Goal: Task Accomplishment & Management: Manage account settings

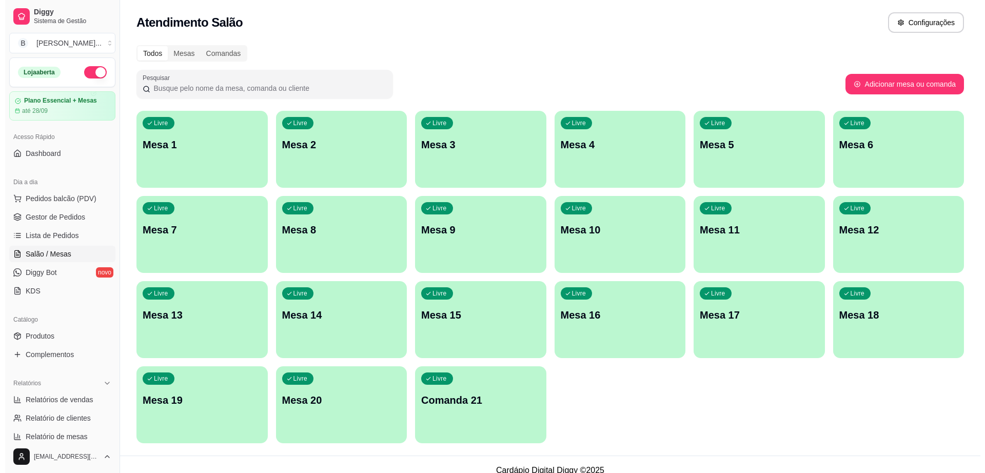
scroll to position [128, 0]
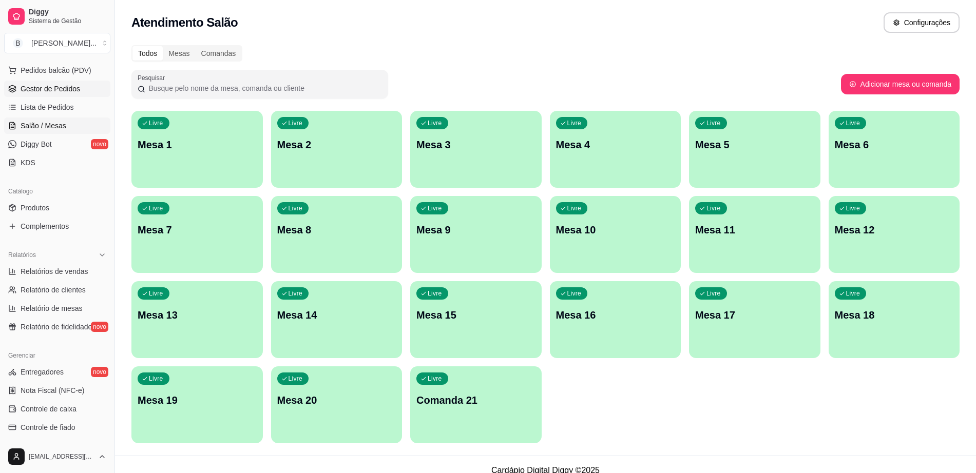
click at [57, 81] on link "Gestor de Pedidos" at bounding box center [57, 89] width 106 height 16
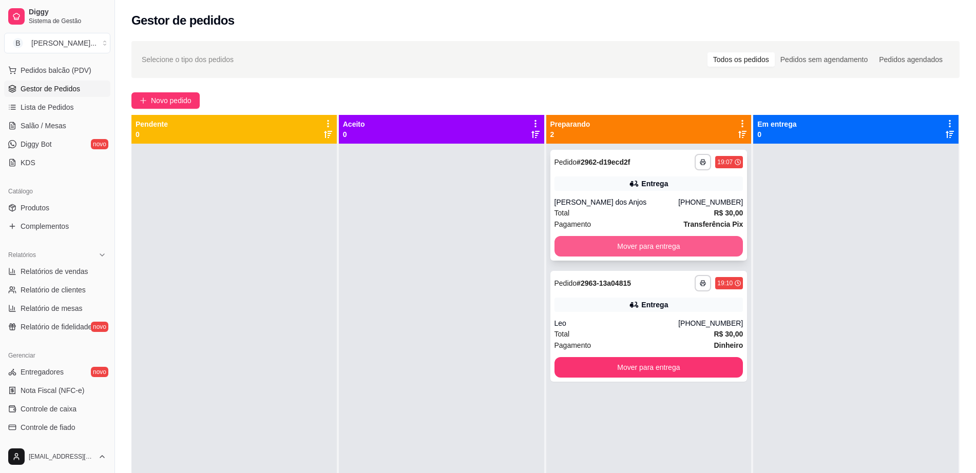
click at [621, 238] on button "Mover para entrega" at bounding box center [648, 246] width 189 height 21
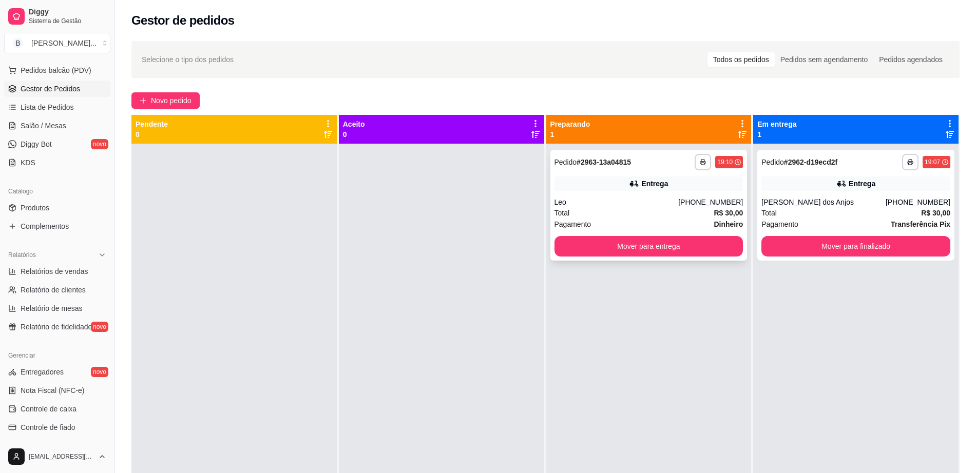
click at [623, 197] on div "Leo" at bounding box center [616, 202] width 124 height 10
click at [637, 246] on button "Mover para entrega" at bounding box center [648, 246] width 189 height 21
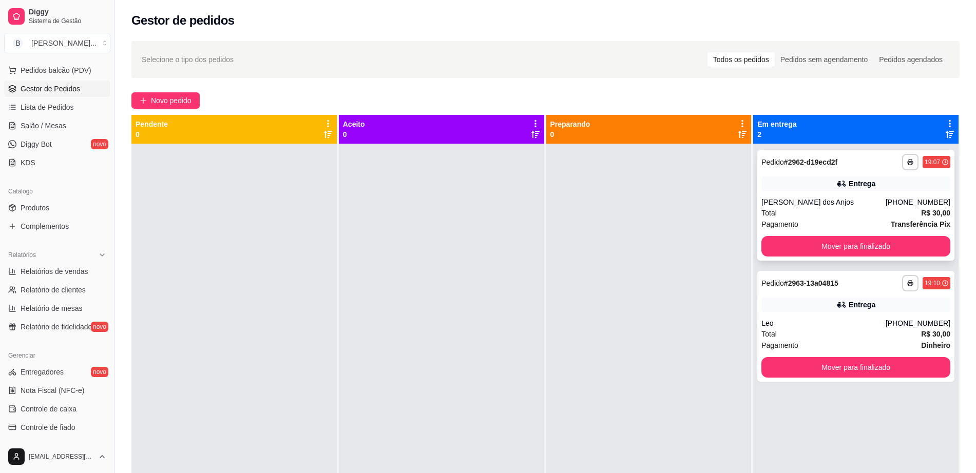
click at [863, 212] on div "Total R$ 30,00" at bounding box center [855, 212] width 189 height 11
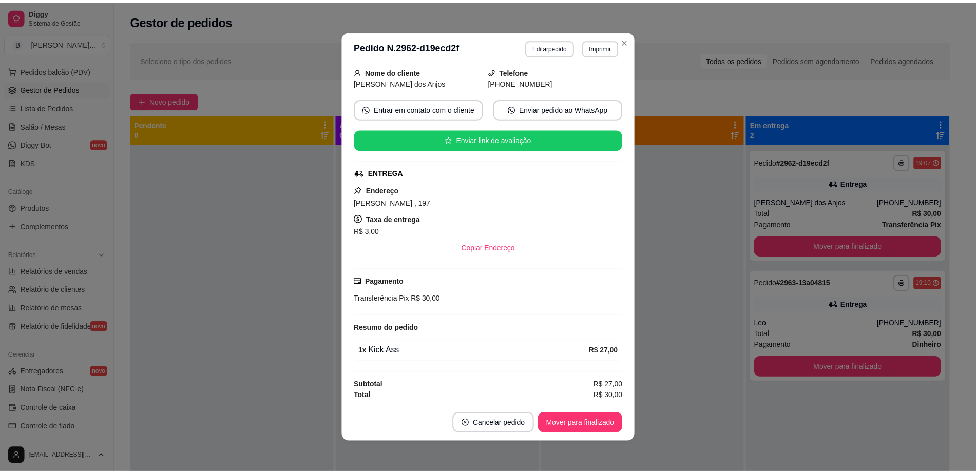
scroll to position [65, 0]
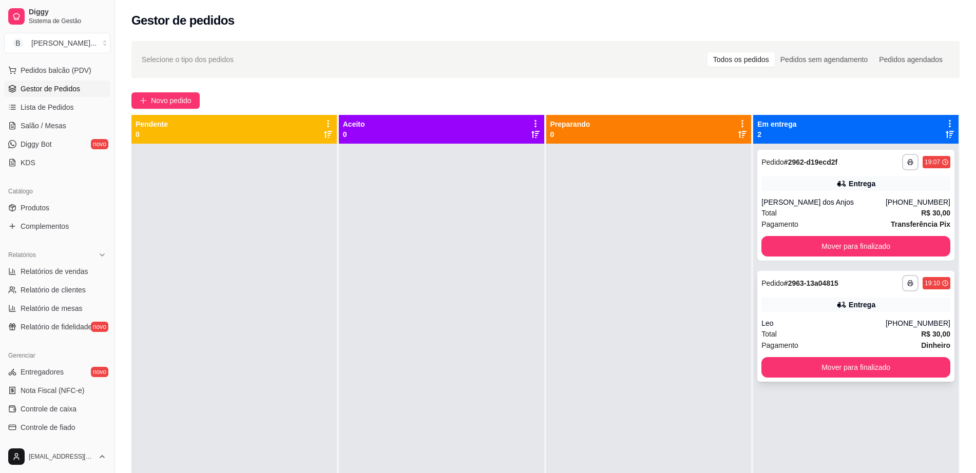
click at [809, 304] on div "Entrega" at bounding box center [855, 305] width 189 height 14
click at [849, 253] on button "Mover para finalizado" at bounding box center [855, 246] width 189 height 21
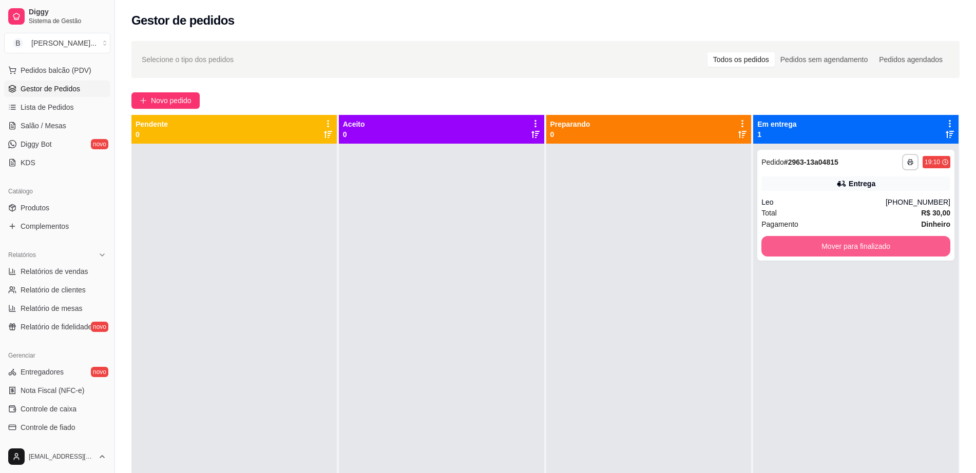
click at [849, 252] on button "Mover para finalizado" at bounding box center [855, 246] width 189 height 21
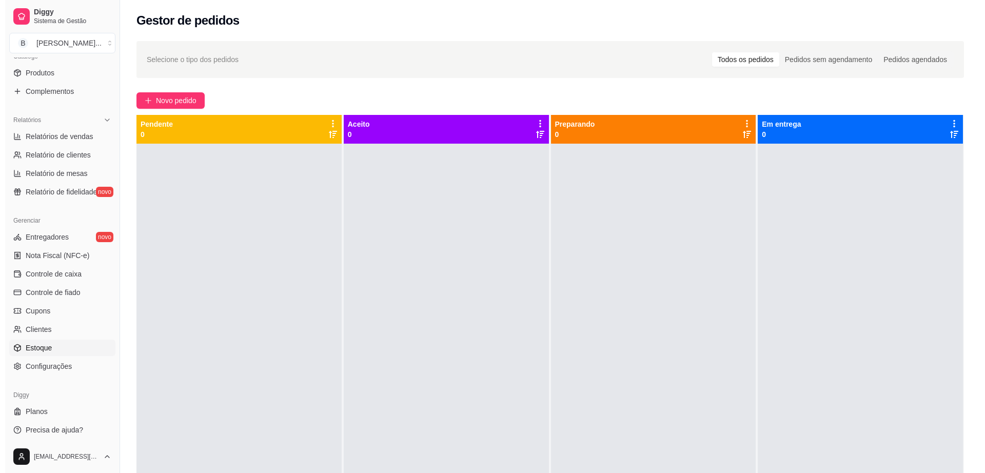
scroll to position [265, 0]
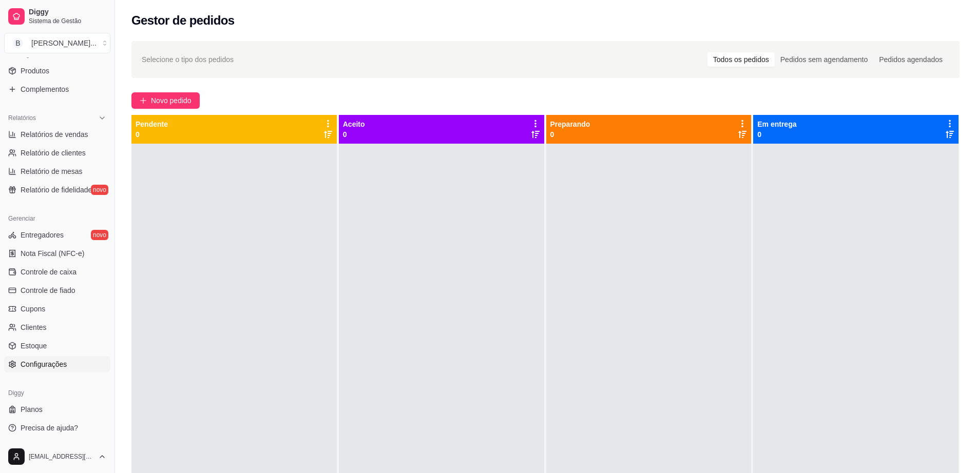
click at [56, 366] on span "Configurações" at bounding box center [44, 364] width 46 height 10
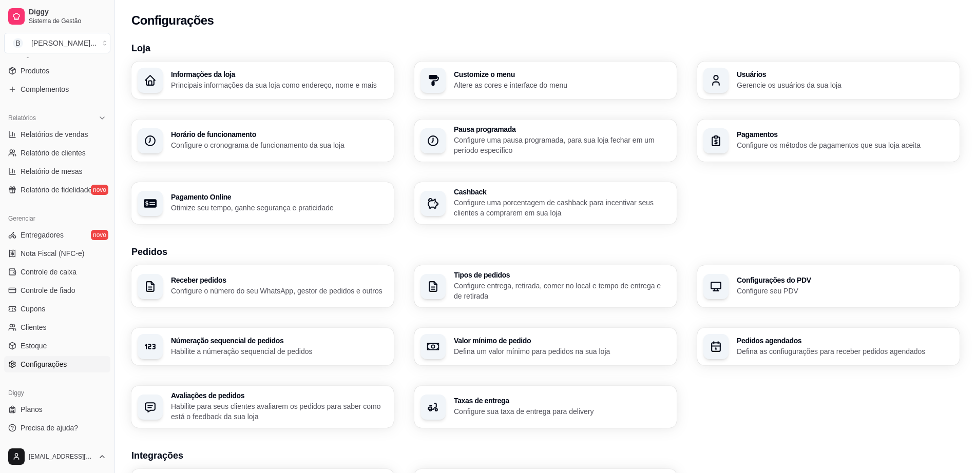
click at [323, 58] on section "Loja Informações da loja Principais informações da sua loja como endereço, nome…" at bounding box center [545, 132] width 828 height 183
click at [759, 145] on p "Configure os métodos de pagamentos que sua loja aceita" at bounding box center [845, 145] width 217 height 10
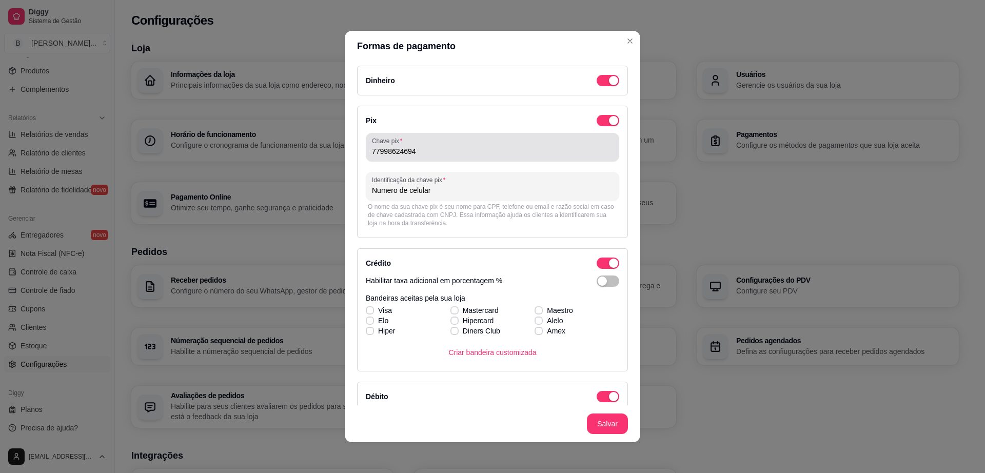
click at [444, 156] on div "77998624694" at bounding box center [492, 147] width 241 height 21
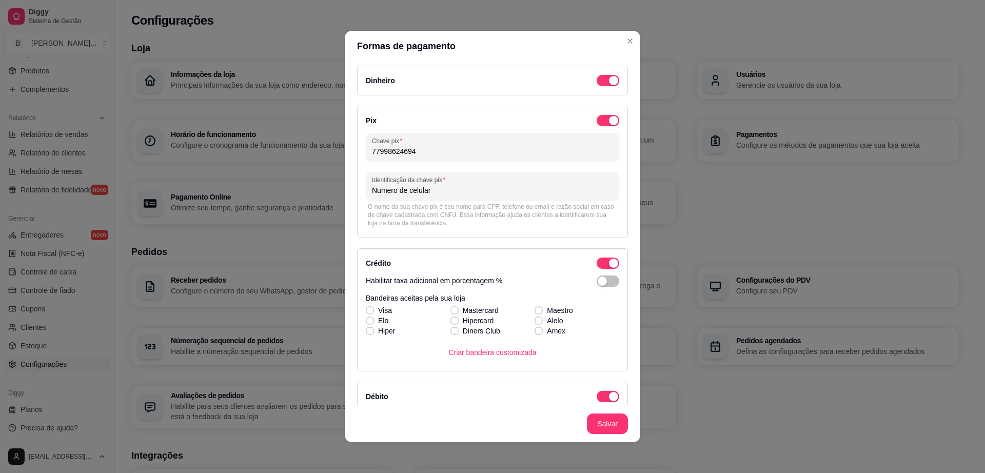
click at [373, 147] on input "77998624694" at bounding box center [492, 151] width 241 height 10
drag, startPoint x: 367, startPoint y: 150, endPoint x: 528, endPoint y: 159, distance: 160.9
click at [528, 159] on div "Chave pix 77998624694" at bounding box center [493, 147] width 254 height 29
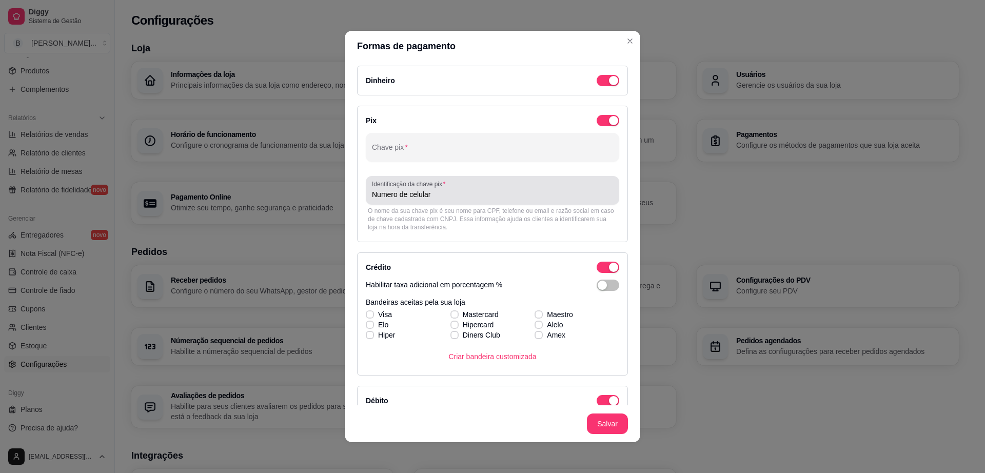
drag, startPoint x: 366, startPoint y: 196, endPoint x: 531, endPoint y: 195, distance: 164.2
click at [531, 195] on div "Identificação da chave pix Numero de celular Rafic Borges Guimaraes" at bounding box center [493, 190] width 254 height 29
click at [544, 188] on div "Numero de celular Rafic [PERSON_NAME]" at bounding box center [492, 190] width 241 height 21
click at [407, 199] on input "Numero de celular Rafic [PERSON_NAME]" at bounding box center [492, 194] width 241 height 10
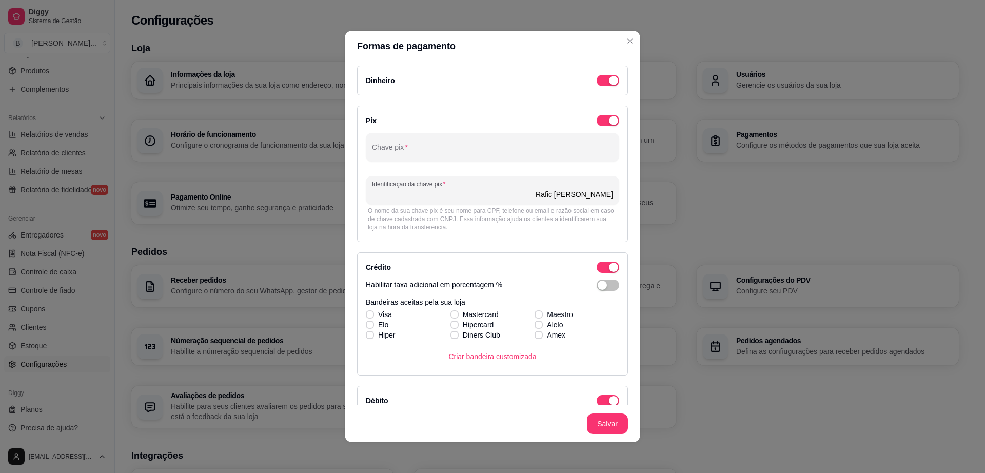
click at [407, 199] on input "Numero de celular Rafic [PERSON_NAME]" at bounding box center [492, 194] width 241 height 10
click at [385, 146] on div "Chave pix" at bounding box center [493, 147] width 254 height 29
click at [385, 146] on input "Chave pix" at bounding box center [492, 151] width 241 height 10
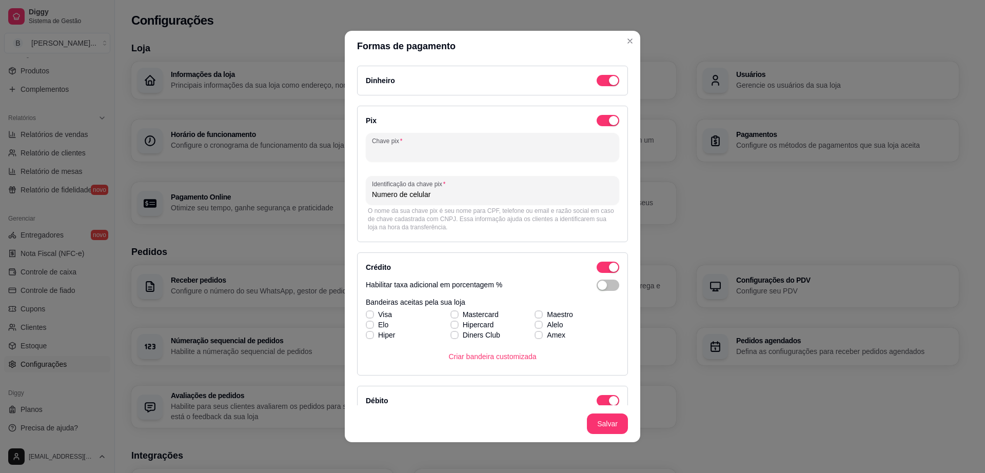
click at [385, 146] on input "Chave pix" at bounding box center [492, 151] width 241 height 10
click at [449, 148] on input "Chave pix" at bounding box center [492, 151] width 241 height 10
click at [556, 159] on div "Chave pix" at bounding box center [493, 147] width 254 height 29
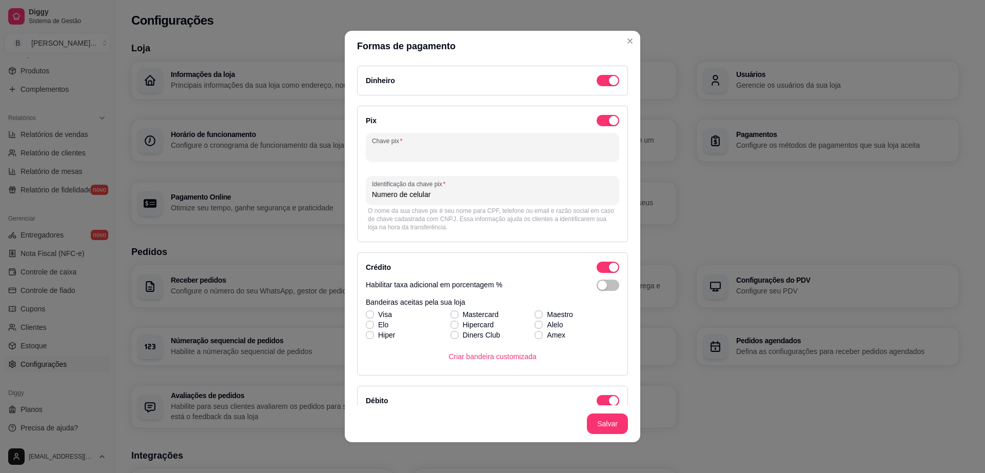
click at [553, 157] on div at bounding box center [492, 147] width 241 height 21
click at [462, 144] on div at bounding box center [492, 147] width 241 height 21
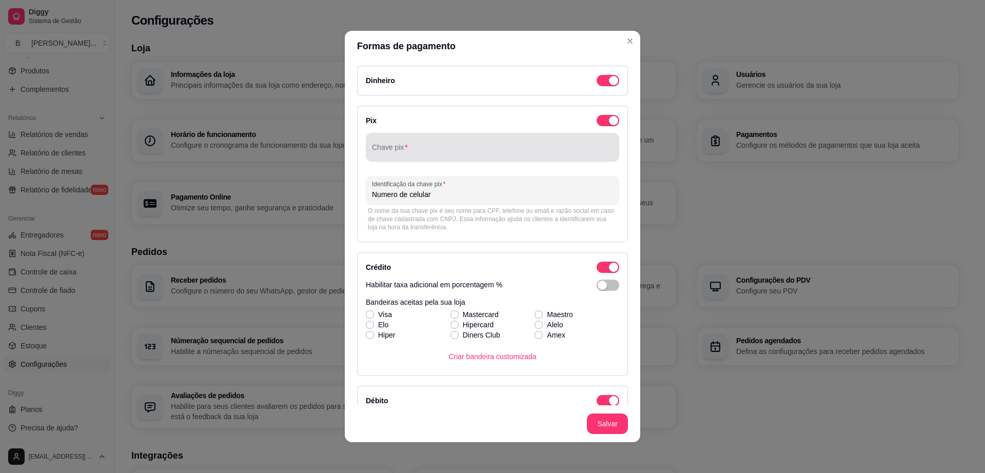
click at [462, 144] on div at bounding box center [492, 147] width 241 height 21
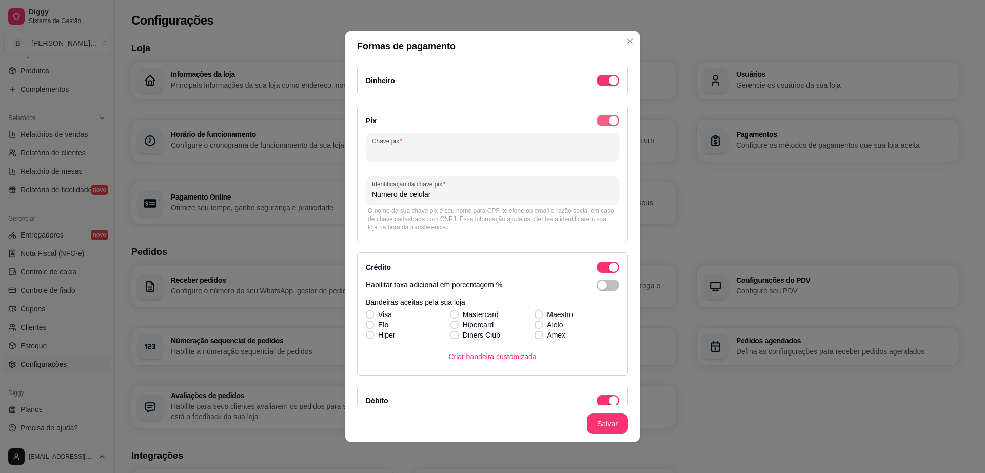
click at [597, 118] on span "button" at bounding box center [608, 120] width 23 height 11
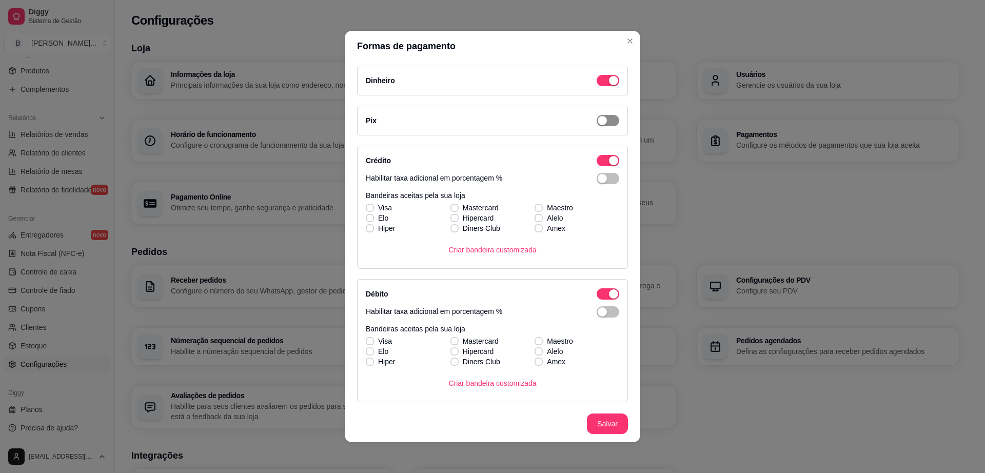
click at [601, 122] on span "button" at bounding box center [608, 120] width 23 height 11
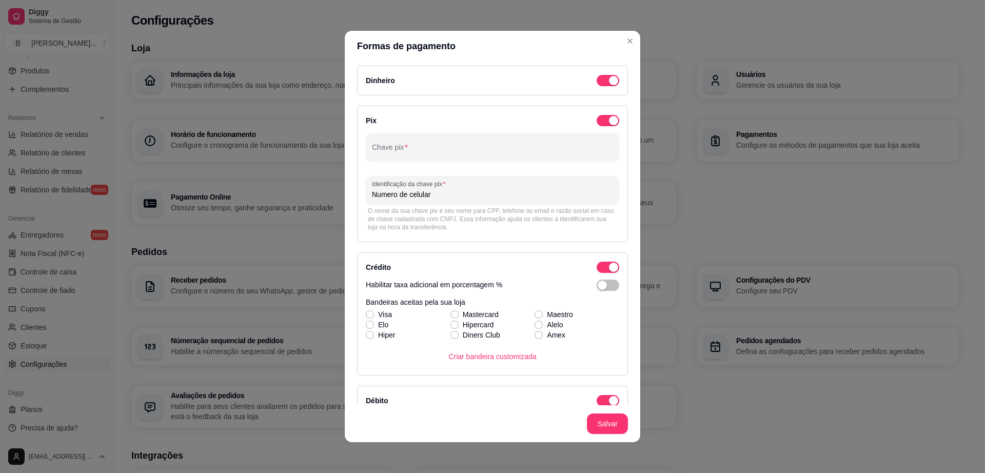
click at [471, 166] on div "Chave pix Identificação da chave pix Numero de celular Rafic Borges Guimaraes O…" at bounding box center [493, 183] width 254 height 101
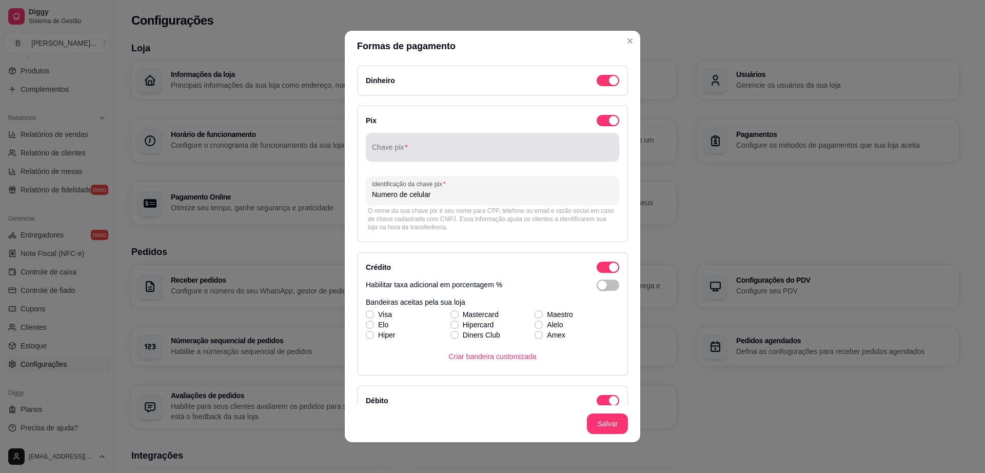
click at [480, 150] on input "Chave pix" at bounding box center [492, 151] width 241 height 10
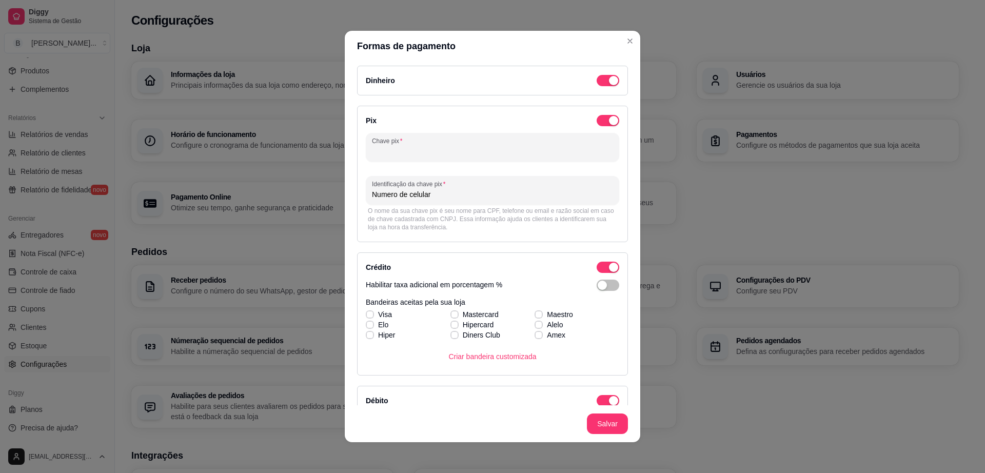
click at [480, 150] on input "Chave pix" at bounding box center [492, 151] width 241 height 10
type input "06051783563"
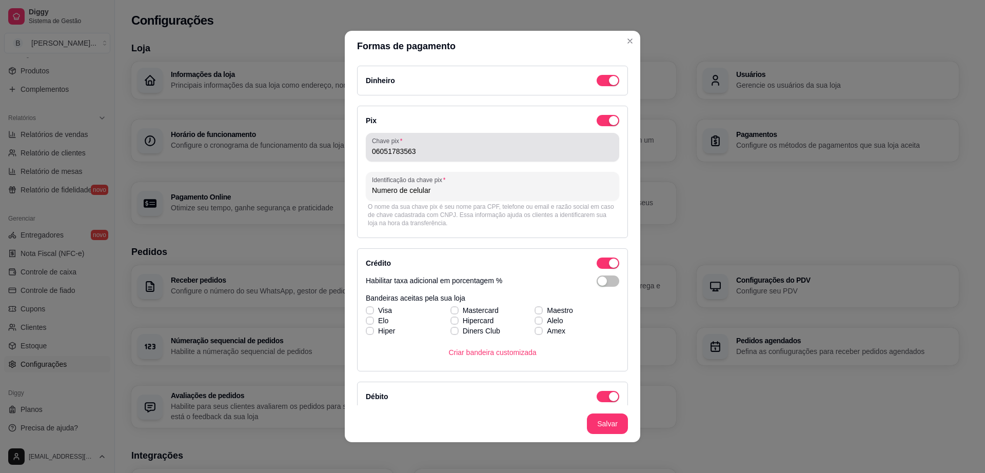
drag, startPoint x: 365, startPoint y: 152, endPoint x: 417, endPoint y: 160, distance: 52.3
click at [417, 160] on div "Chave pix 06051783563" at bounding box center [493, 147] width 254 height 29
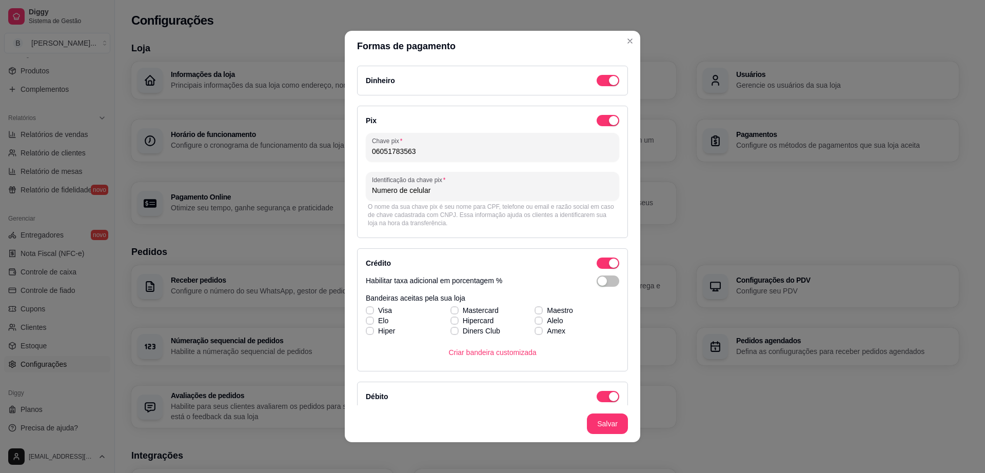
click at [372, 150] on input "06051783563" at bounding box center [492, 151] width 241 height 10
drag, startPoint x: 367, startPoint y: 150, endPoint x: 431, endPoint y: 149, distance: 63.1
click at [431, 149] on input "06051783563" at bounding box center [492, 151] width 241 height 10
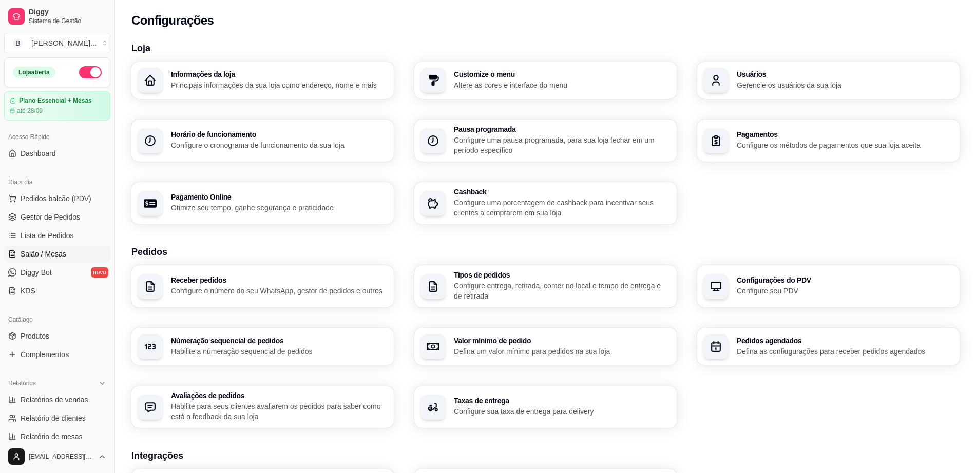
click at [71, 249] on link "Salão / Mesas" at bounding box center [57, 254] width 106 height 16
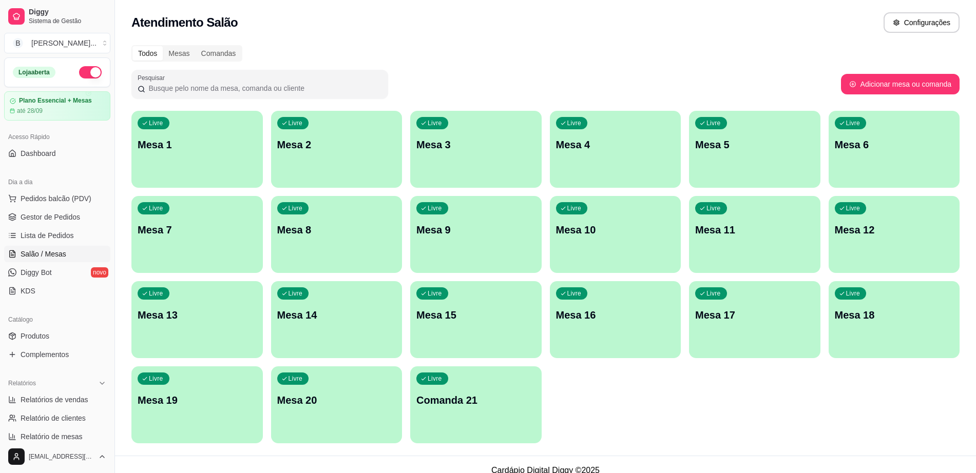
click at [165, 238] on div "Livre Mesa 7" at bounding box center [196, 228] width 131 height 65
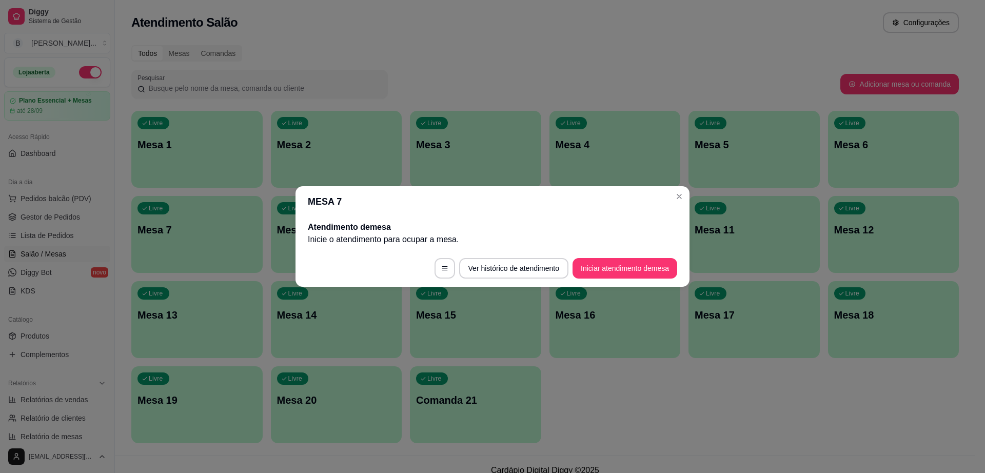
click at [633, 255] on footer "Ver histórico de atendimento Iniciar atendimento de mesa" at bounding box center [493, 268] width 394 height 37
click at [629, 267] on button "Iniciar atendimento de mesa" at bounding box center [625, 269] width 102 height 20
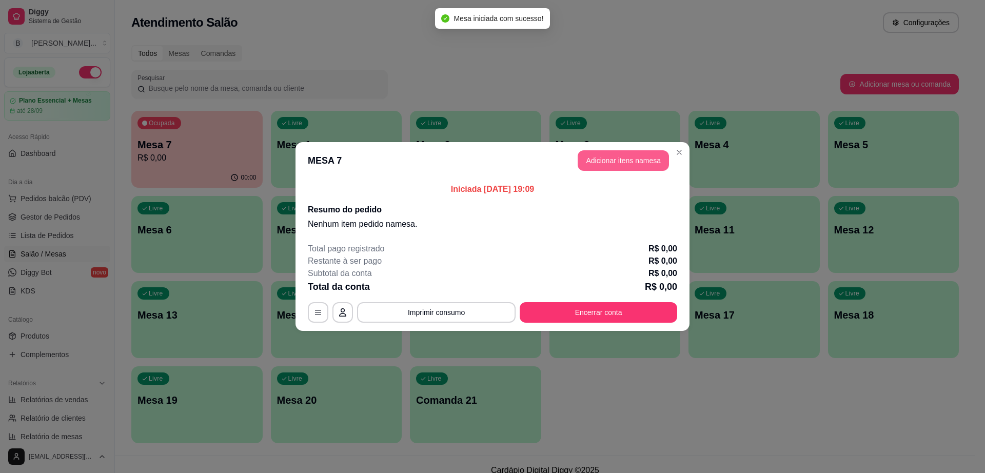
click at [627, 157] on button "Adicionar itens na mesa" at bounding box center [623, 160] width 91 height 21
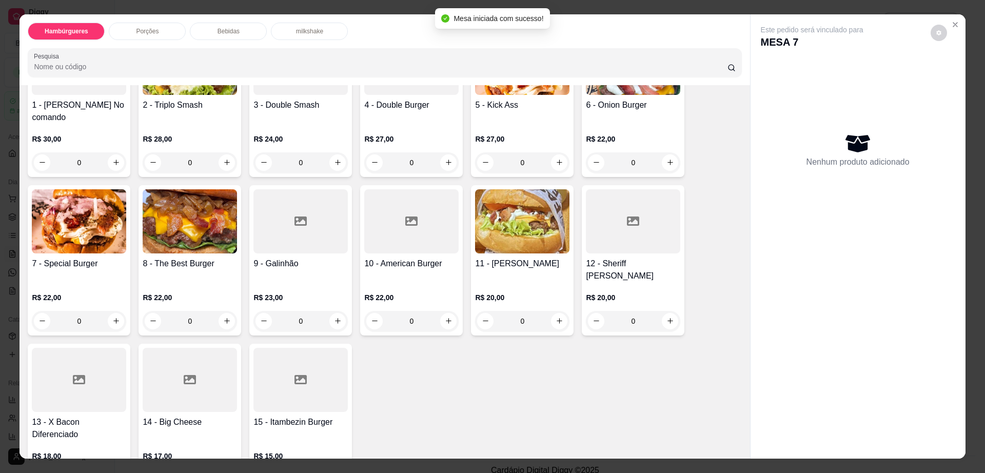
scroll to position [128, 0]
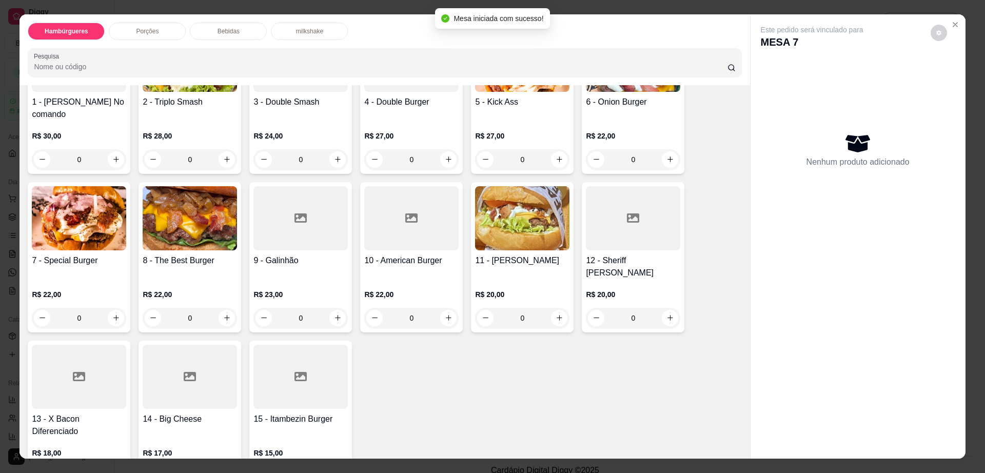
click at [51, 203] on img at bounding box center [79, 218] width 94 height 64
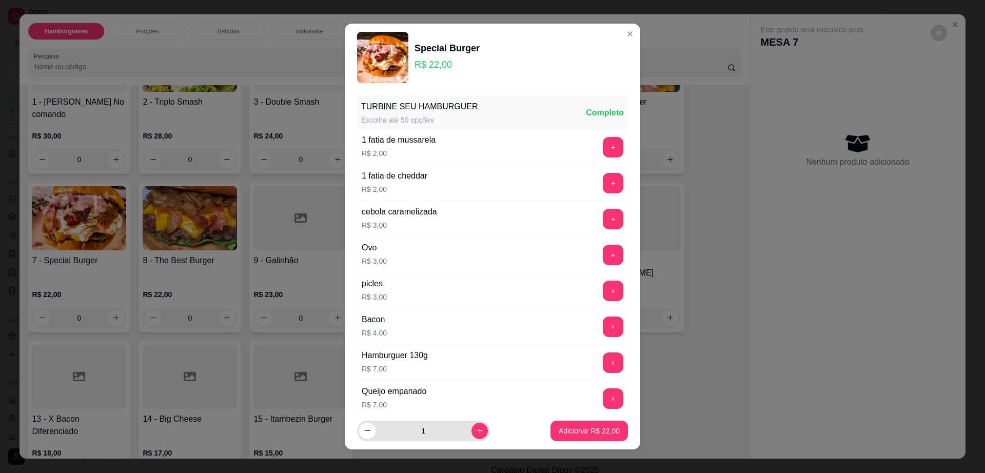
click at [475, 435] on div "1" at bounding box center [423, 431] width 133 height 21
click at [472, 432] on button "increase-product-quantity" at bounding box center [480, 431] width 16 height 16
type input "2"
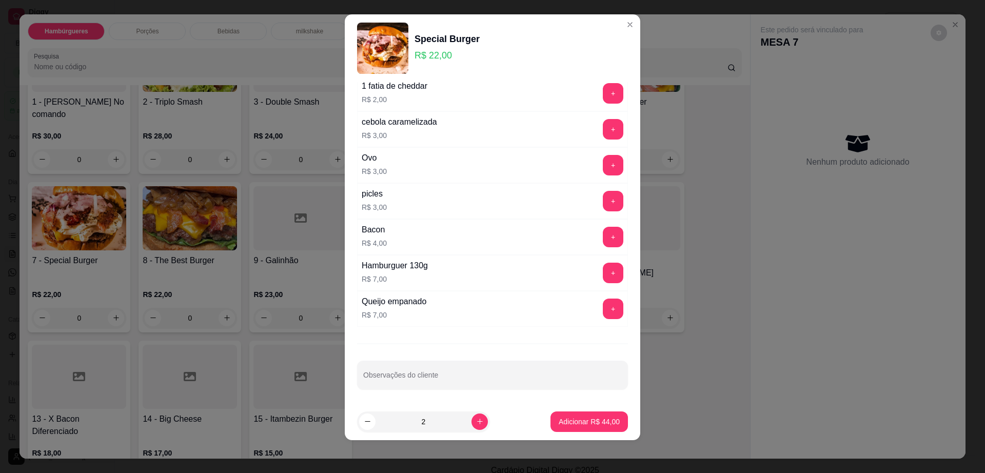
scroll to position [81, 0]
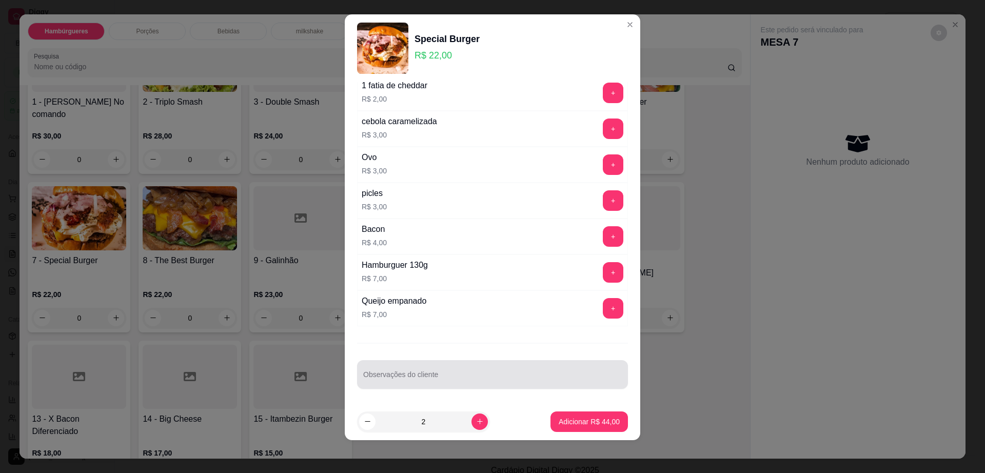
click at [498, 370] on div at bounding box center [492, 374] width 259 height 21
type input "1 pra levar"
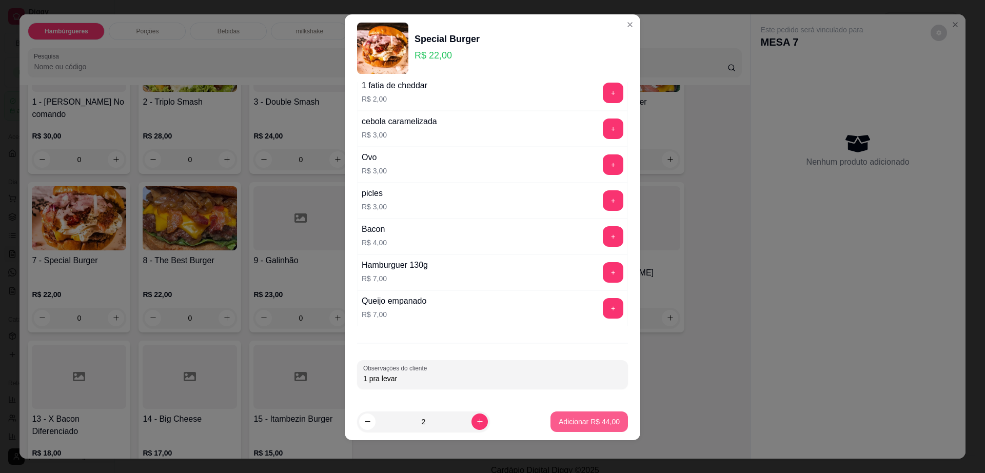
click at [559, 423] on p "Adicionar R$ 44,00" at bounding box center [589, 422] width 61 height 10
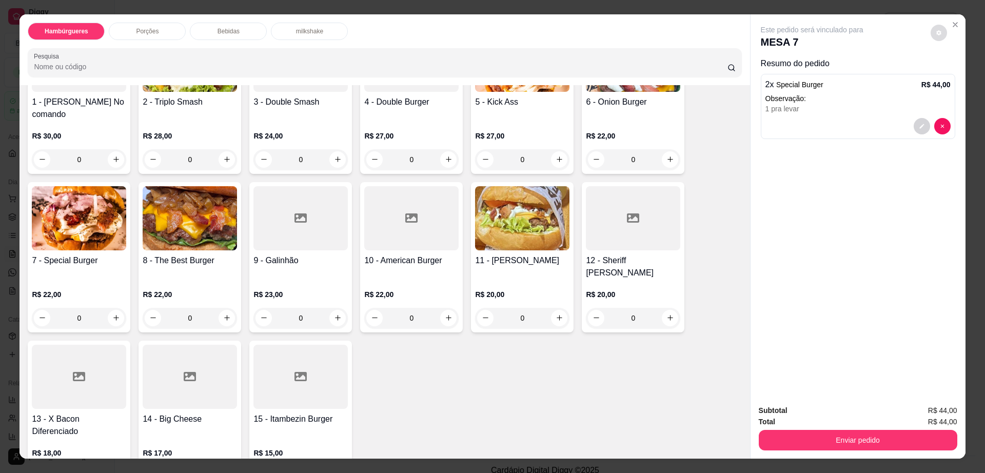
click at [937, 38] on button "decrease-product-quantity" at bounding box center [939, 33] width 16 height 16
click at [965, 73] on span "Automatic updates" at bounding box center [957, 74] width 21 height 12
click at [954, 74] on input "Automatic updates" at bounding box center [950, 77] width 7 height 7
checkbox input "true"
click at [796, 441] on button "Enviar pedido" at bounding box center [858, 440] width 199 height 21
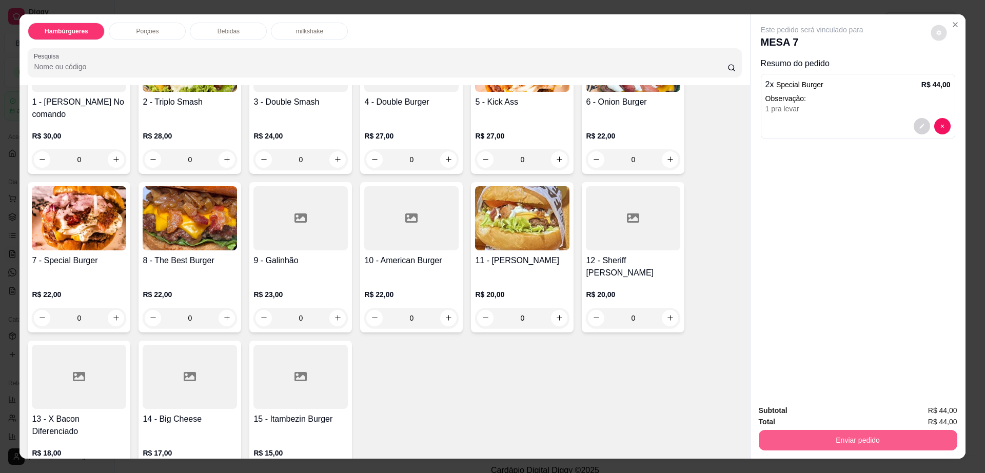
click at [796, 441] on button "Enviar pedido" at bounding box center [858, 440] width 199 height 21
click at [924, 407] on button "Enviar pedido" at bounding box center [930, 415] width 58 height 20
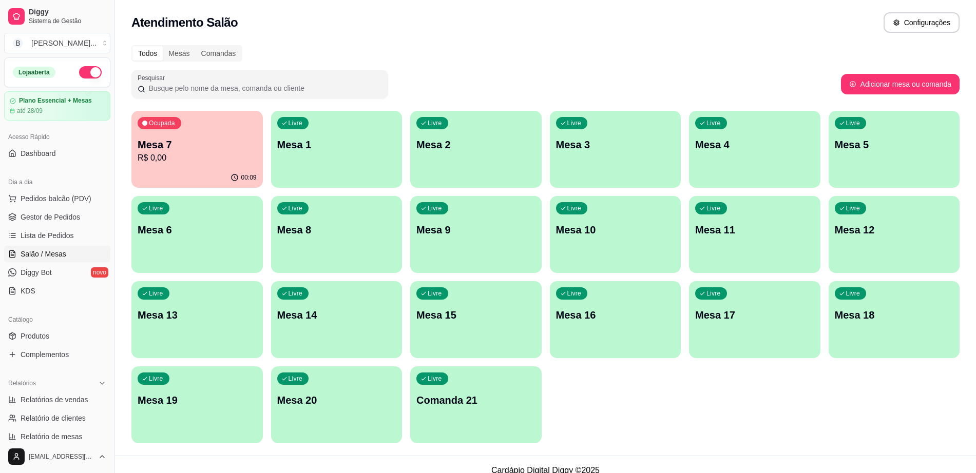
click at [886, 159] on div "Livre Mesa 5" at bounding box center [893, 143] width 131 height 65
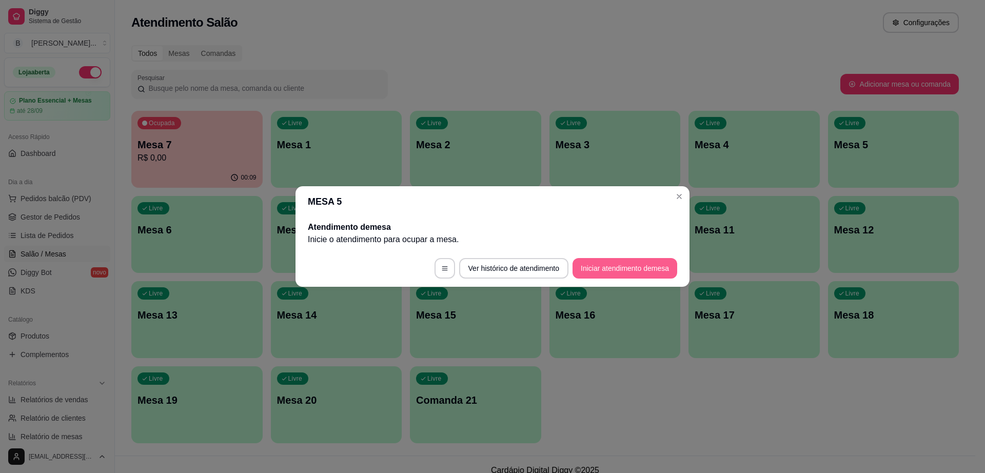
click at [606, 267] on button "Iniciar atendimento de mesa" at bounding box center [625, 268] width 105 height 21
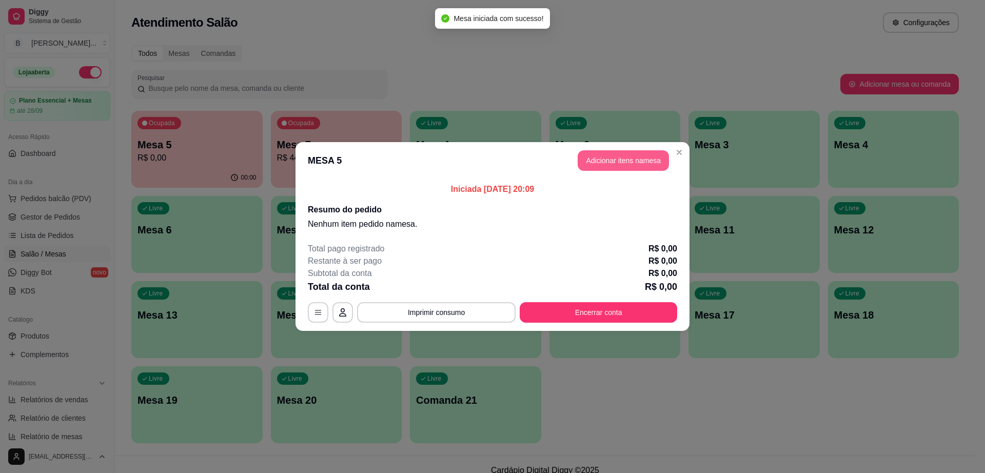
click at [620, 159] on button "Adicionar itens na mesa" at bounding box center [623, 160] width 91 height 21
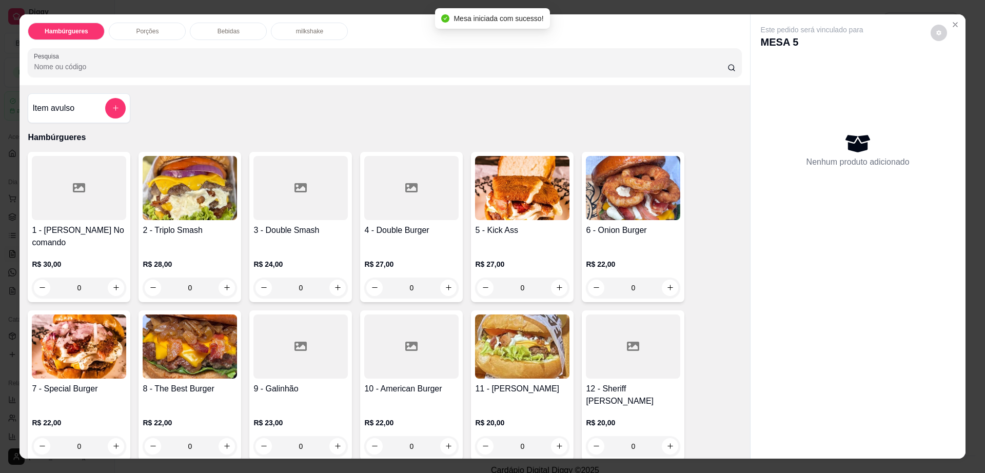
click at [55, 383] on h4 "7 - Special Burger" at bounding box center [79, 389] width 94 height 12
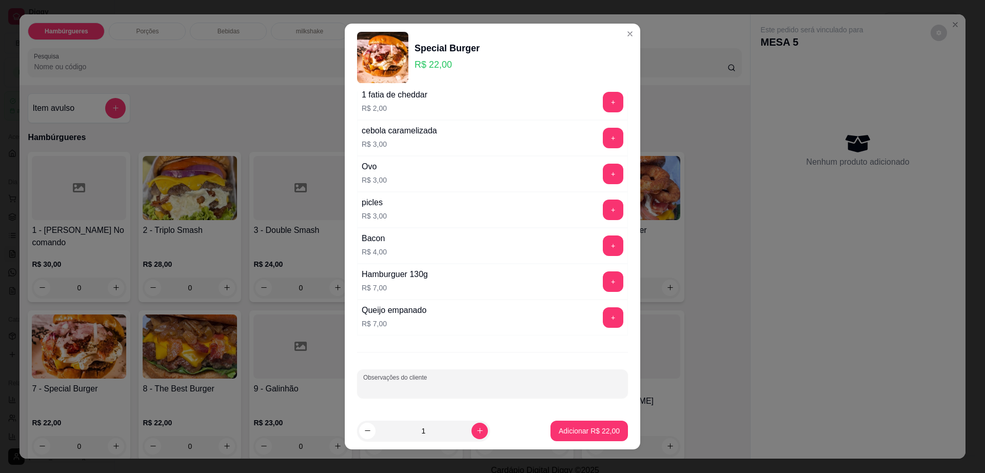
click at [453, 384] on input "Observações do cliente" at bounding box center [492, 388] width 259 height 10
type input "s"
type input "a"
type input "sem cebola, troca bacon por [PERSON_NAME]"
click at [571, 441] on button "Adicionar R$ 22,00" at bounding box center [590, 431] width 78 height 21
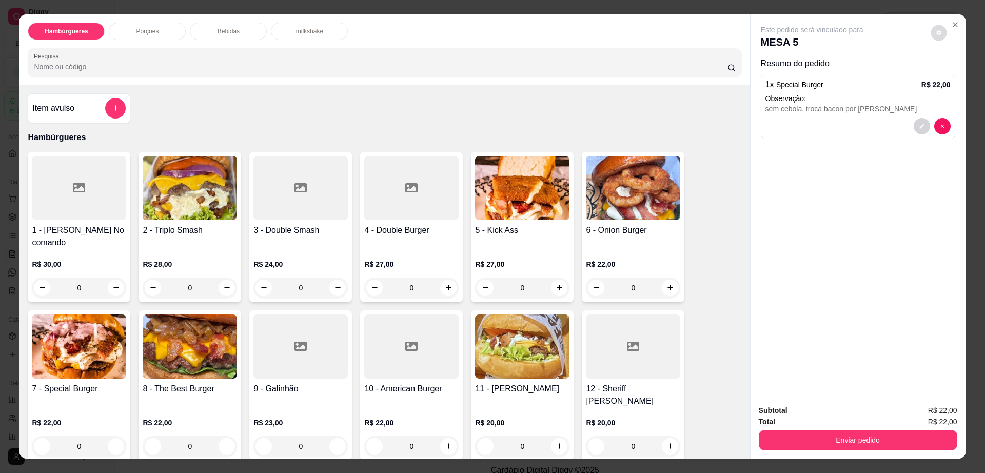
click at [935, 28] on button "decrease-product-quantity" at bounding box center [939, 33] width 16 height 16
click at [809, 446] on button "Enviar pedido" at bounding box center [858, 440] width 199 height 21
click at [950, 414] on button "Enviar pedido" at bounding box center [930, 414] width 56 height 19
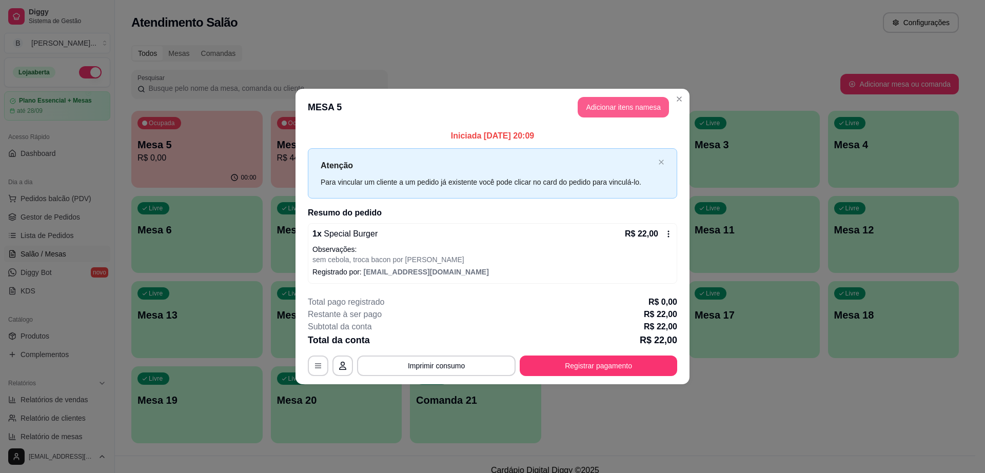
click at [624, 119] on header "MESA 5 Adicionar itens na mesa" at bounding box center [493, 107] width 394 height 37
click at [630, 108] on button "Adicionar itens na mesa" at bounding box center [623, 107] width 91 height 21
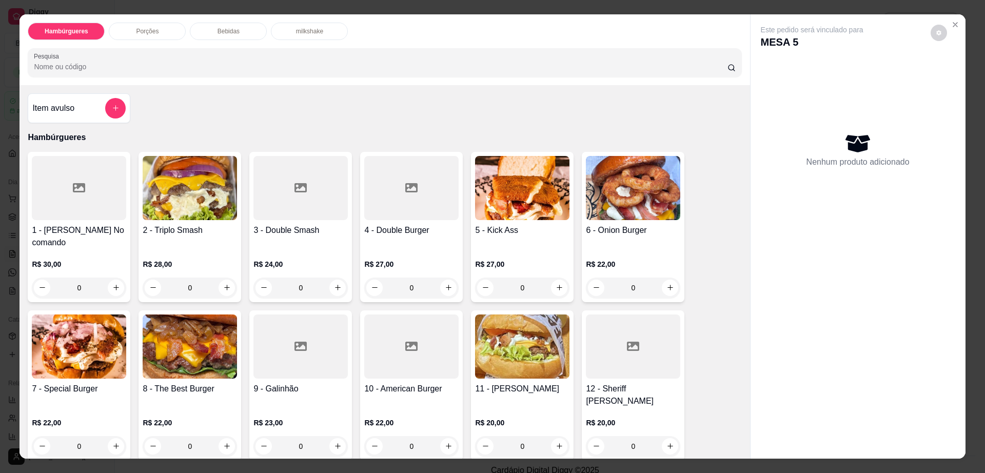
click at [236, 33] on div "Bebidas" at bounding box center [228, 31] width 77 height 17
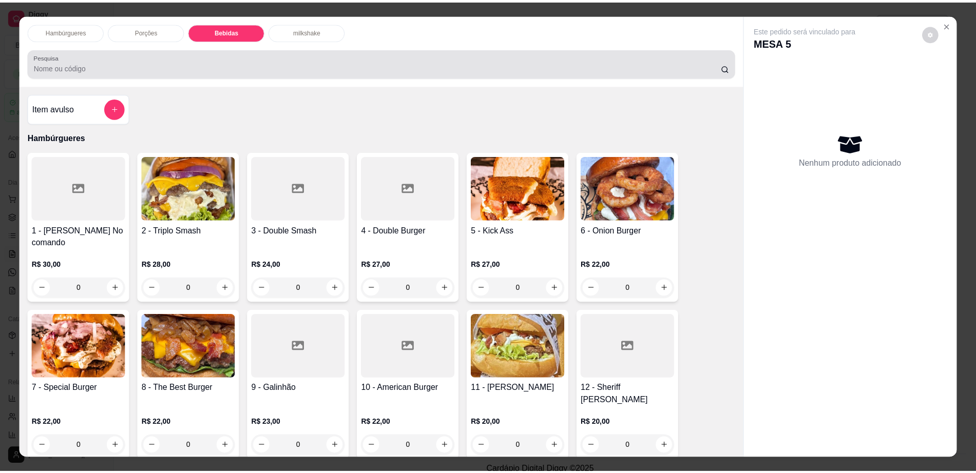
scroll to position [18, 0]
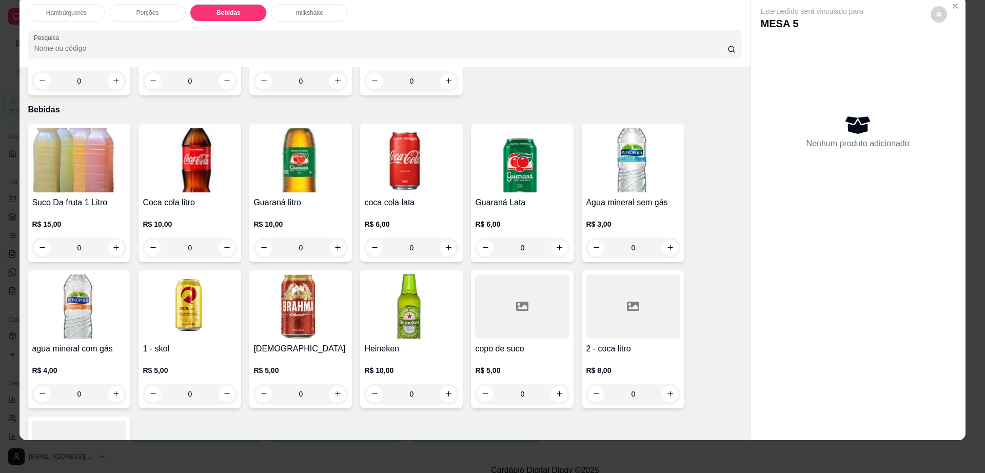
click at [509, 343] on h4 "copo de suco" at bounding box center [522, 349] width 94 height 12
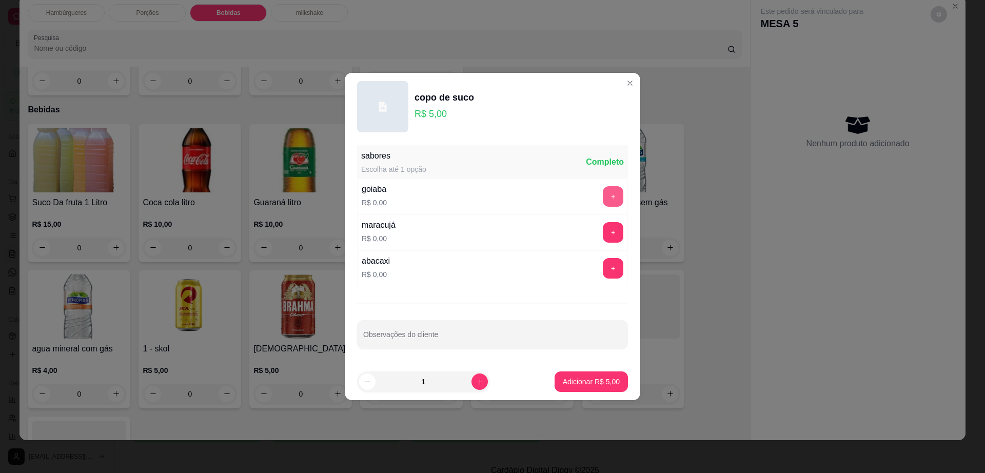
click at [606, 204] on button "+" at bounding box center [613, 196] width 21 height 21
click at [593, 373] on button "Adicionar R$ 5,00" at bounding box center [591, 382] width 73 height 21
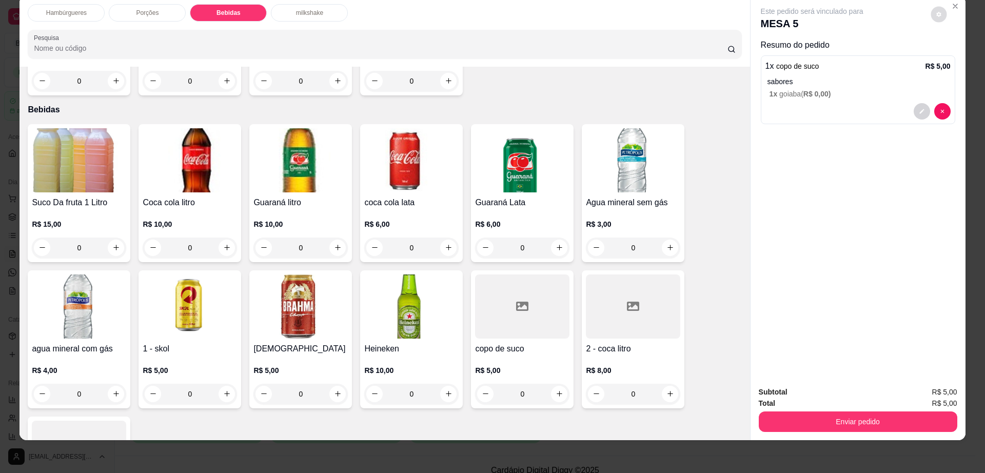
click at [936, 17] on button "decrease-product-quantity" at bounding box center [939, 14] width 16 height 16
click at [955, 56] on span "Automatic updates" at bounding box center [957, 55] width 21 height 12
click at [954, 56] on input "Automatic updates" at bounding box center [950, 58] width 7 height 7
checkbox input "false"
click at [825, 414] on button "Enviar pedido" at bounding box center [858, 422] width 199 height 21
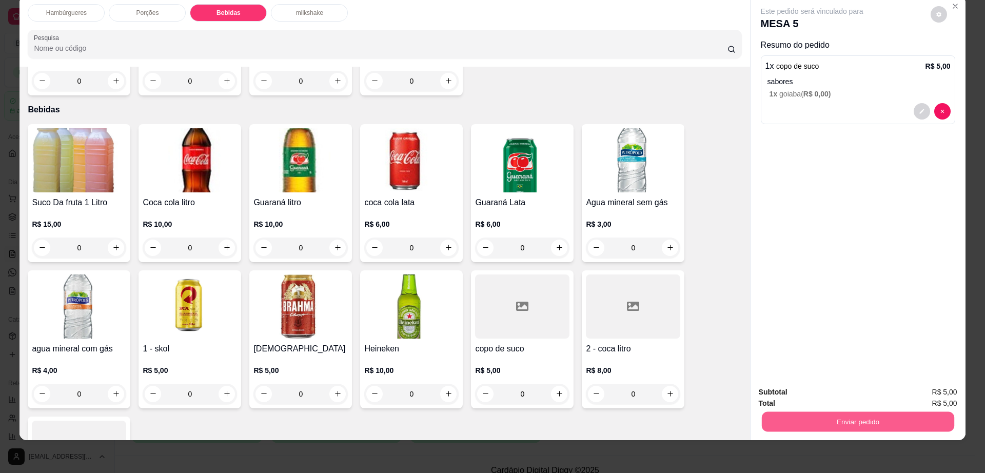
click at [906, 413] on button "Enviar pedido" at bounding box center [858, 422] width 192 height 20
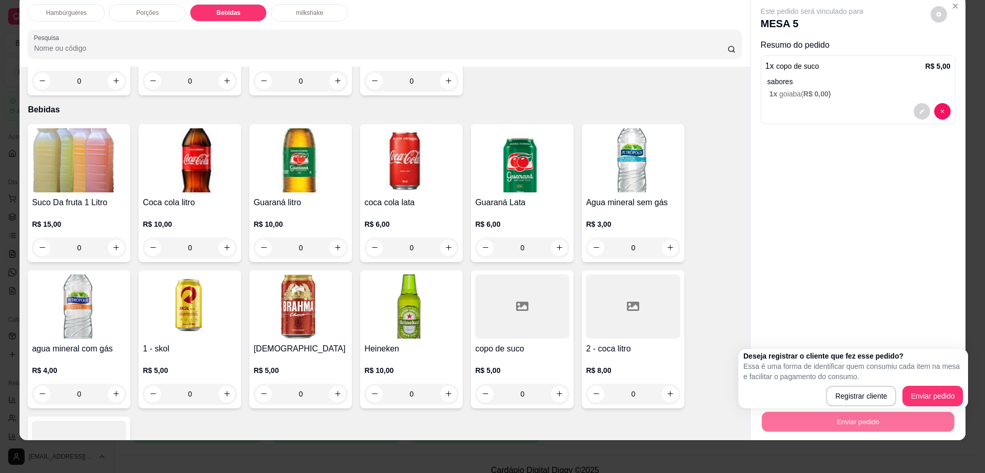
click at [928, 382] on div "Deseja registrar o cliente que fez esse pedido? Essa é uma forma de identificar…" at bounding box center [854, 378] width 220 height 55
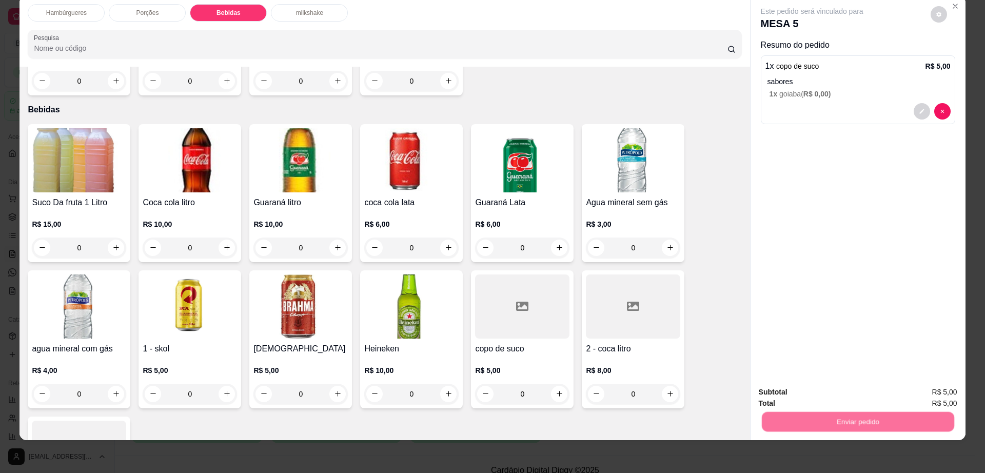
click at [927, 389] on button "Enviar pedido" at bounding box center [930, 397] width 58 height 20
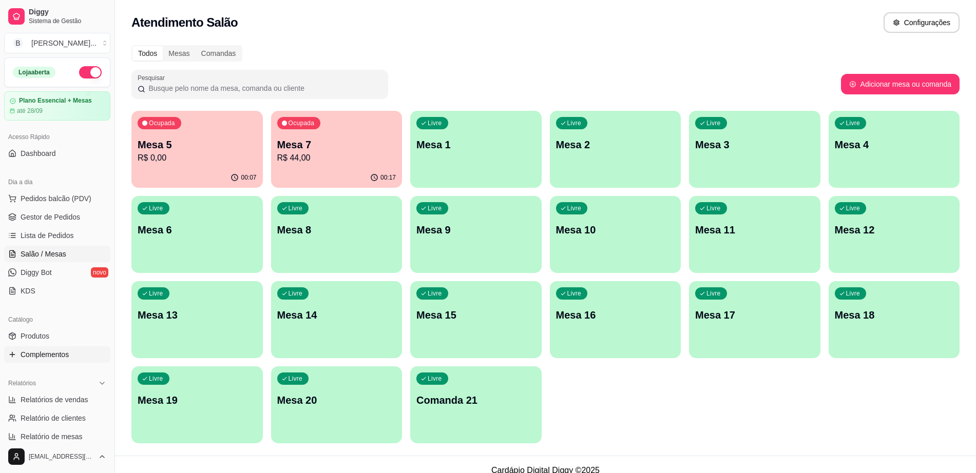
click at [61, 354] on span "Complementos" at bounding box center [45, 355] width 48 height 10
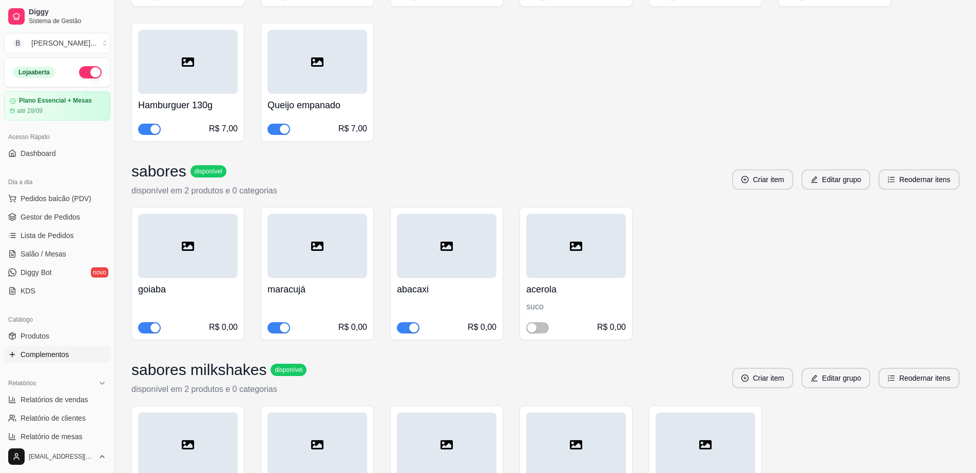
scroll to position [321, 0]
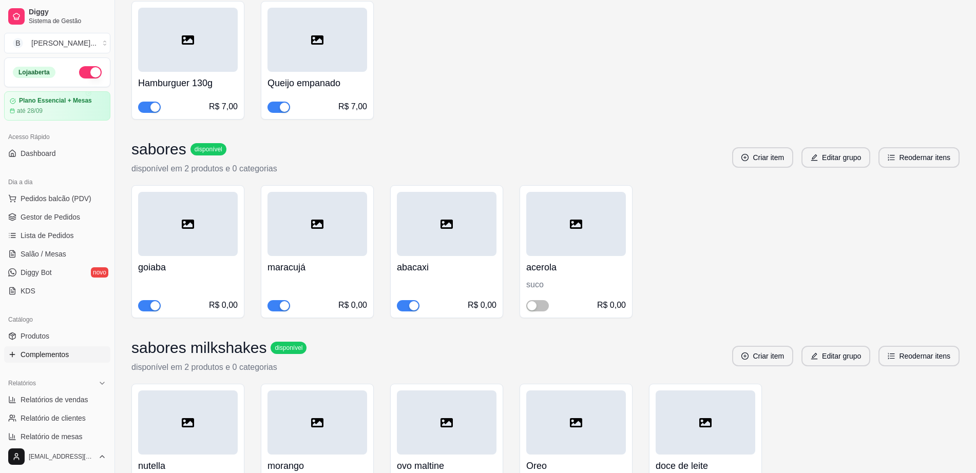
click at [407, 300] on span "button" at bounding box center [408, 305] width 23 height 11
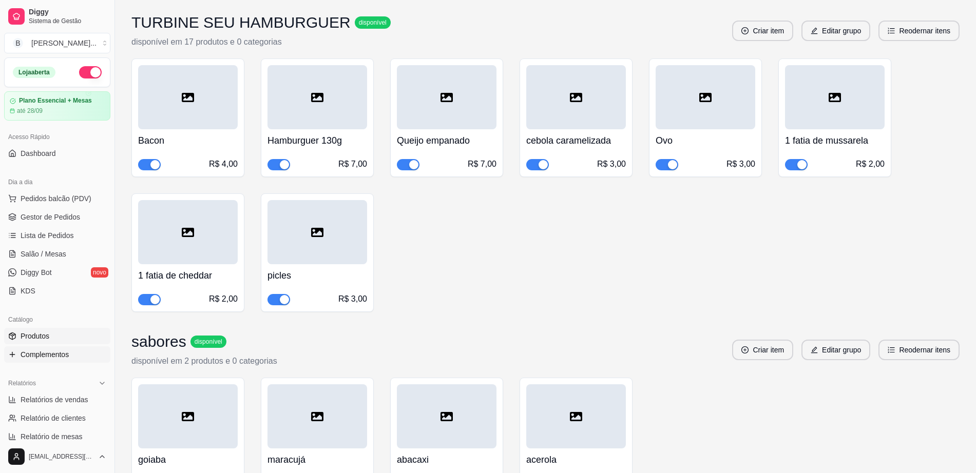
scroll to position [64, 0]
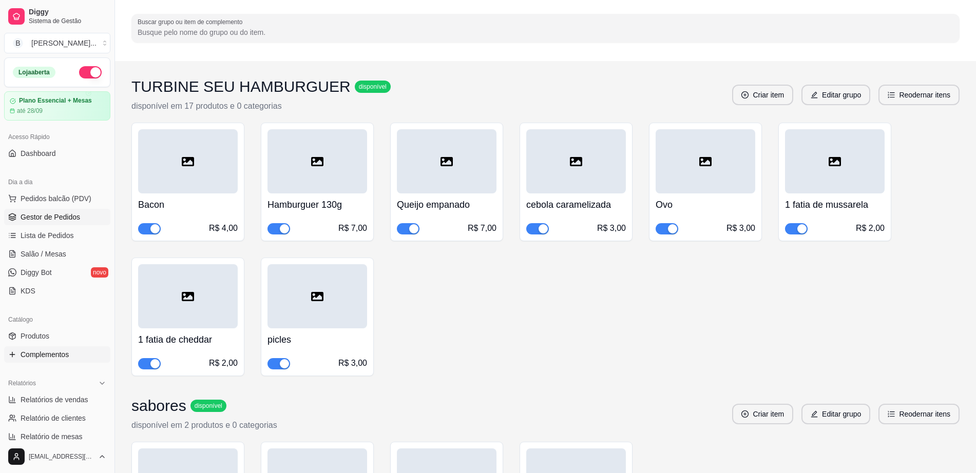
click at [79, 217] on link "Gestor de Pedidos" at bounding box center [57, 217] width 106 height 16
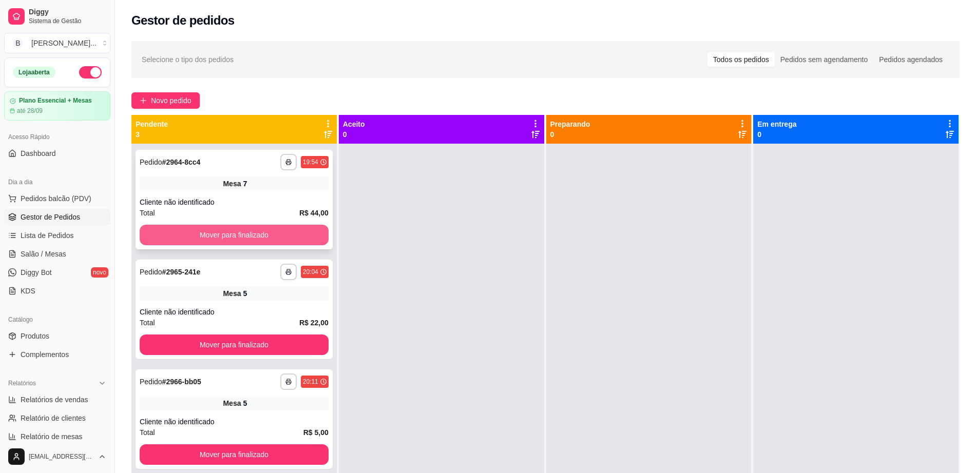
click at [260, 236] on button "Mover para finalizado" at bounding box center [234, 235] width 189 height 21
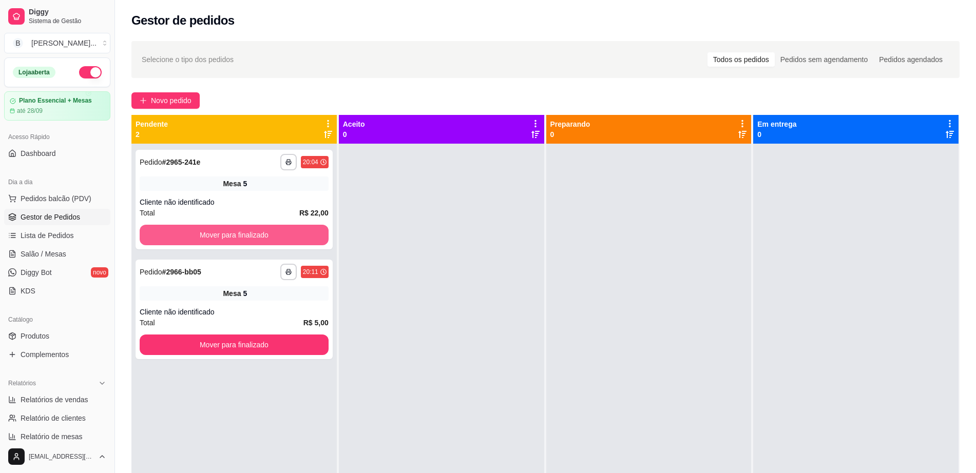
click at [263, 233] on button "Mover para finalizado" at bounding box center [234, 235] width 189 height 21
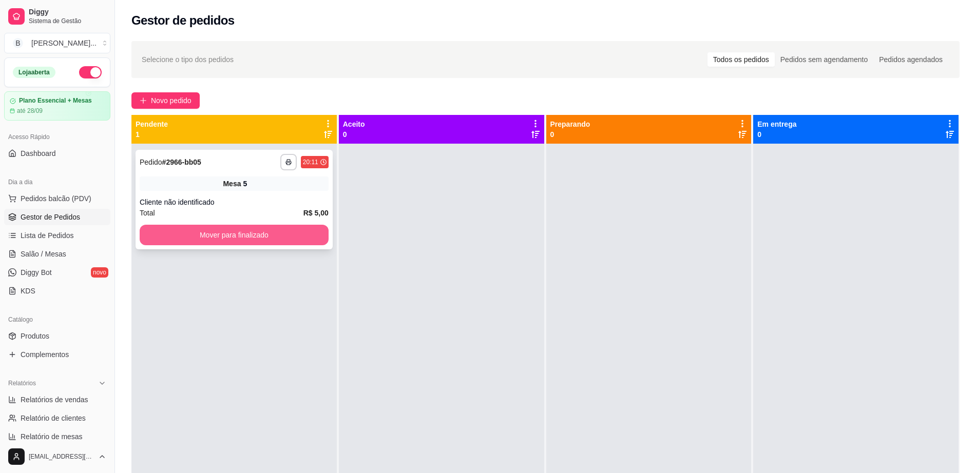
click at [263, 233] on button "Mover para finalizado" at bounding box center [234, 235] width 189 height 21
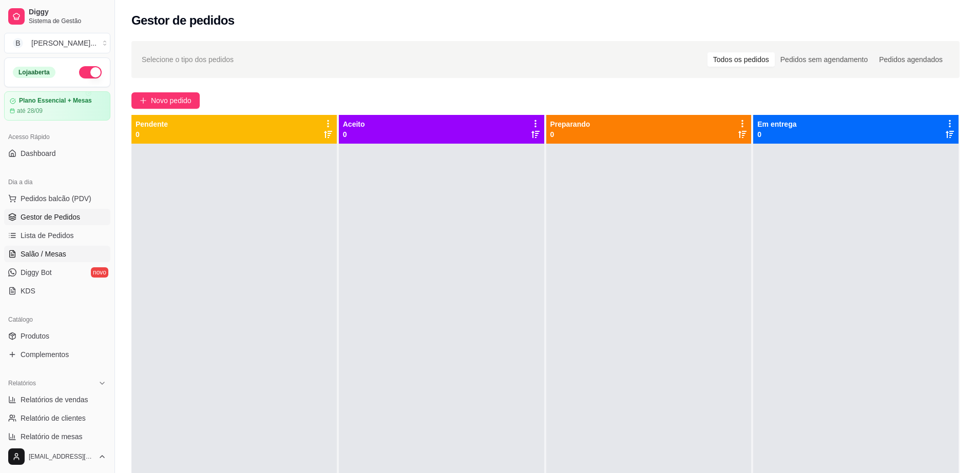
click at [68, 255] on link "Salão / Mesas" at bounding box center [57, 254] width 106 height 16
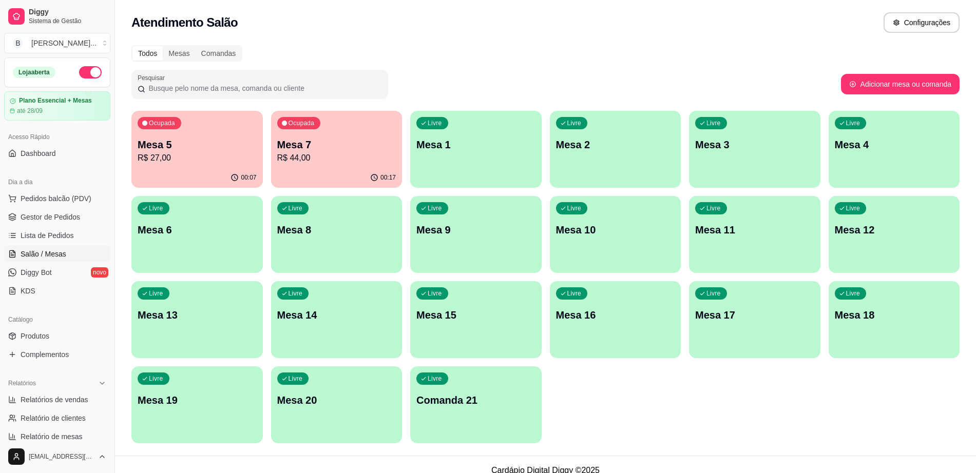
click at [336, 150] on p "Mesa 7" at bounding box center [336, 145] width 119 height 14
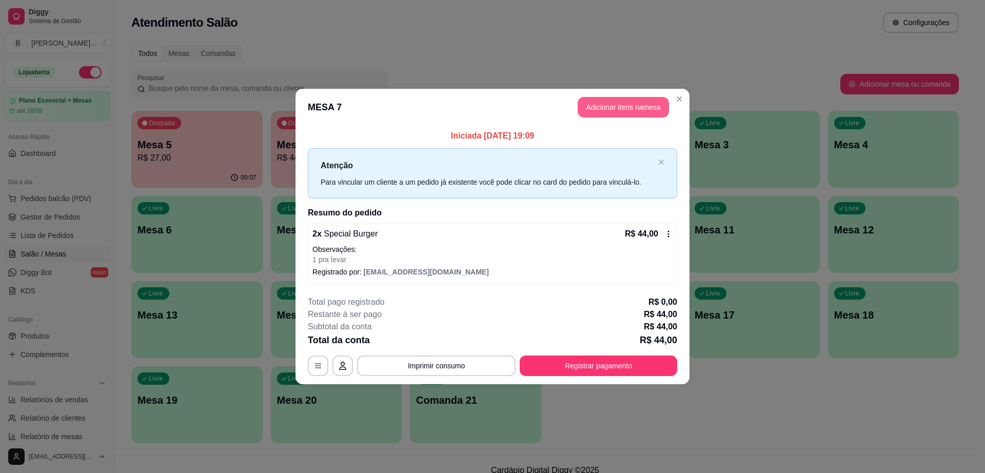
click at [613, 106] on button "Adicionar itens na mesa" at bounding box center [623, 107] width 91 height 21
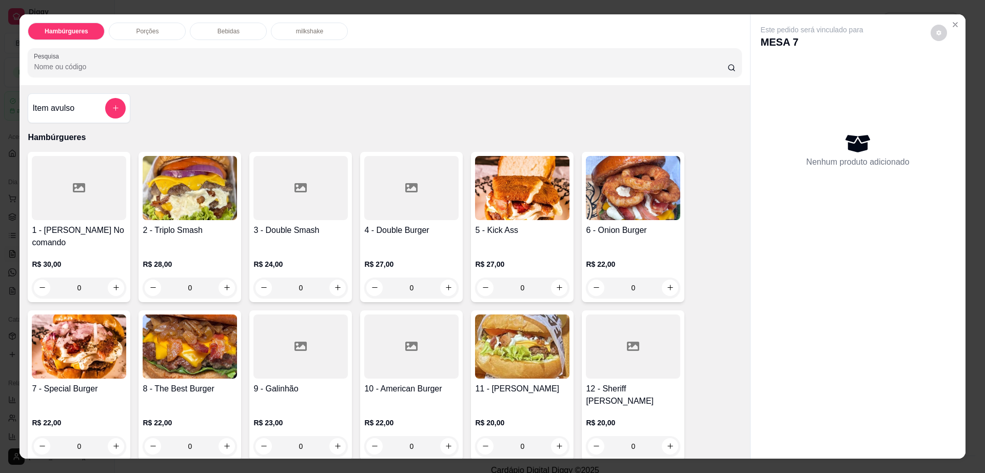
click at [219, 32] on p "Bebidas" at bounding box center [229, 31] width 22 height 8
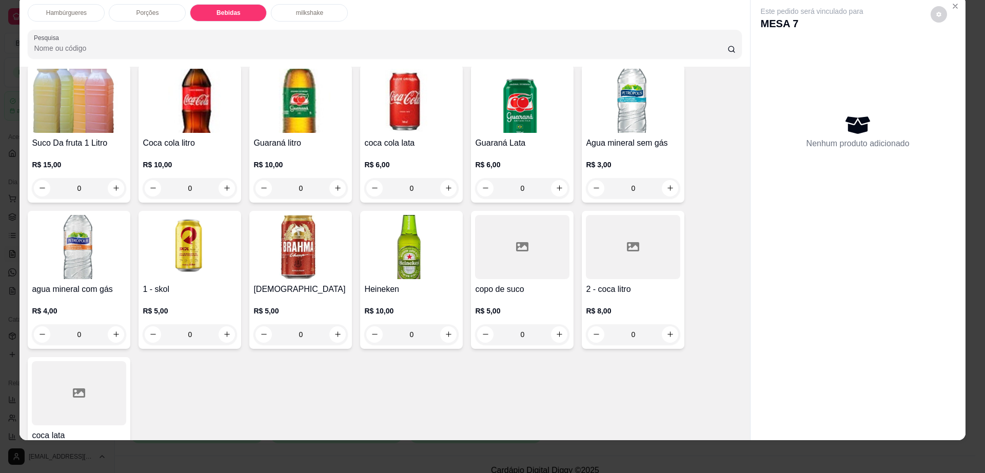
scroll to position [749, 0]
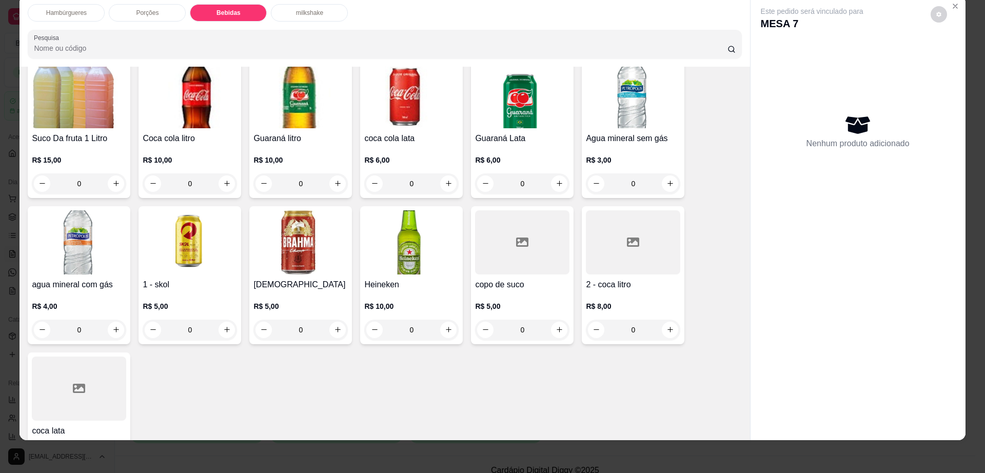
click at [86, 360] on div at bounding box center [79, 389] width 94 height 64
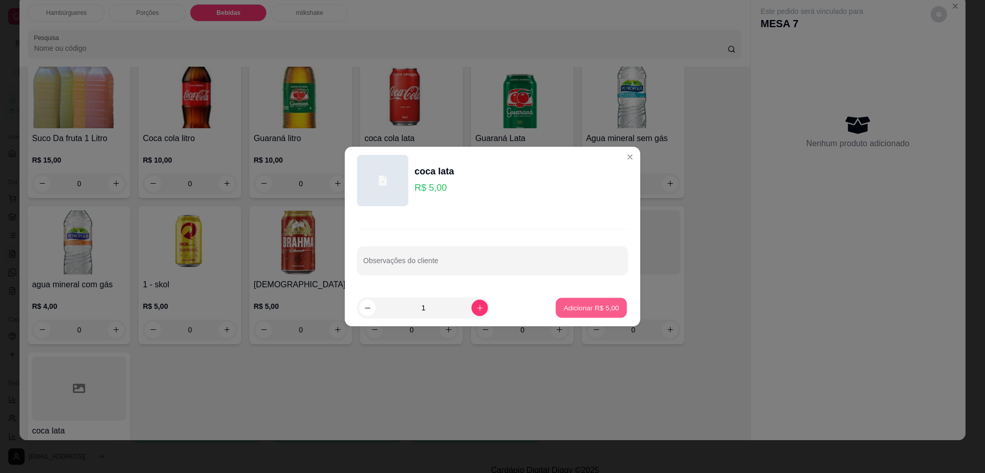
click at [603, 304] on p "Adicionar R$ 5,00" at bounding box center [591, 308] width 55 height 10
type input "1"
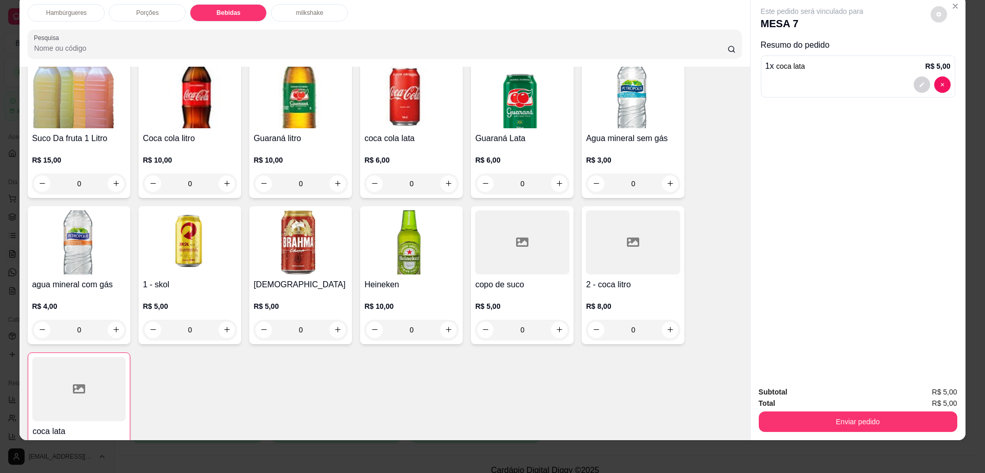
click at [936, 19] on button "decrease-product-quantity" at bounding box center [939, 14] width 16 height 16
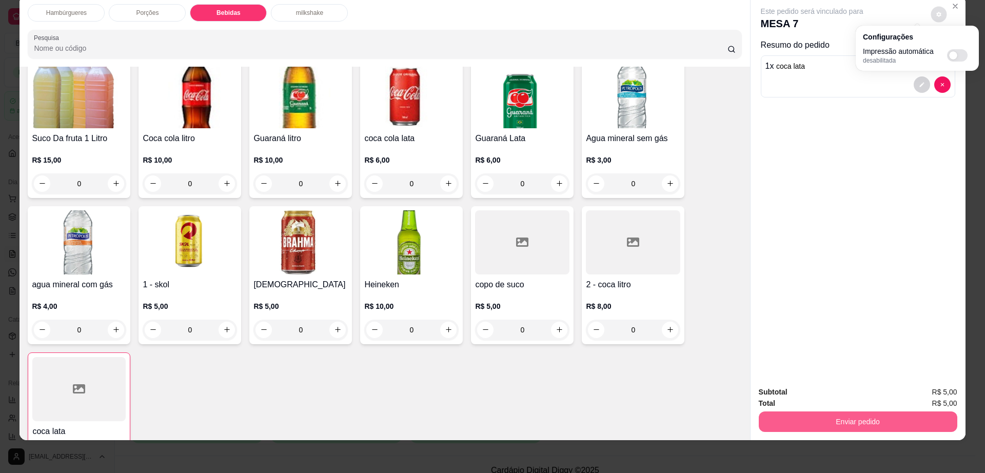
click at [792, 425] on button "Enviar pedido" at bounding box center [858, 422] width 199 height 21
click at [792, 424] on button "Enviar pedido" at bounding box center [858, 422] width 192 height 20
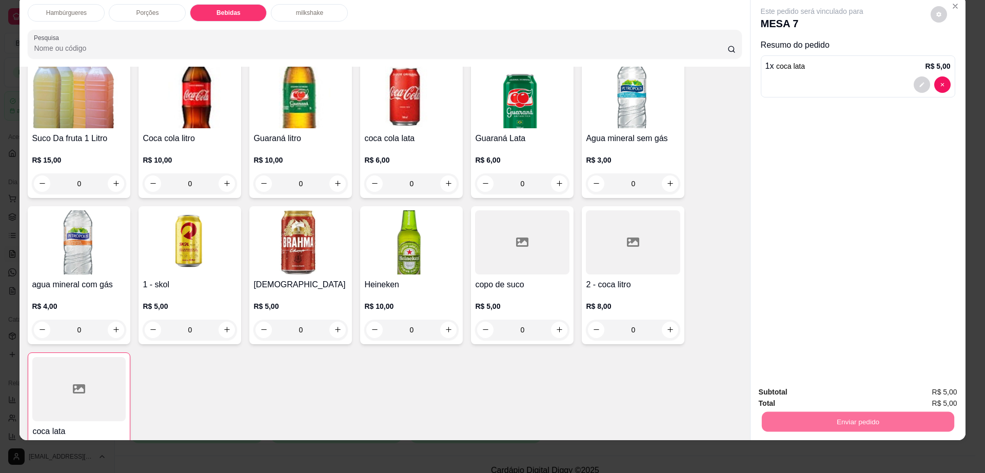
click at [914, 390] on button "Enviar pedido" at bounding box center [930, 397] width 58 height 20
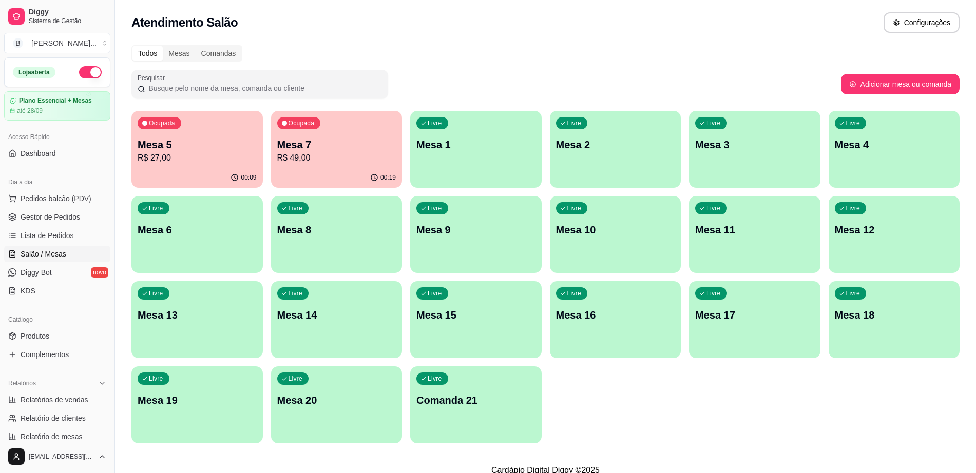
click at [484, 326] on div "Livre Mesa 15" at bounding box center [475, 313] width 131 height 65
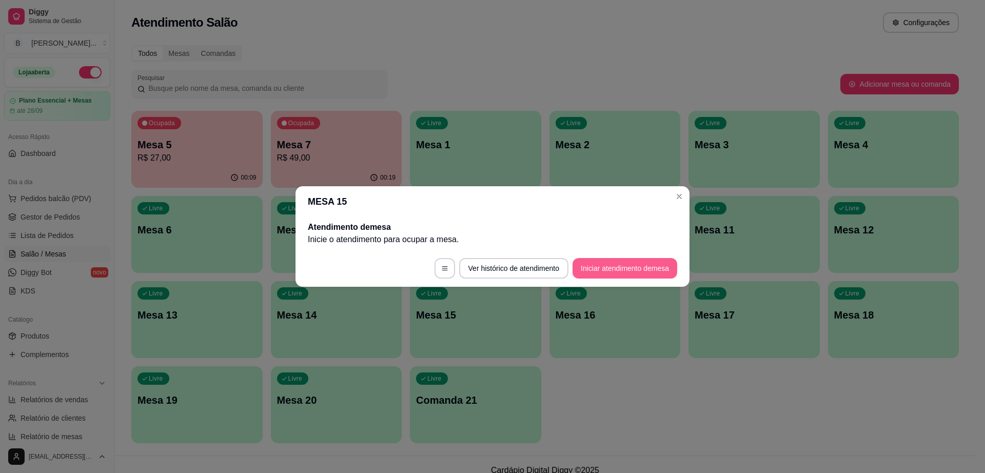
click at [587, 262] on button "Iniciar atendimento de mesa" at bounding box center [625, 268] width 105 height 21
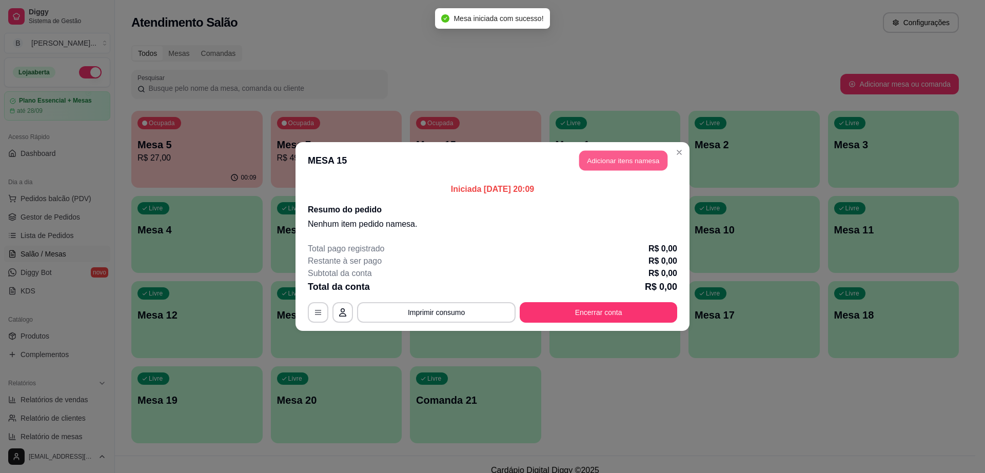
click at [600, 162] on button "Adicionar itens na mesa" at bounding box center [623, 161] width 88 height 20
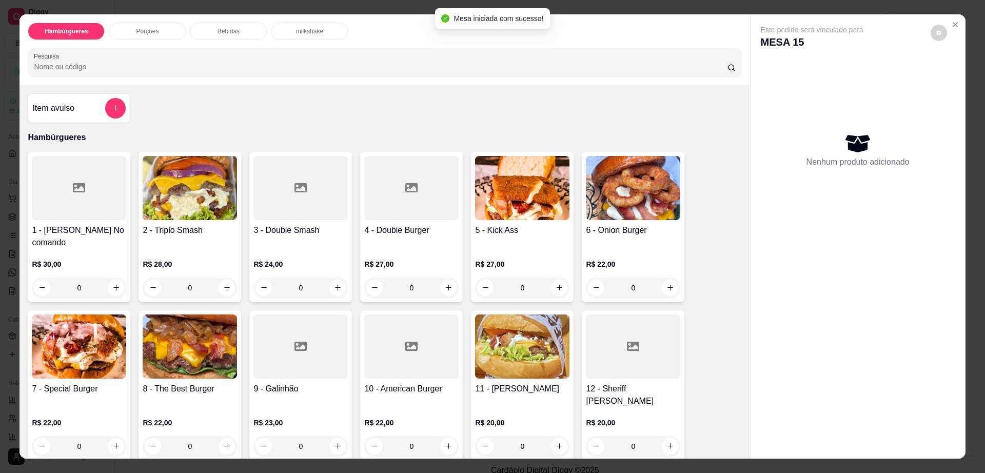
click at [167, 31] on div "Porções" at bounding box center [147, 31] width 77 height 17
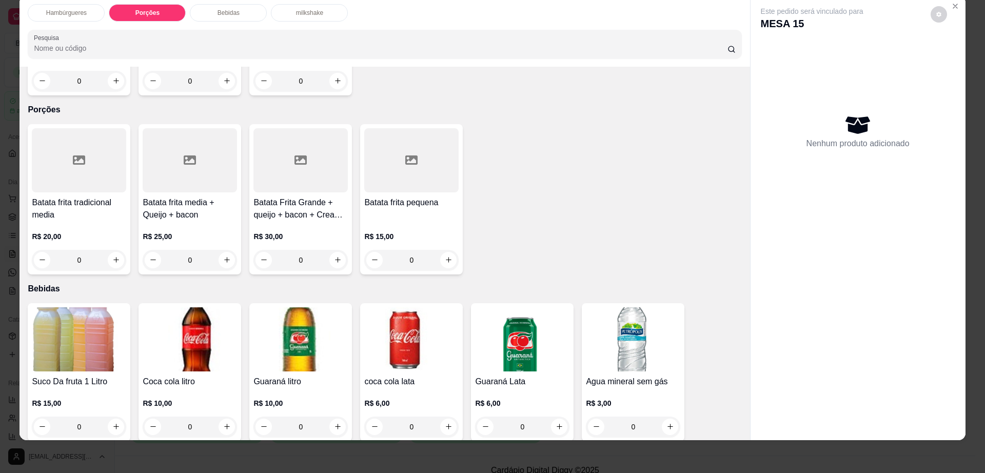
click at [319, 197] on h4 "Batata Frita Grande + queijo + bacon + Cream cheese" at bounding box center [301, 209] width 94 height 25
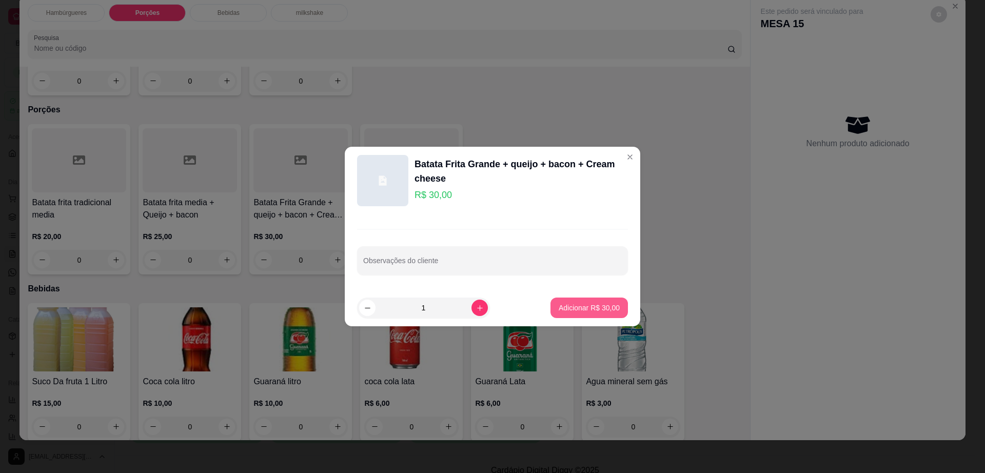
click at [588, 314] on button "Adicionar R$ 30,00" at bounding box center [590, 308] width 78 height 21
type input "1"
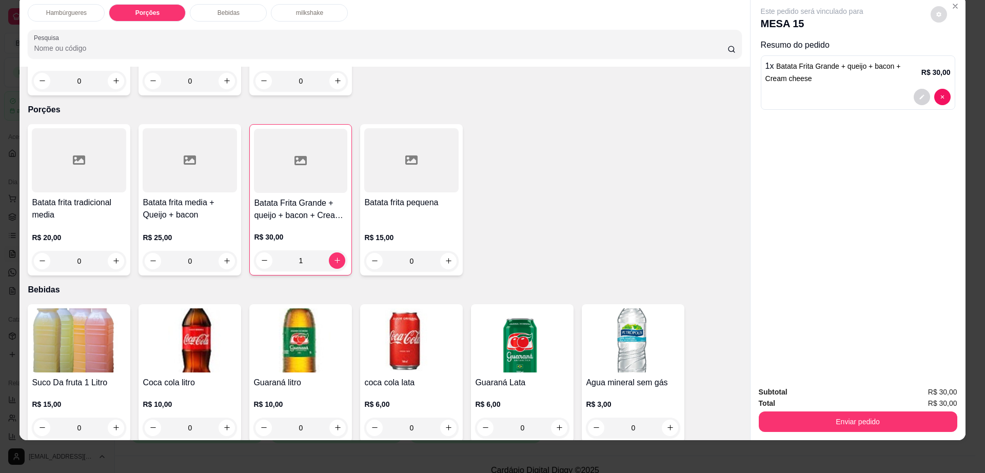
click at [940, 18] on button "decrease-product-quantity" at bounding box center [939, 14] width 16 height 16
click at [963, 51] on span "Automatic updates" at bounding box center [957, 55] width 21 height 12
click at [954, 55] on input "Automatic updates" at bounding box center [950, 58] width 7 height 7
checkbox input "true"
click at [854, 425] on button "Enviar pedido" at bounding box center [858, 422] width 199 height 21
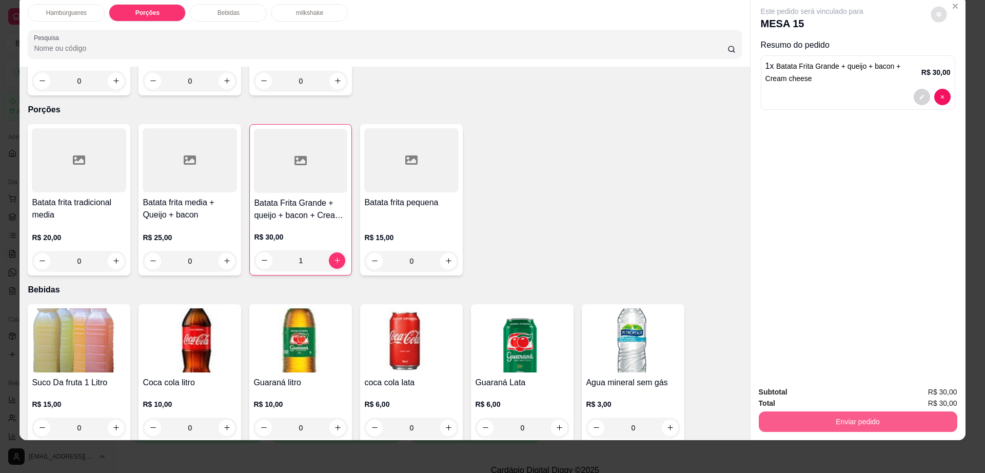
click at [854, 425] on button "Enviar pedido" at bounding box center [858, 422] width 199 height 21
click at [953, 395] on button "Enviar pedido" at bounding box center [930, 397] width 58 height 20
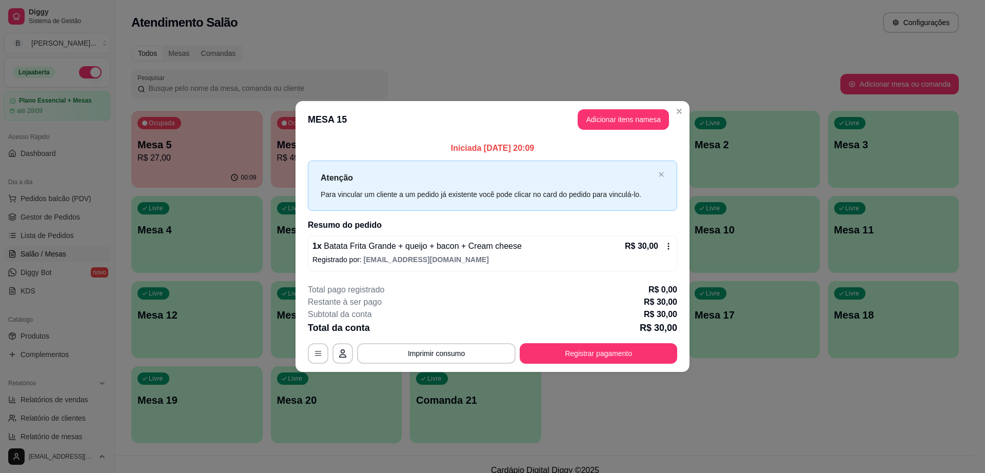
click at [667, 242] on icon at bounding box center [669, 246] width 8 height 8
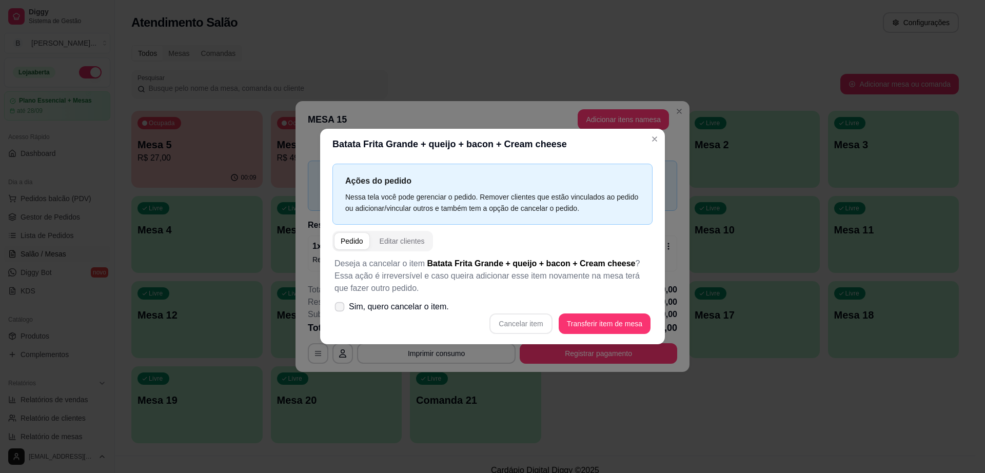
click at [343, 307] on icon at bounding box center [340, 307] width 8 height 6
click at [341, 309] on input "Sim, quero cancelar o item." at bounding box center [337, 312] width 7 height 7
checkbox input "true"
click at [531, 324] on button "Cancelar item" at bounding box center [521, 324] width 63 height 21
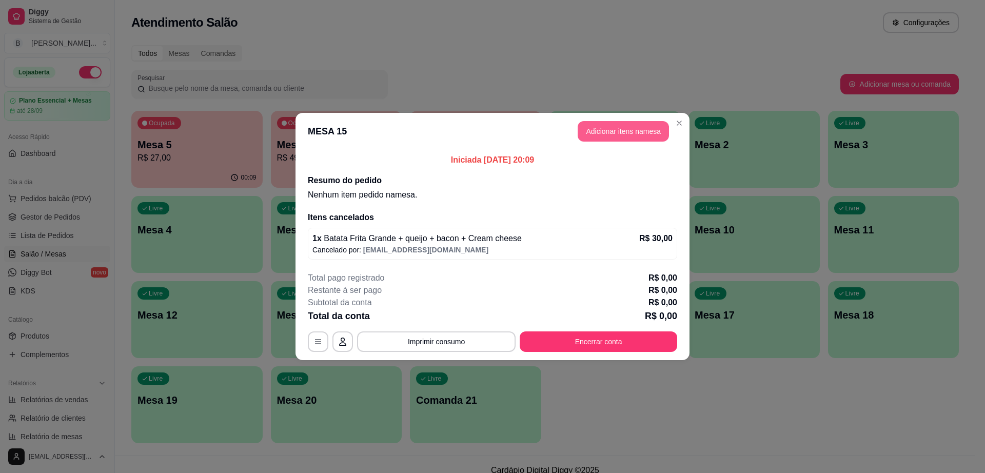
click at [623, 133] on button "Adicionar itens na mesa" at bounding box center [623, 131] width 91 height 21
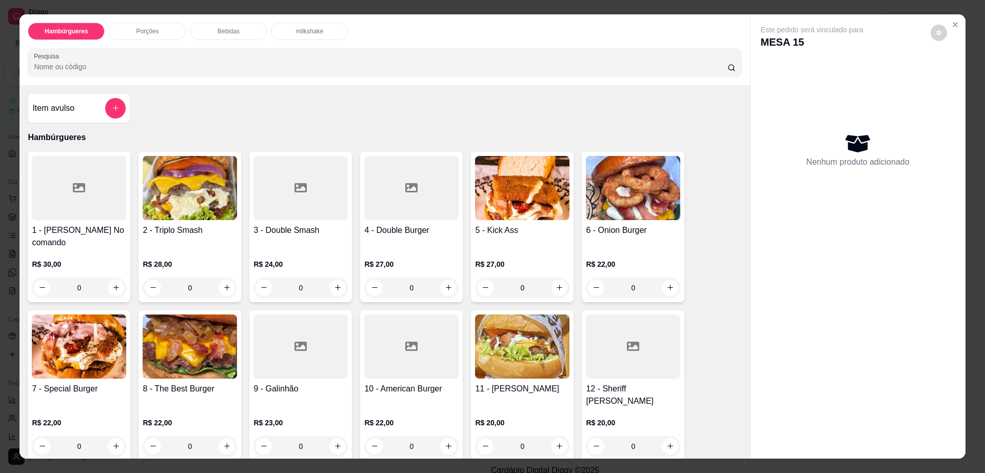
click at [146, 38] on div "Porções" at bounding box center [147, 31] width 77 height 17
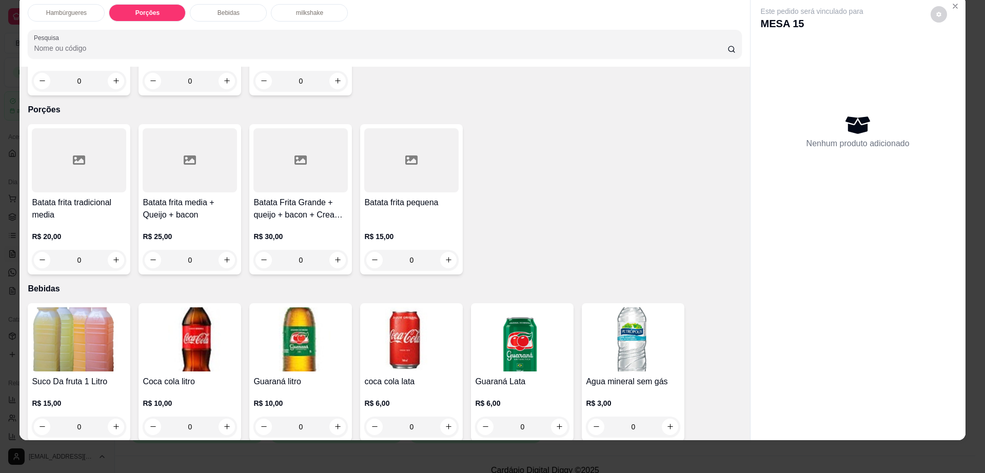
click at [165, 197] on h4 "Batata frita media + Queijo + bacon" at bounding box center [190, 209] width 94 height 25
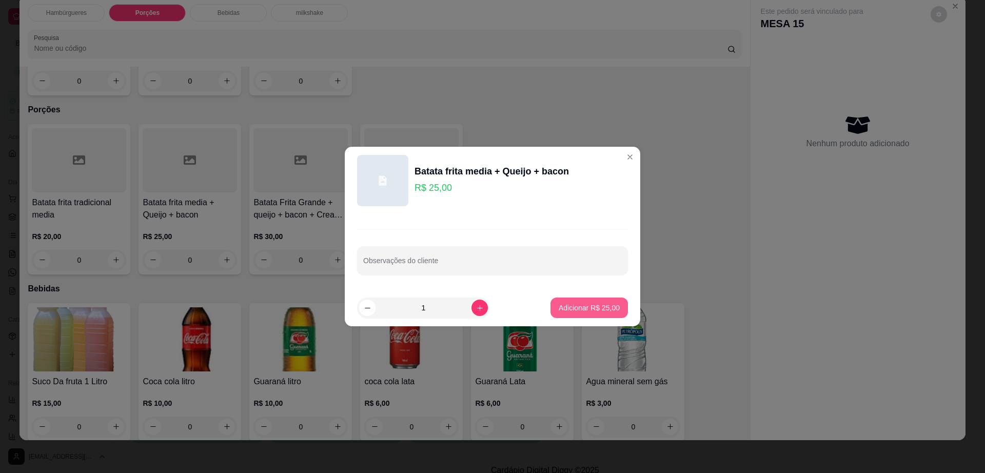
click at [578, 306] on p "Adicionar R$ 25,00" at bounding box center [589, 308] width 61 height 10
type input "1"
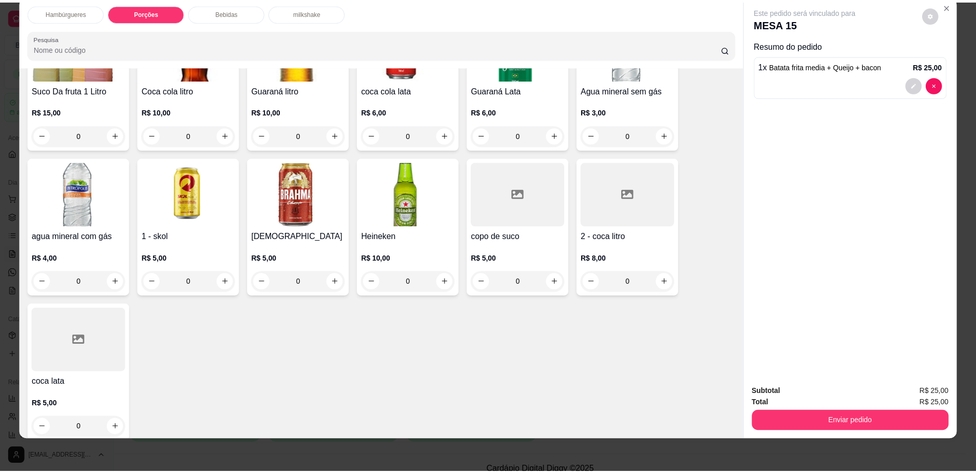
scroll to position [826, 0]
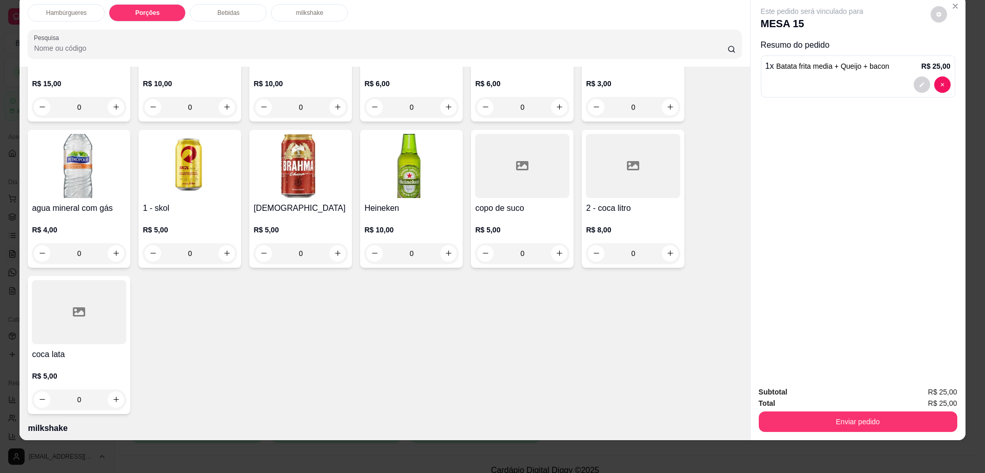
click at [538, 156] on div at bounding box center [522, 166] width 94 height 64
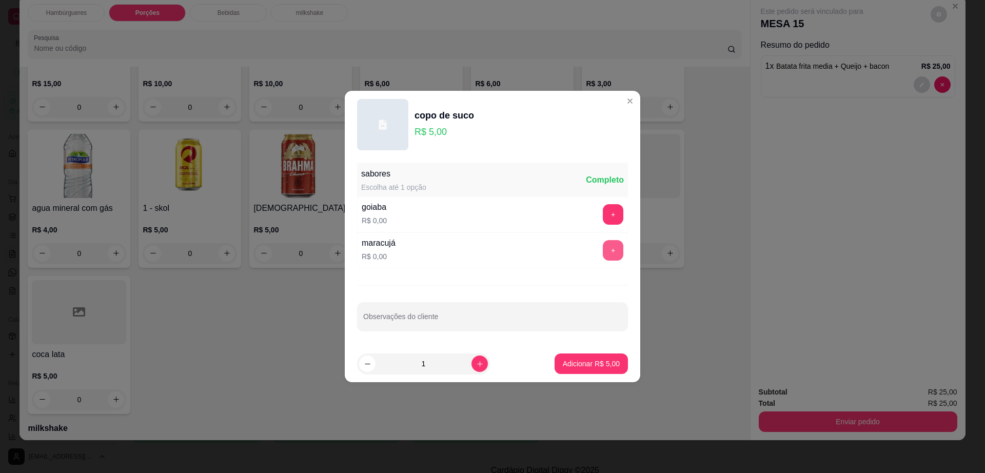
click at [607, 245] on button "+" at bounding box center [613, 250] width 21 height 21
click at [588, 367] on p "Adicionar R$ 5,00" at bounding box center [591, 364] width 57 height 10
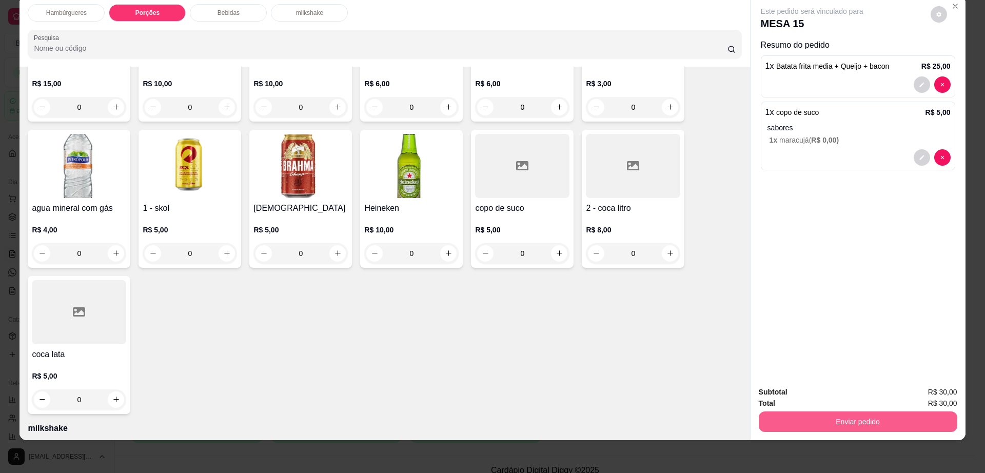
click at [814, 420] on button "Enviar pedido" at bounding box center [858, 422] width 199 height 21
click at [926, 286] on div "Este pedido será vinculado para MESA 15 Resumo do pedido 1 x Batata frita media…" at bounding box center [858, 187] width 215 height 383
click at [937, 18] on button "decrease-product-quantity" at bounding box center [939, 14] width 16 height 16
click at [869, 425] on button "Enviar pedido" at bounding box center [858, 422] width 199 height 21
click at [869, 423] on button "Enviar pedido" at bounding box center [858, 422] width 199 height 21
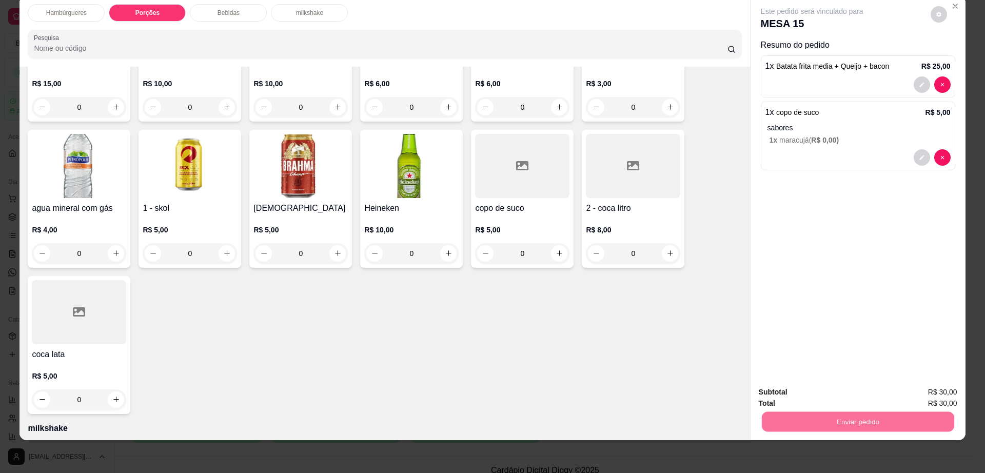
click at [914, 391] on button "Enviar pedido" at bounding box center [930, 397] width 58 height 20
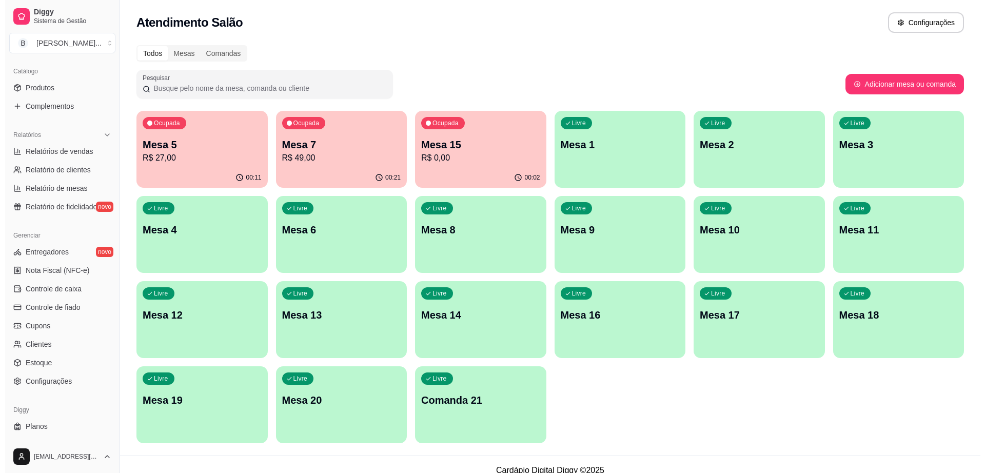
scroll to position [257, 0]
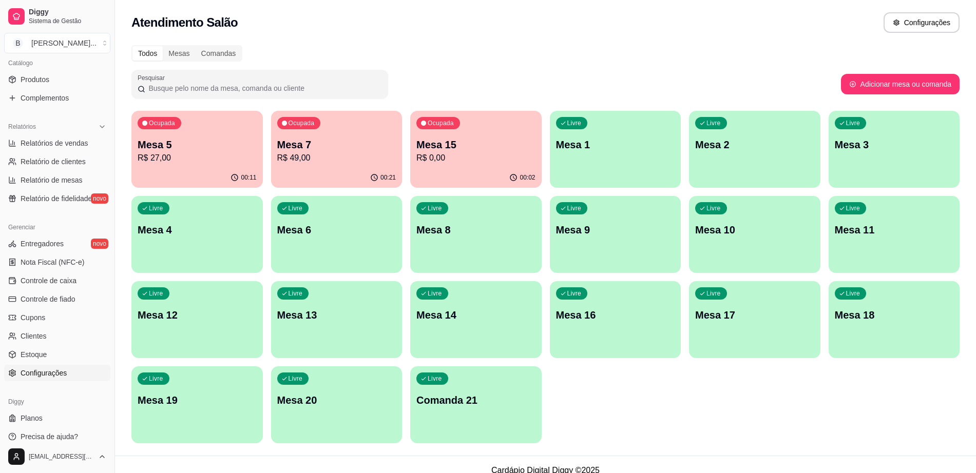
click at [73, 373] on link "Configurações" at bounding box center [57, 373] width 106 height 16
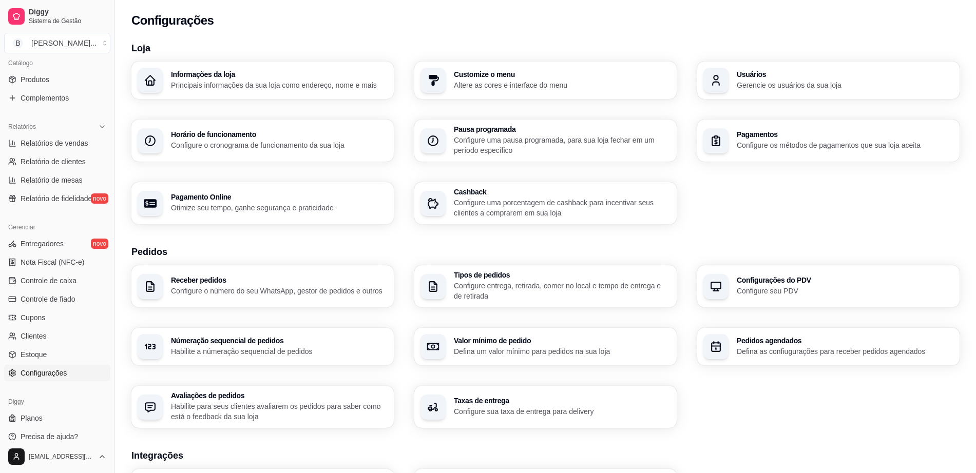
click at [726, 140] on div "button" at bounding box center [715, 140] width 25 height 25
click at [74, 174] on link "Relatório de mesas" at bounding box center [57, 180] width 106 height 16
select select "TOTAL_OF_ORDERS"
select select "7"
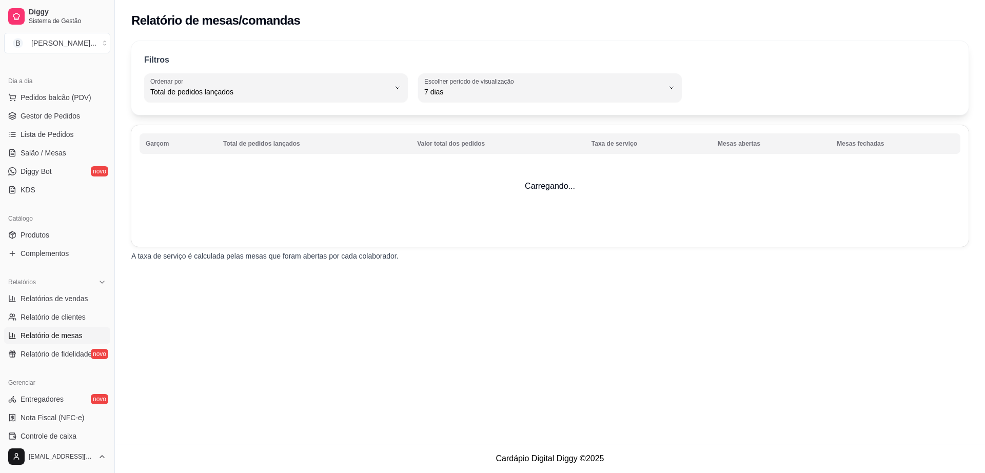
scroll to position [64, 0]
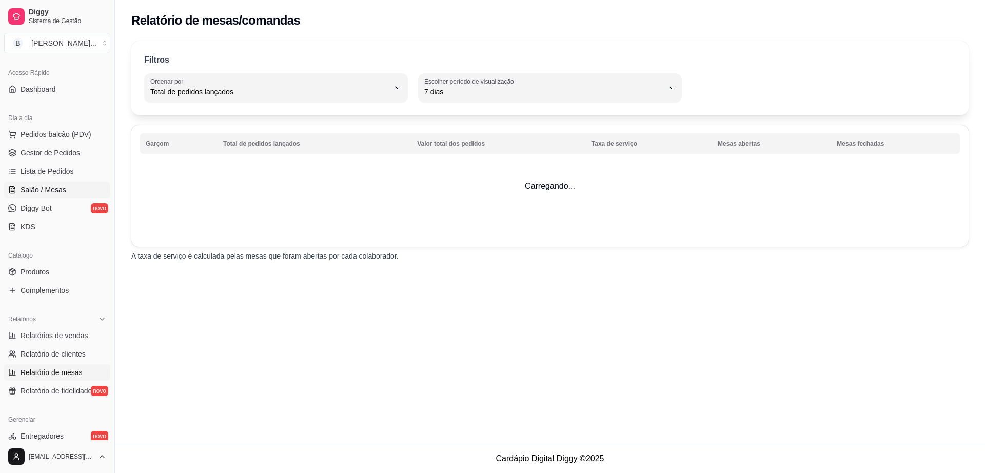
click at [72, 183] on link "Salão / Mesas" at bounding box center [57, 190] width 106 height 16
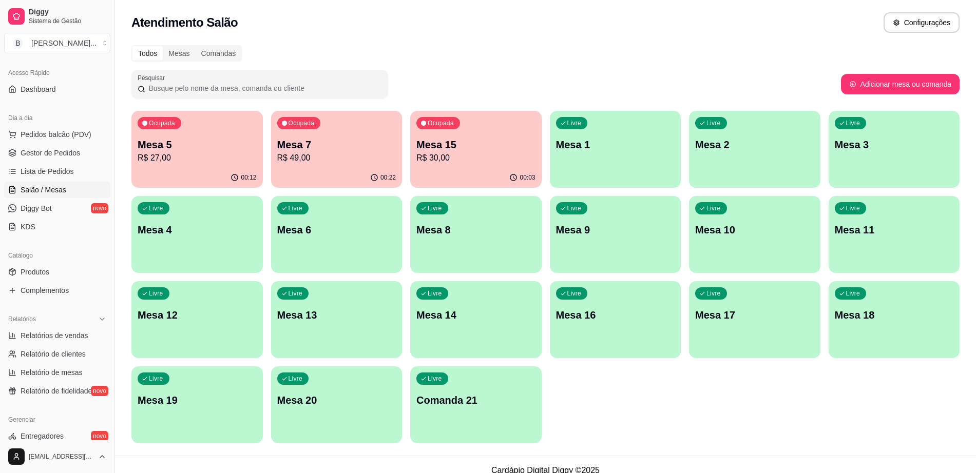
click at [381, 148] on p "Mesa 7" at bounding box center [336, 145] width 119 height 14
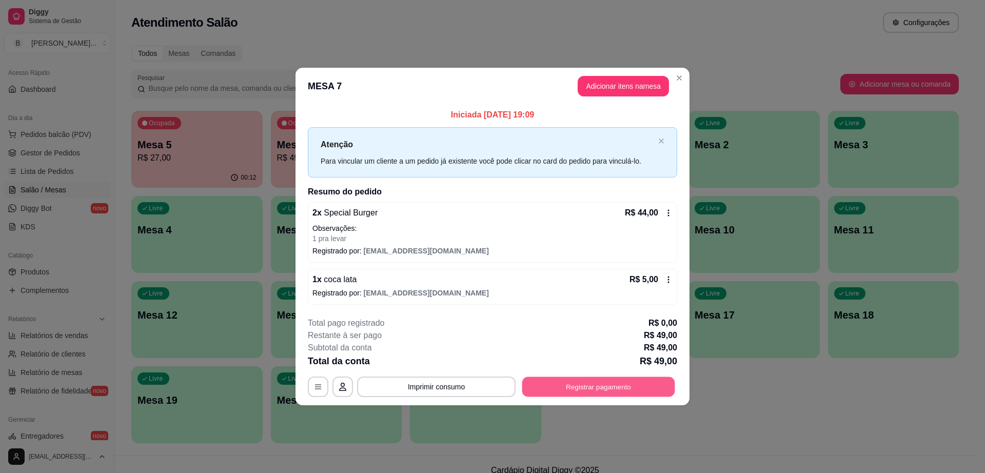
click at [603, 383] on button "Registrar pagamento" at bounding box center [599, 387] width 153 height 20
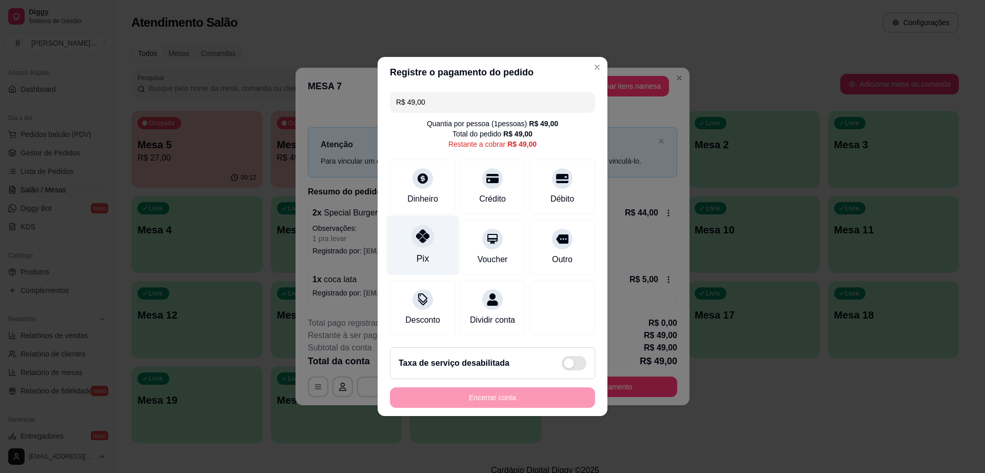
click at [412, 254] on div "Pix" at bounding box center [423, 246] width 72 height 60
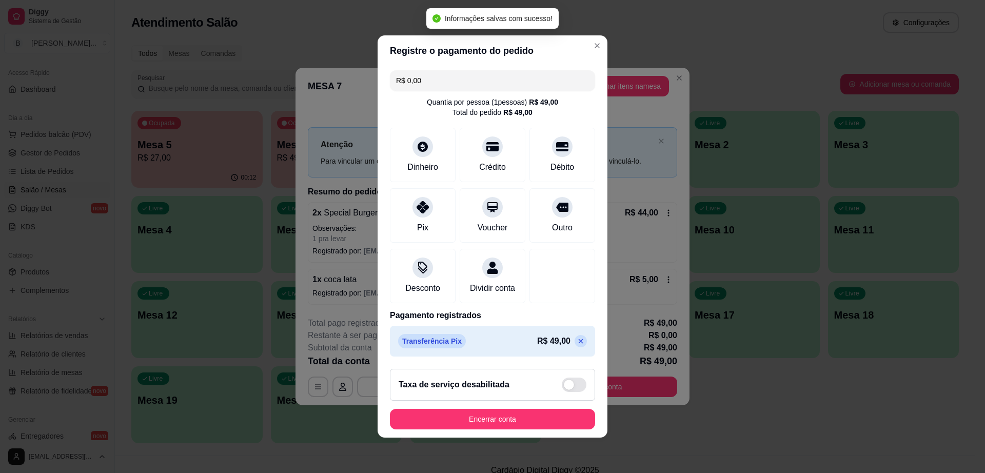
type input "R$ 0,00"
click at [498, 428] on button "Encerrar conta" at bounding box center [492, 419] width 205 height 21
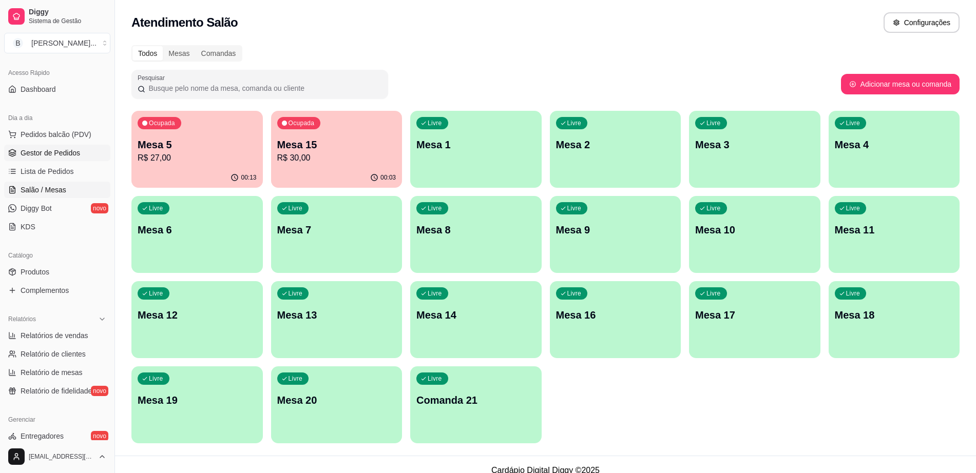
click at [63, 156] on span "Gestor de Pedidos" at bounding box center [51, 153] width 60 height 10
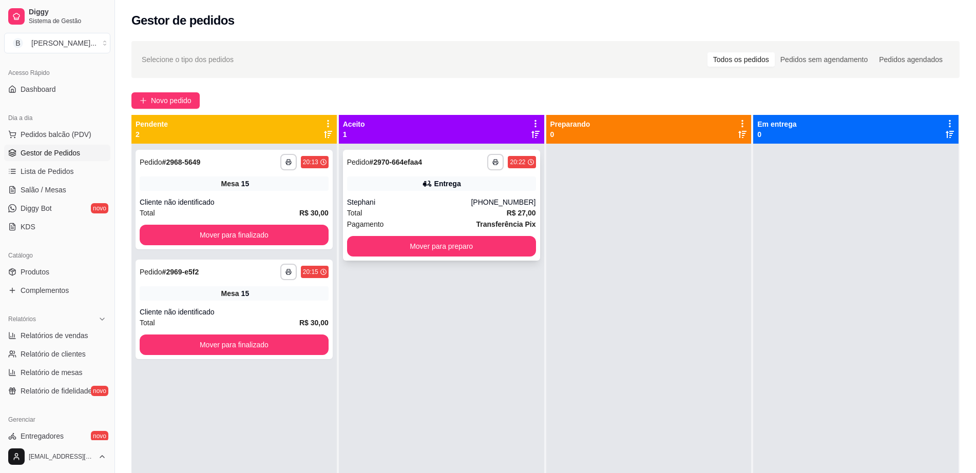
click at [499, 197] on div "[PHONE_NUMBER]" at bounding box center [503, 202] width 65 height 10
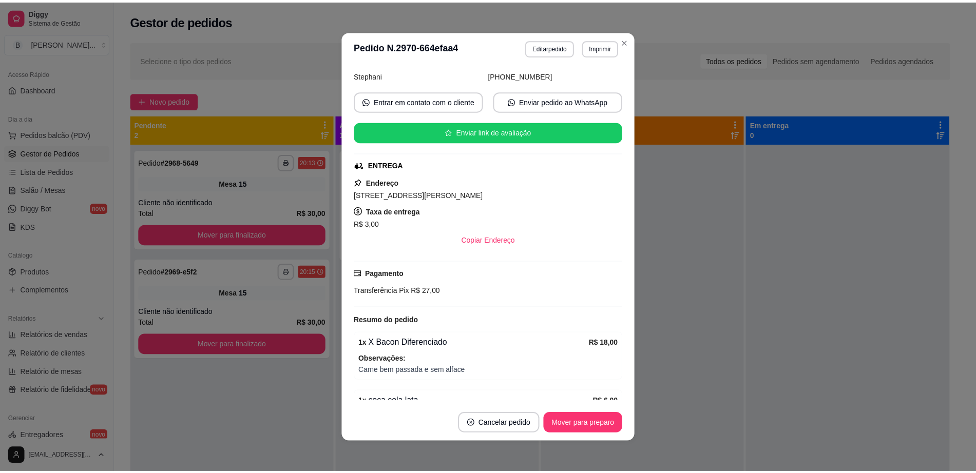
scroll to position [124, 0]
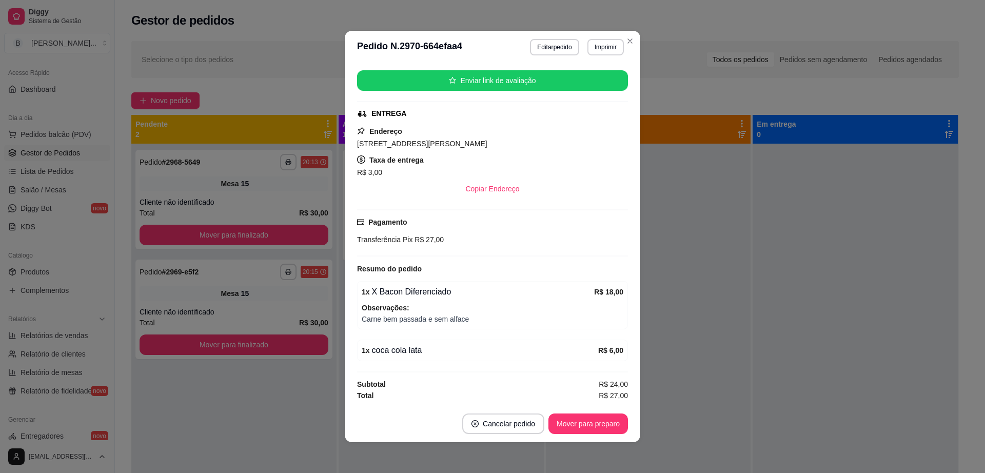
click at [512, 270] on div "Resumo do pedido" at bounding box center [492, 269] width 271 height 12
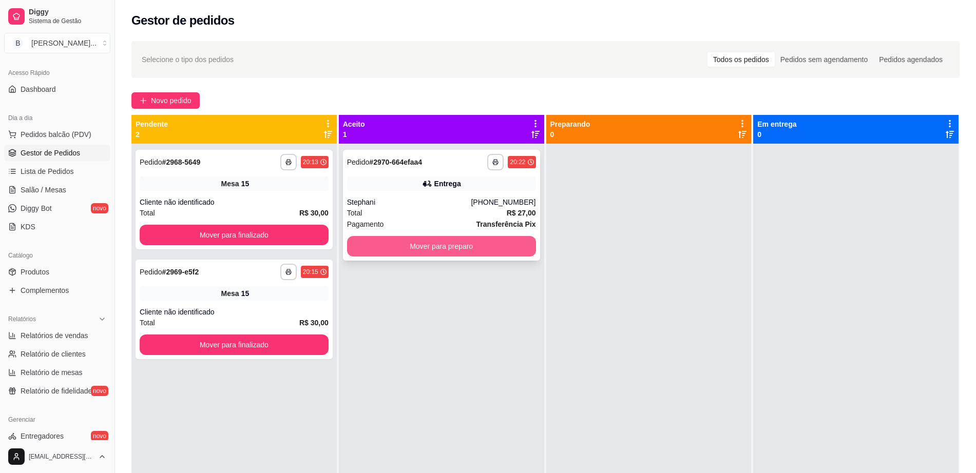
click at [466, 253] on button "Mover para preparo" at bounding box center [441, 246] width 189 height 21
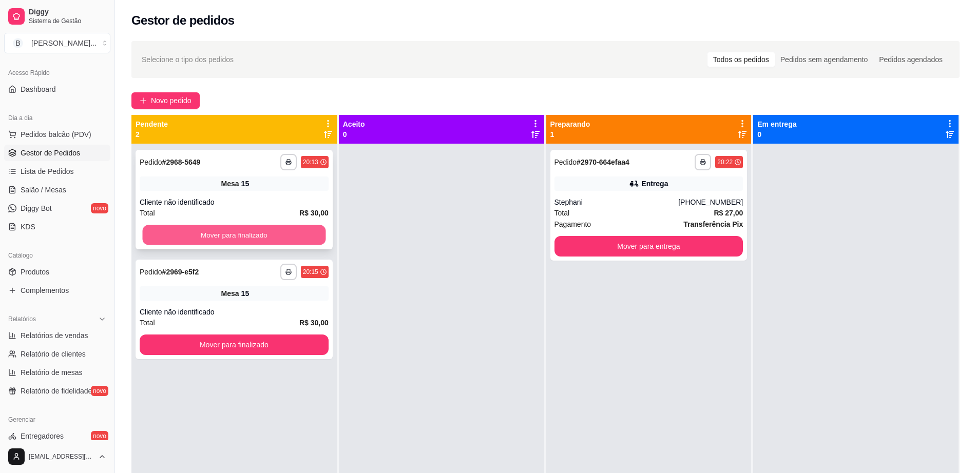
click at [291, 236] on button "Mover para finalizado" at bounding box center [234, 235] width 183 height 20
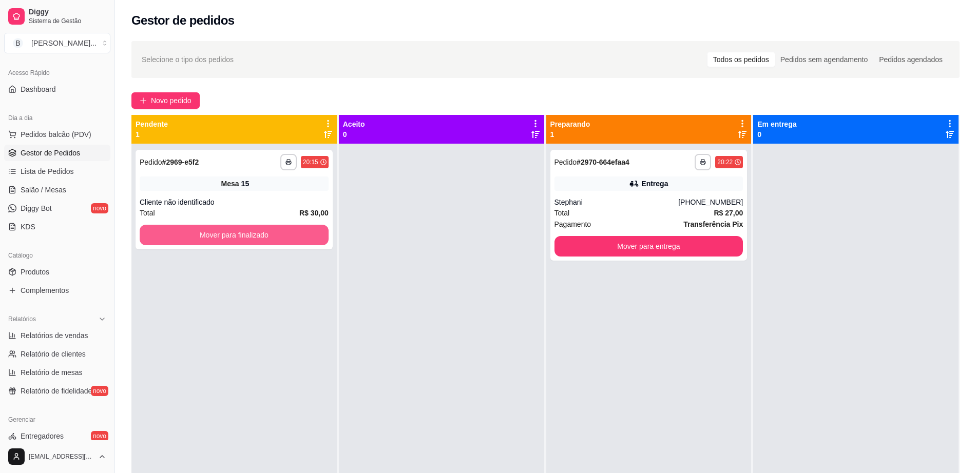
click at [291, 236] on button "Mover para finalizado" at bounding box center [234, 235] width 189 height 21
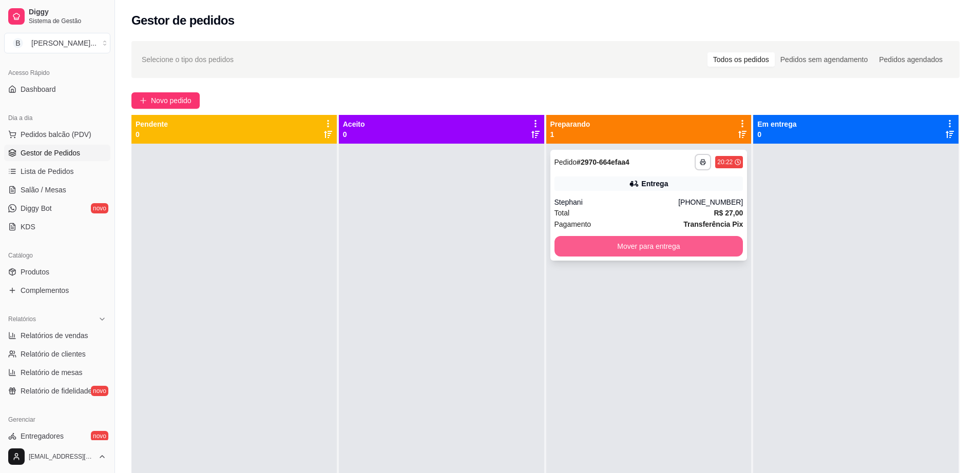
click at [588, 245] on button "Mover para entrega" at bounding box center [648, 246] width 189 height 21
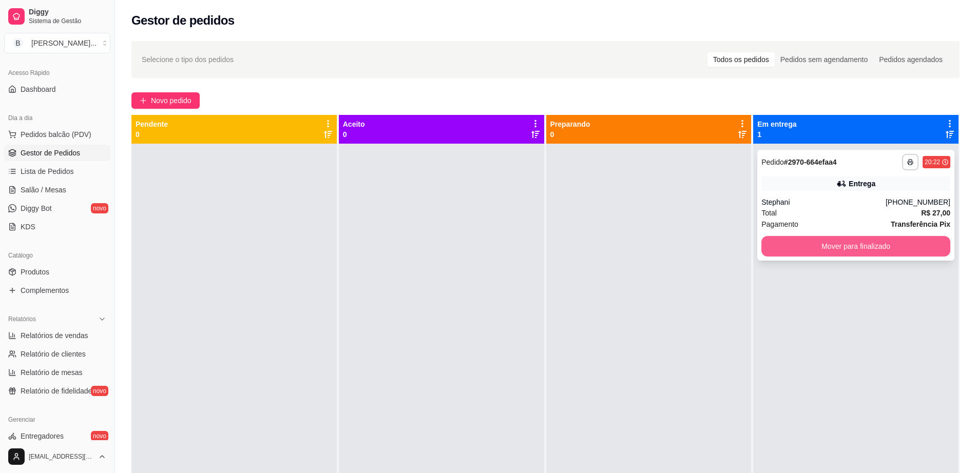
click at [804, 246] on button "Mover para finalizado" at bounding box center [855, 246] width 189 height 21
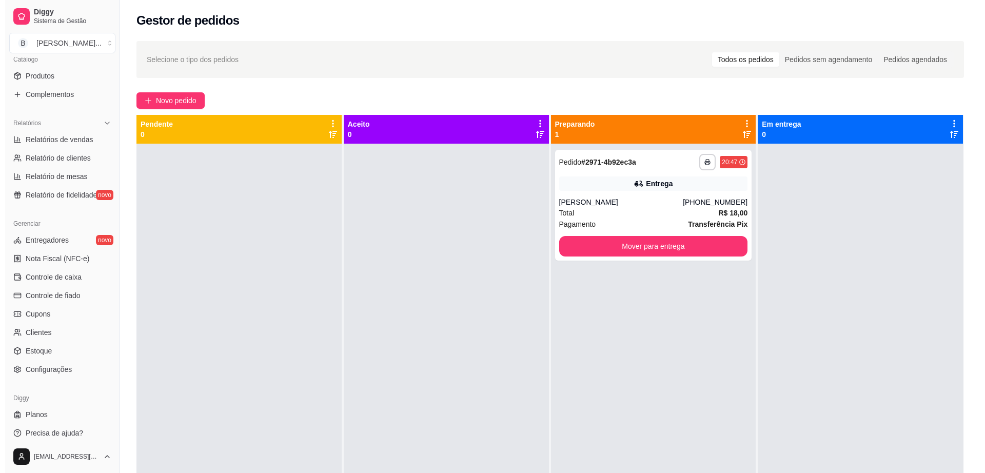
scroll to position [265, 0]
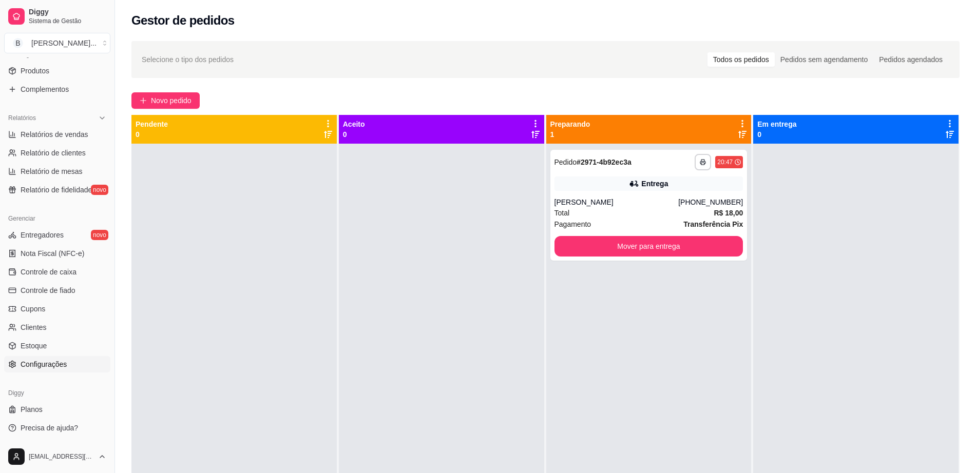
click at [64, 370] on link "Configurações" at bounding box center [57, 364] width 106 height 16
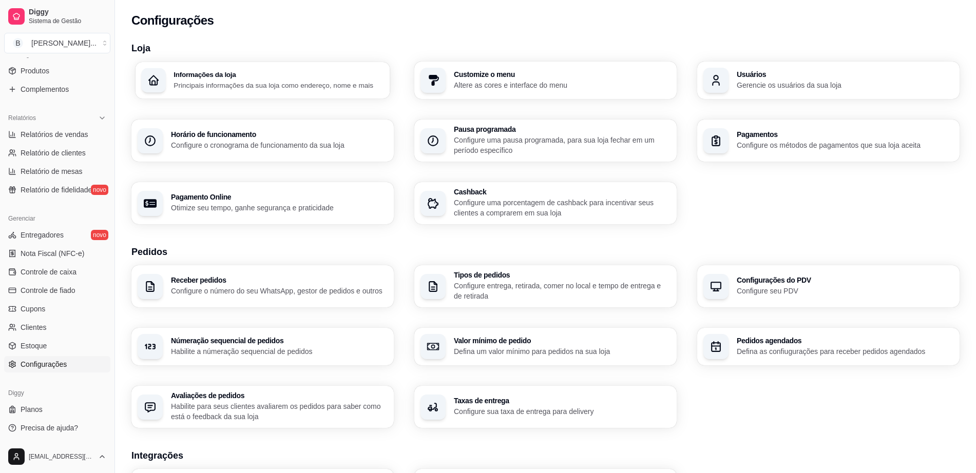
click at [287, 91] on div "Informações da loja Principais informações da sua loja como endereço, nome e ma…" at bounding box center [263, 80] width 255 height 36
click at [849, 149] on p "Configure os métodos de pagamentos que sua loja aceita" at bounding box center [845, 145] width 217 height 10
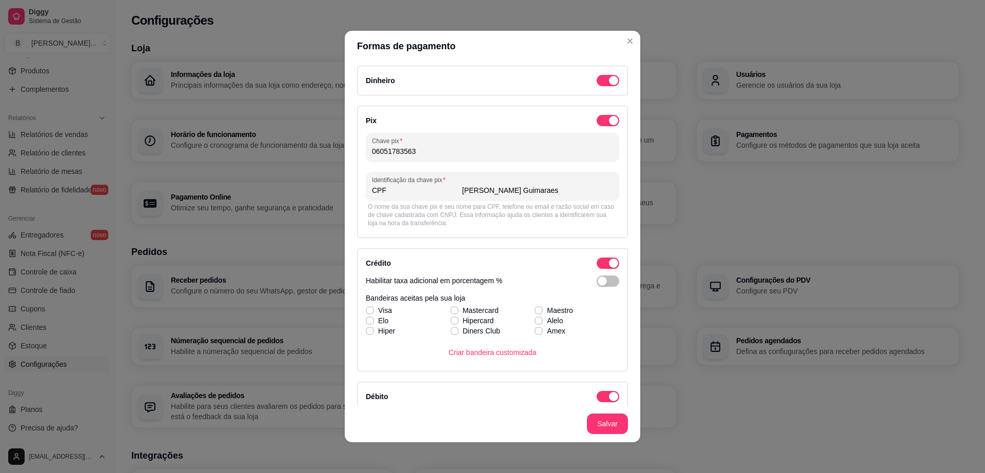
click at [453, 154] on input "06051783563" at bounding box center [492, 151] width 241 height 10
click at [443, 197] on div "Identificação da chave pix CPF [PERSON_NAME]" at bounding box center [493, 186] width 254 height 29
click at [519, 187] on input "CPF [PERSON_NAME] Guimaraes" at bounding box center [492, 190] width 241 height 10
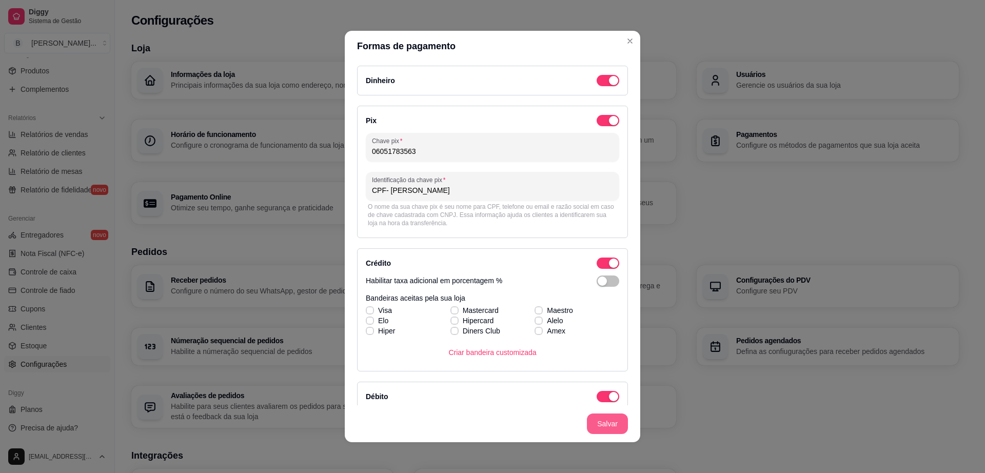
type input "CPF- [PERSON_NAME]"
click at [610, 413] on footer "Salvar" at bounding box center [493, 423] width 296 height 37
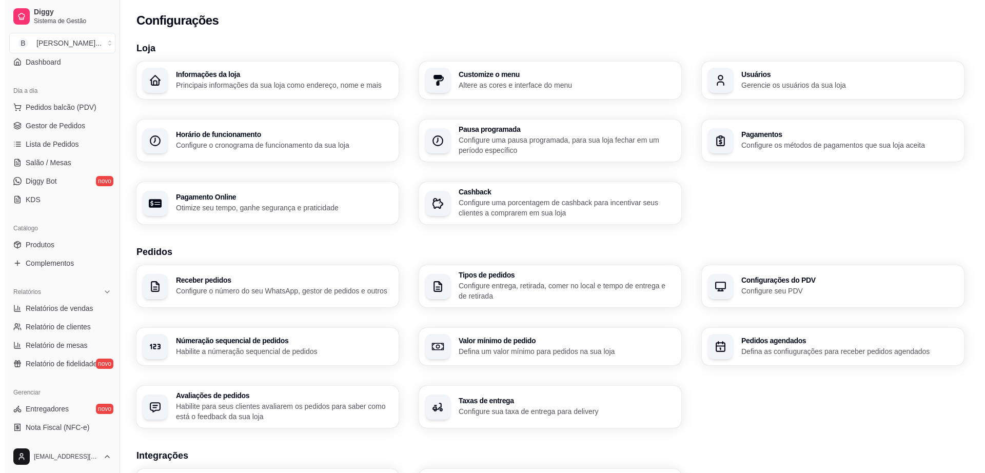
scroll to position [9, 0]
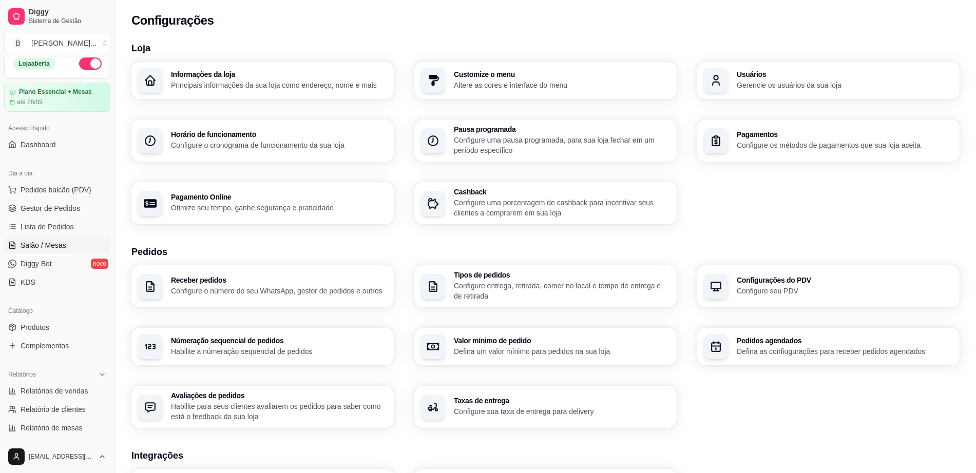
click at [74, 241] on link "Salão / Mesas" at bounding box center [57, 245] width 106 height 16
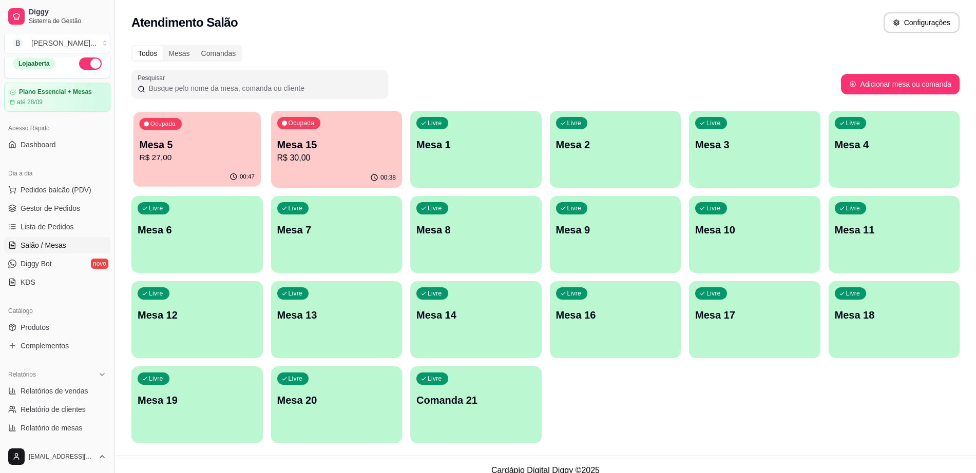
click at [203, 178] on div "00:47" at bounding box center [196, 177] width 127 height 20
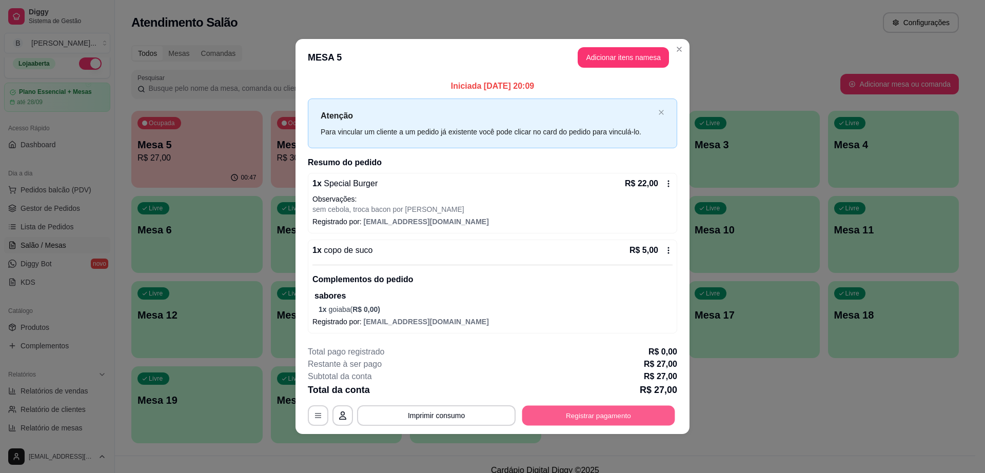
click at [578, 412] on button "Registrar pagamento" at bounding box center [599, 416] width 153 height 20
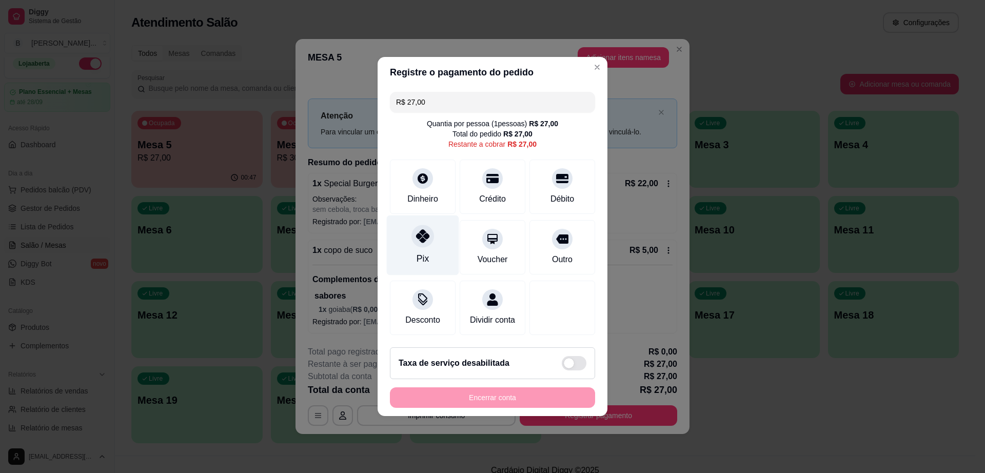
click at [414, 228] on div at bounding box center [423, 236] width 23 height 23
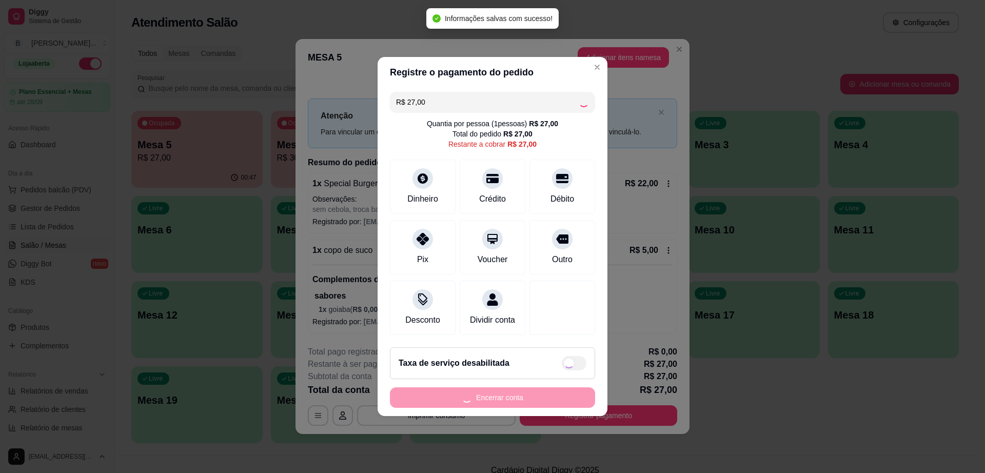
type input "R$ 0,00"
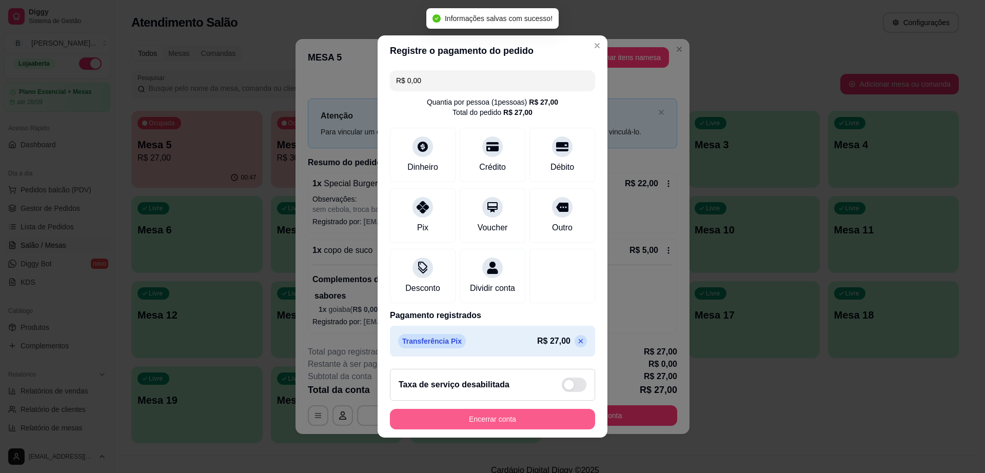
click at [498, 425] on button "Encerrar conta" at bounding box center [492, 419] width 205 height 21
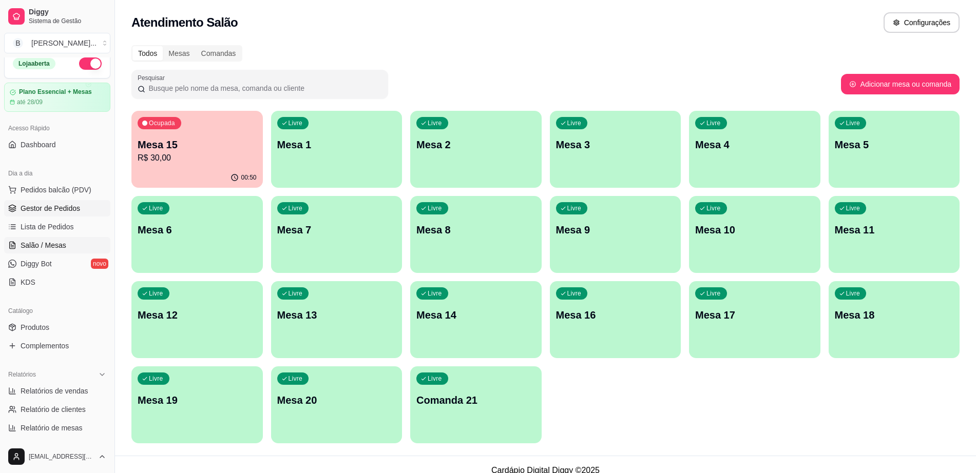
click at [67, 213] on span "Gestor de Pedidos" at bounding box center [51, 208] width 60 height 10
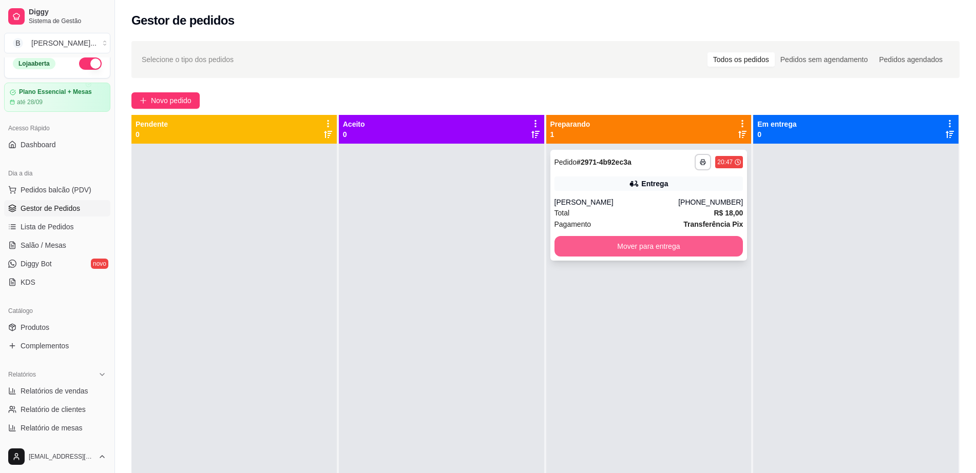
click at [635, 247] on button "Mover para entrega" at bounding box center [648, 246] width 189 height 21
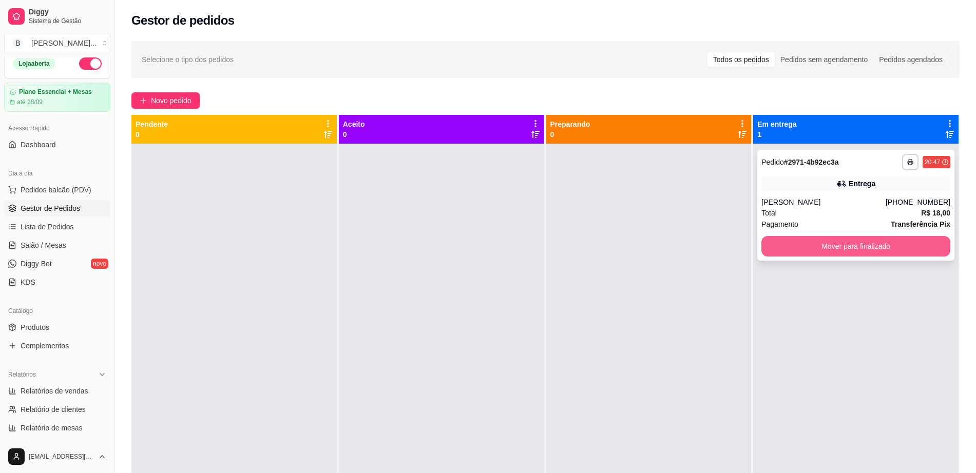
click at [773, 244] on button "Mover para finalizado" at bounding box center [855, 246] width 189 height 21
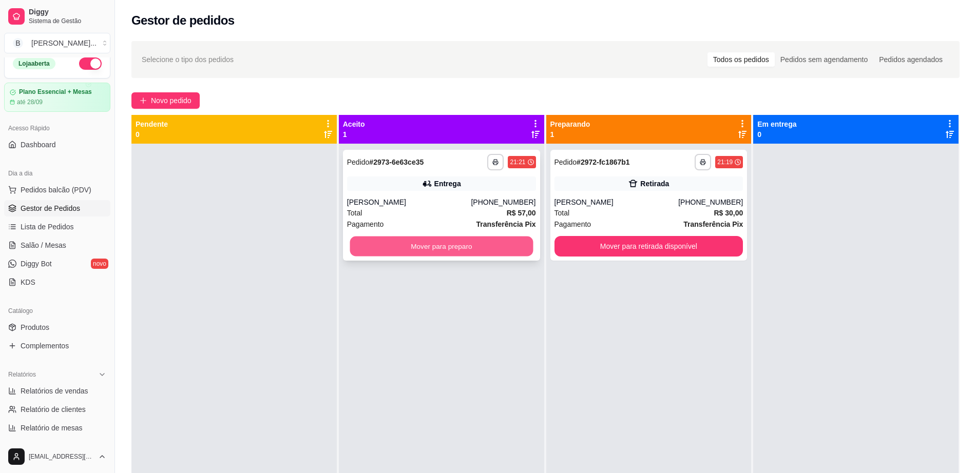
click at [428, 251] on button "Mover para preparo" at bounding box center [441, 247] width 183 height 20
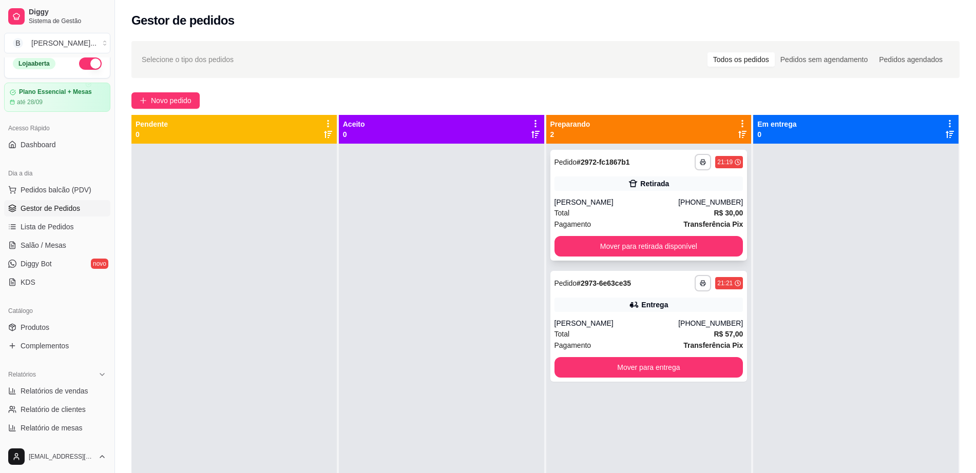
click at [645, 206] on div "[PERSON_NAME]" at bounding box center [616, 202] width 124 height 10
click at [62, 245] on span "Salão / Mesas" at bounding box center [44, 245] width 46 height 10
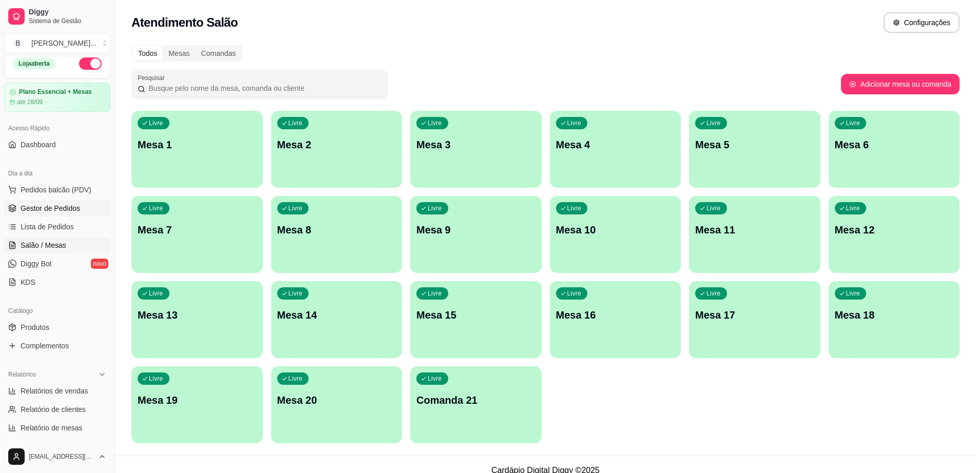
click at [65, 207] on span "Gestor de Pedidos" at bounding box center [51, 208] width 60 height 10
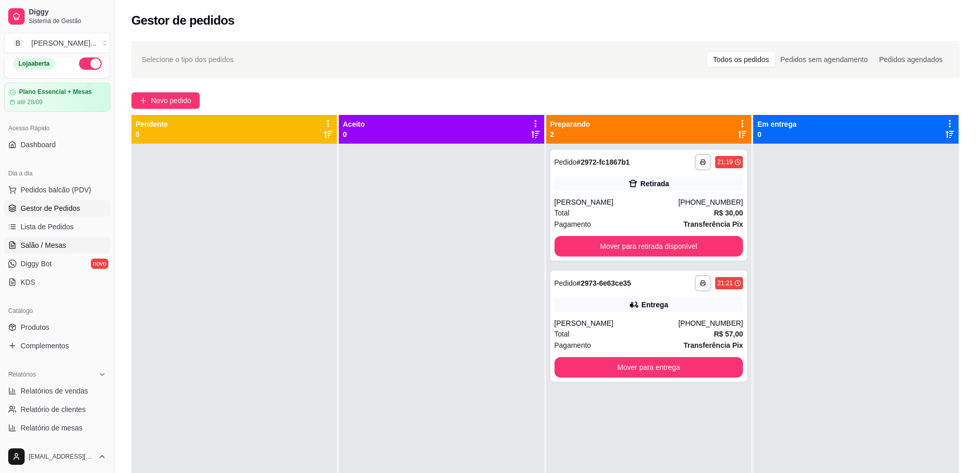
click at [64, 243] on span "Salão / Mesas" at bounding box center [44, 245] width 46 height 10
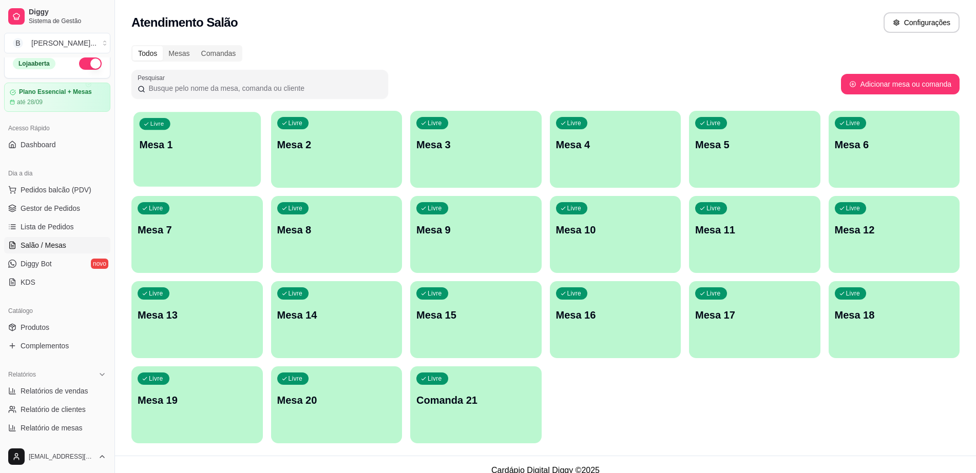
click at [167, 151] on p "Mesa 1" at bounding box center [196, 145] width 115 height 14
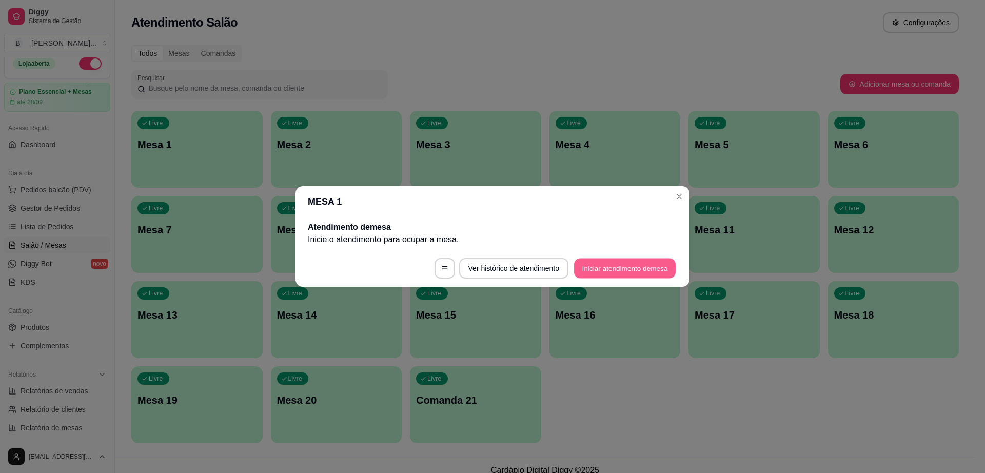
click at [643, 266] on button "Iniciar atendimento de mesa" at bounding box center [625, 269] width 102 height 20
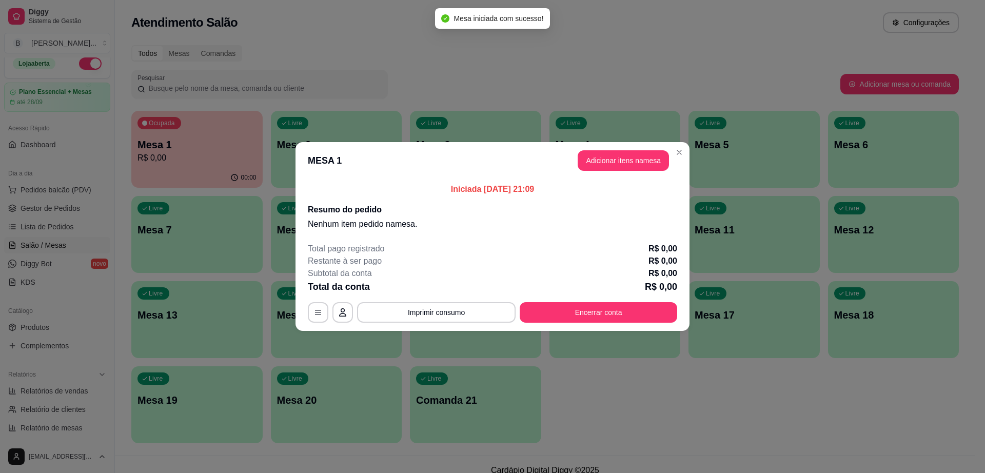
click at [626, 168] on button "Adicionar itens na mesa" at bounding box center [623, 160] width 91 height 21
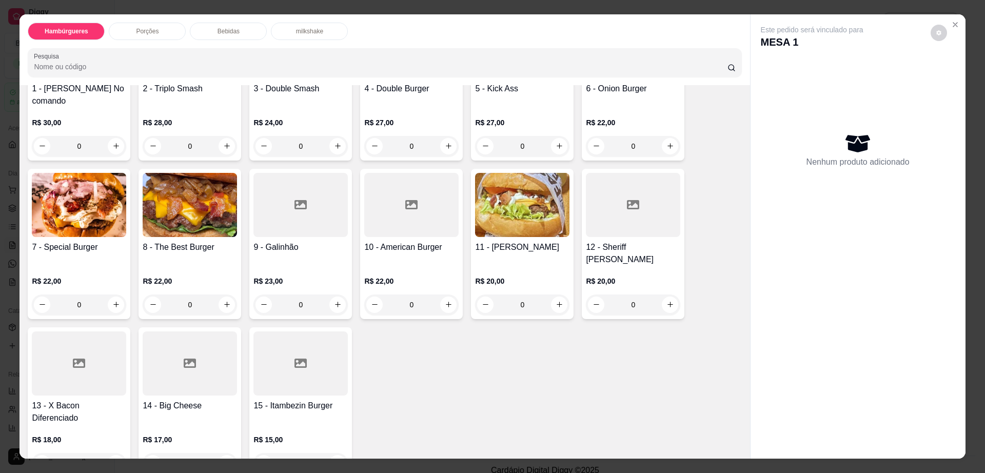
scroll to position [192, 0]
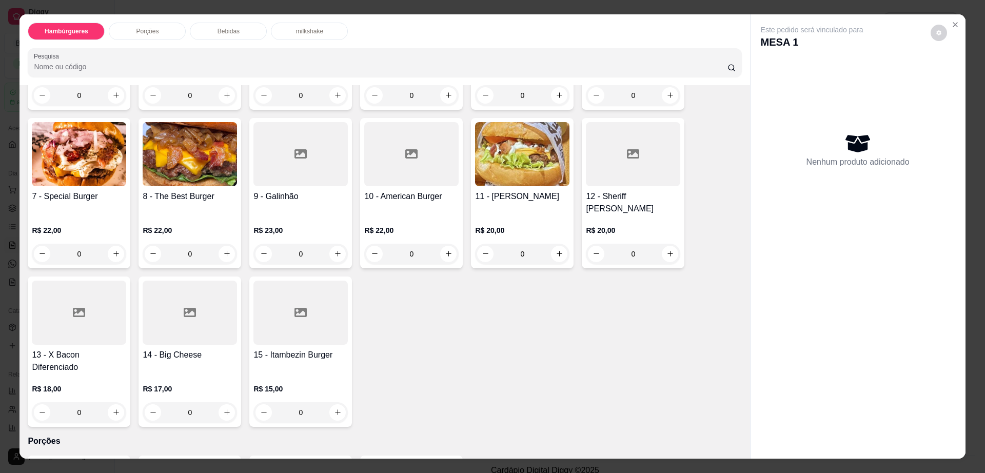
click at [157, 317] on div at bounding box center [190, 313] width 94 height 64
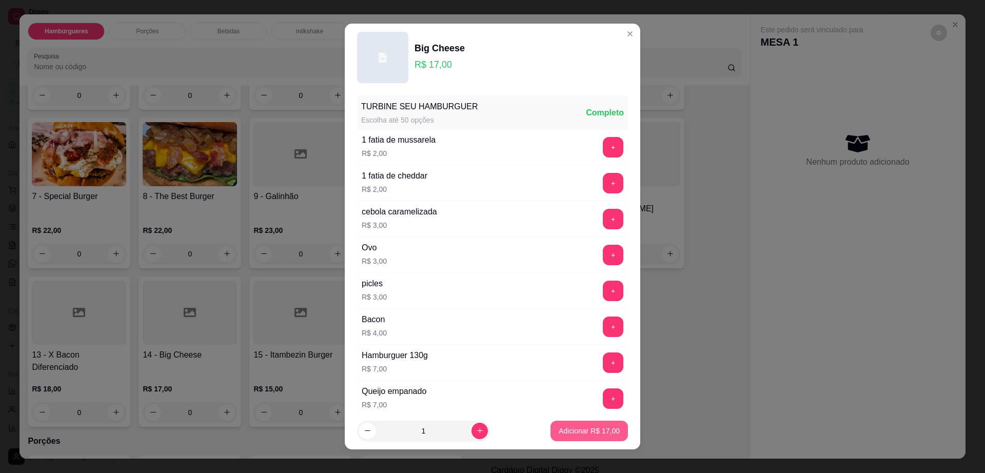
click at [562, 426] on p "Adicionar R$ 17,00" at bounding box center [589, 431] width 61 height 10
type input "1"
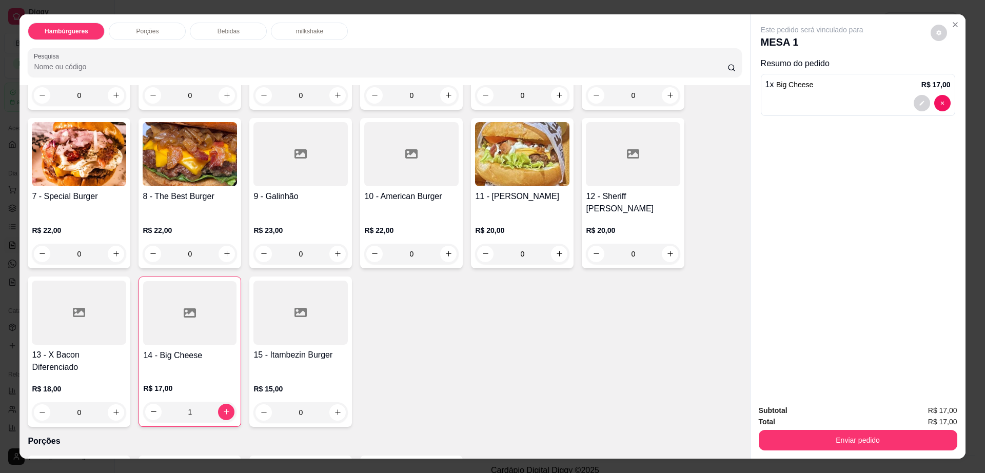
click at [510, 171] on img at bounding box center [522, 154] width 94 height 64
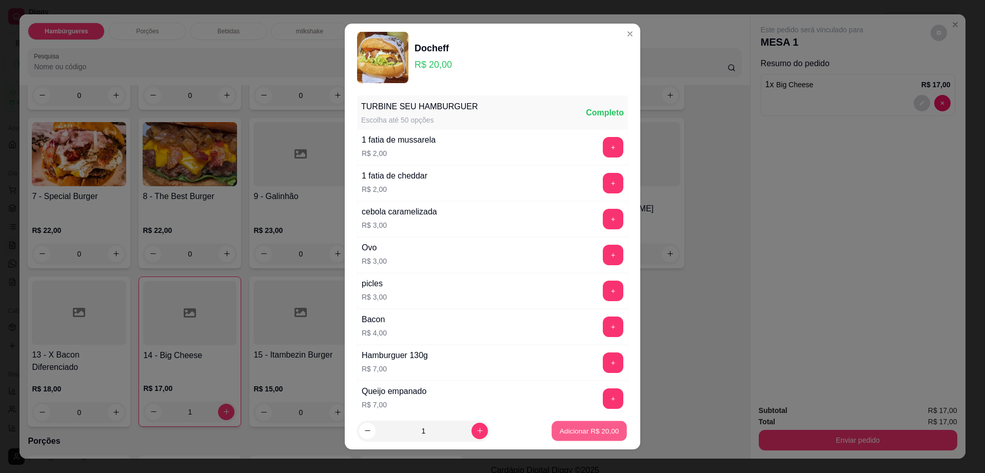
click at [571, 427] on p "Adicionar R$ 20,00" at bounding box center [590, 431] width 60 height 10
type input "1"
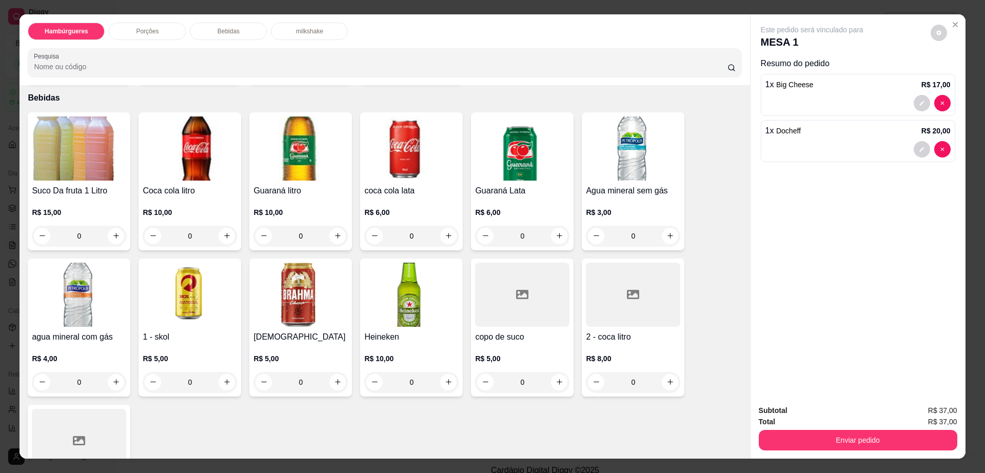
scroll to position [770, 0]
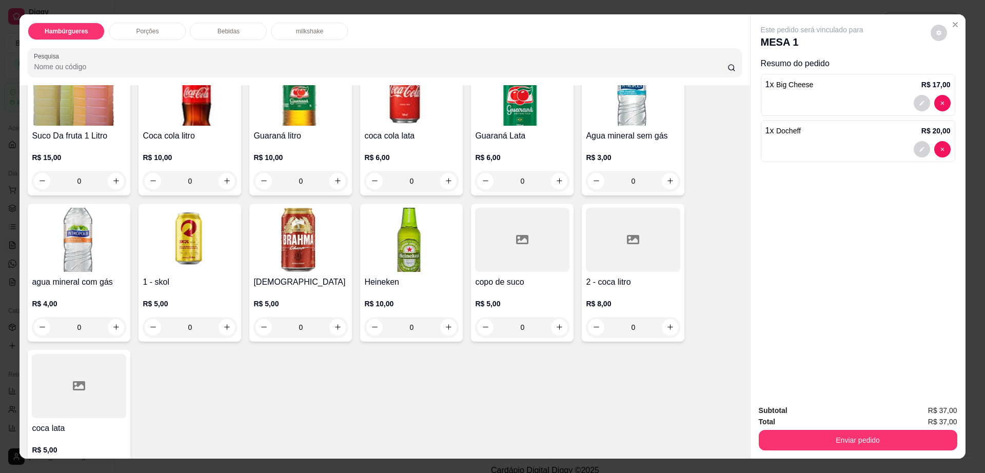
click at [505, 276] on h4 "copo de suco" at bounding box center [522, 282] width 94 height 12
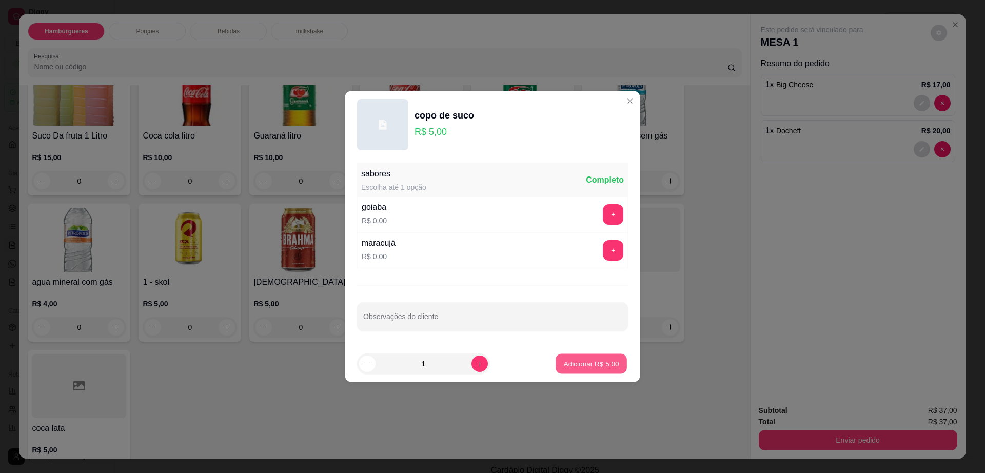
click at [576, 366] on p "Adicionar R$ 5,00" at bounding box center [591, 364] width 55 height 10
type input "1"
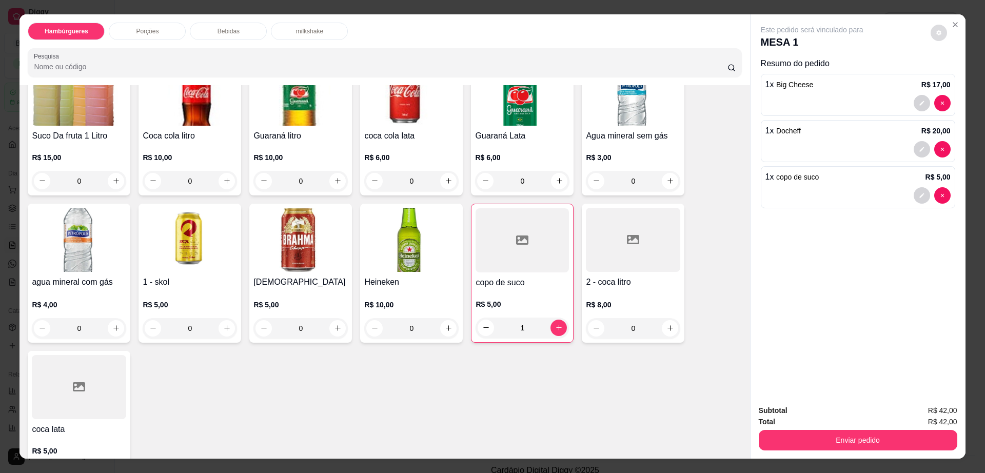
click at [937, 34] on button "decrease-product-quantity" at bounding box center [939, 33] width 16 height 16
click at [842, 443] on button "Enviar pedido" at bounding box center [858, 440] width 199 height 21
click at [842, 443] on button "Enviar pedido" at bounding box center [858, 441] width 192 height 20
click at [853, 420] on button "Registrar cliente" at bounding box center [861, 414] width 66 height 19
click at [853, 449] on button "Enviar pedido" at bounding box center [858, 441] width 192 height 20
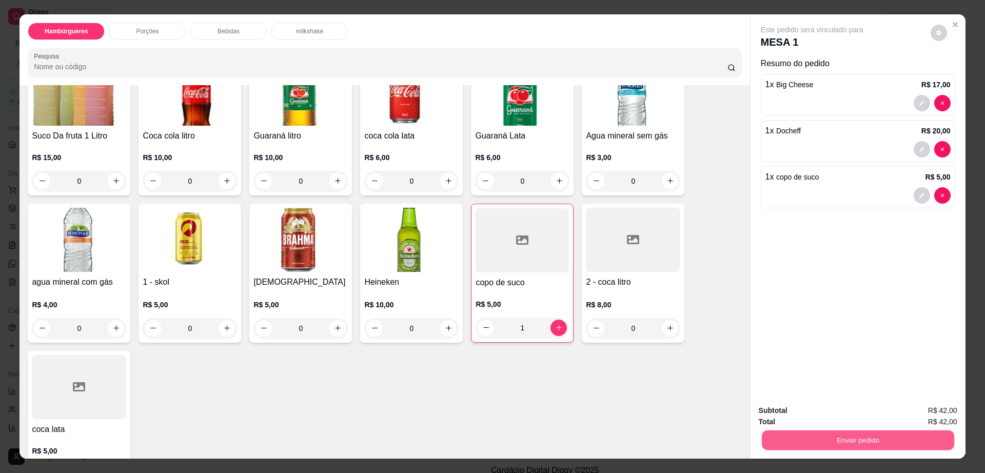
click at [854, 443] on button "Enviar pedido" at bounding box center [858, 441] width 192 height 20
click at [854, 443] on button "Enviar pedido" at bounding box center [858, 440] width 199 height 21
click at [938, 410] on button "Enviar pedido" at bounding box center [930, 415] width 58 height 20
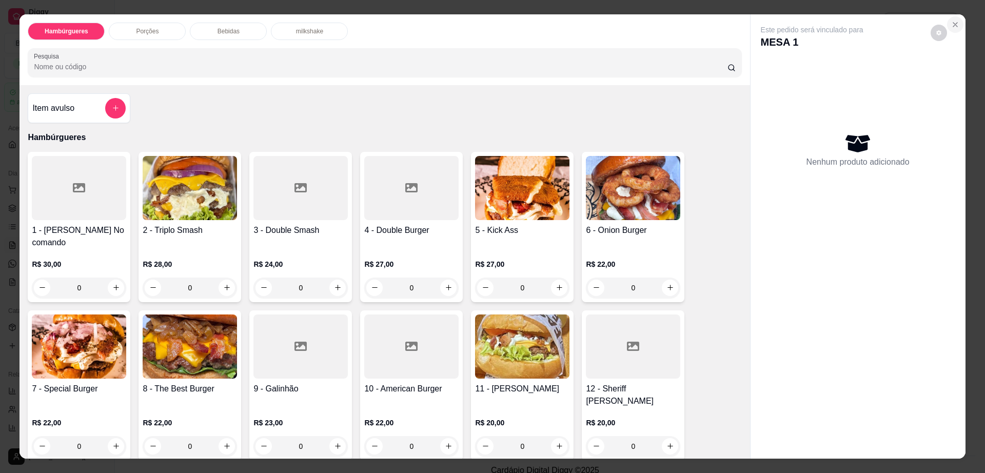
click at [949, 18] on button "Close" at bounding box center [955, 24] width 16 height 16
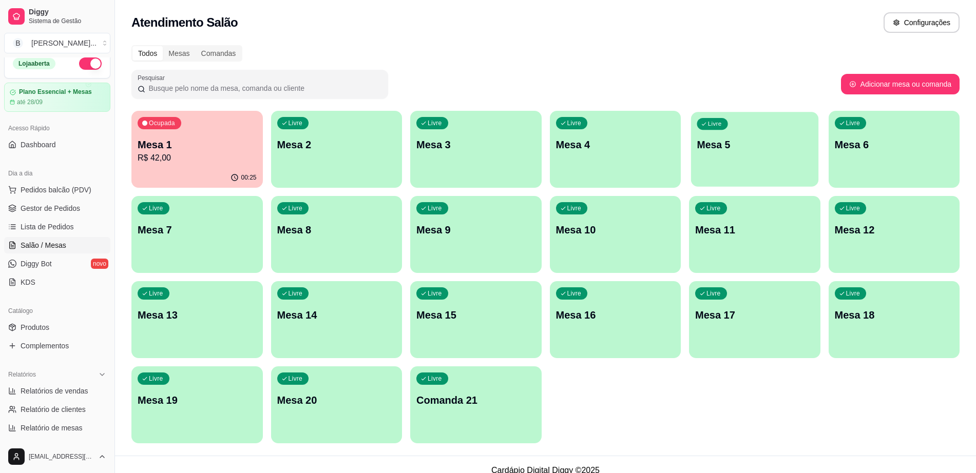
click at [712, 150] on p "Mesa 5" at bounding box center [754, 145] width 115 height 14
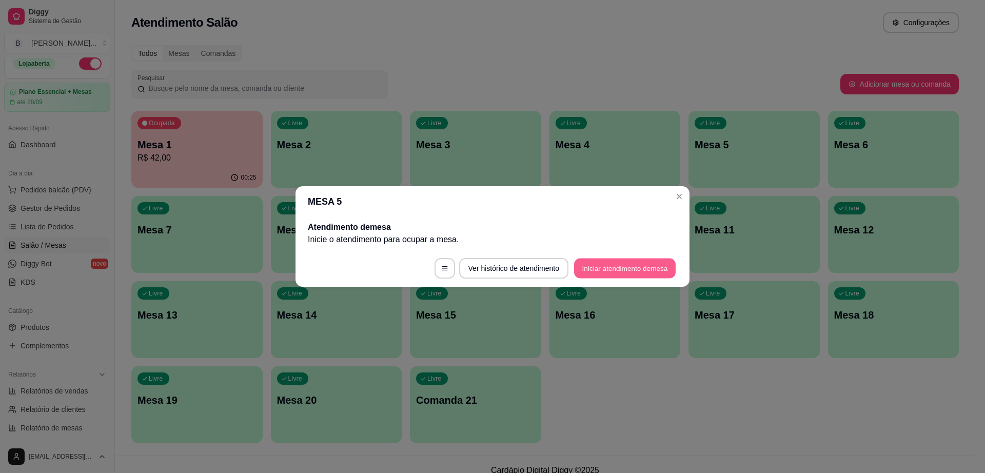
click at [647, 267] on button "Iniciar atendimento de mesa" at bounding box center [625, 269] width 102 height 20
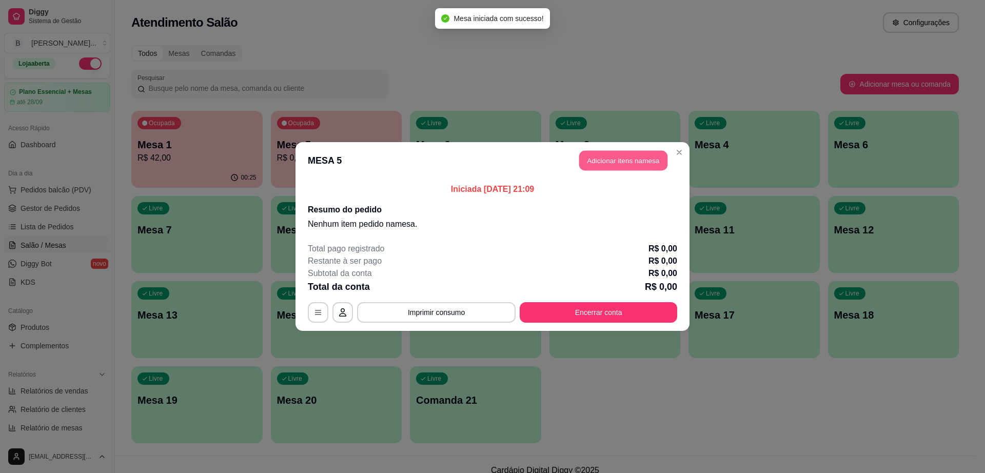
click at [647, 160] on button "Adicionar itens na mesa" at bounding box center [623, 161] width 88 height 20
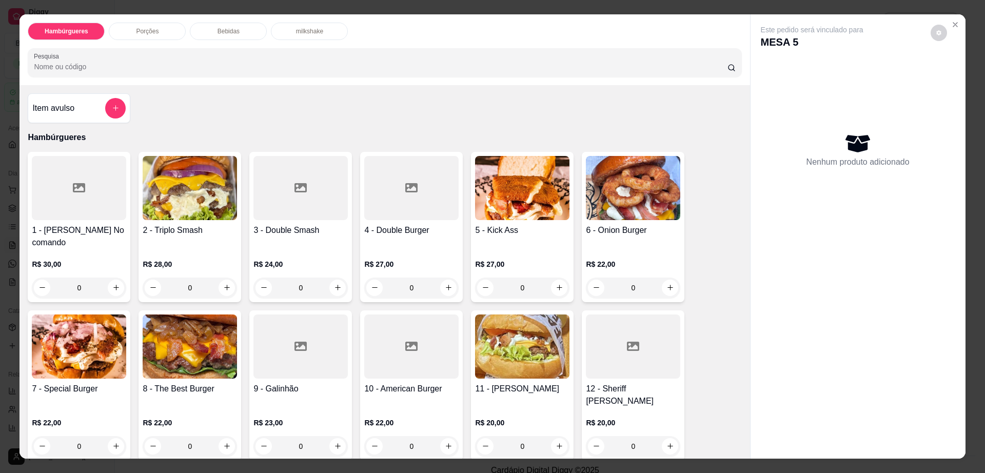
click at [297, 218] on div at bounding box center [301, 188] width 94 height 64
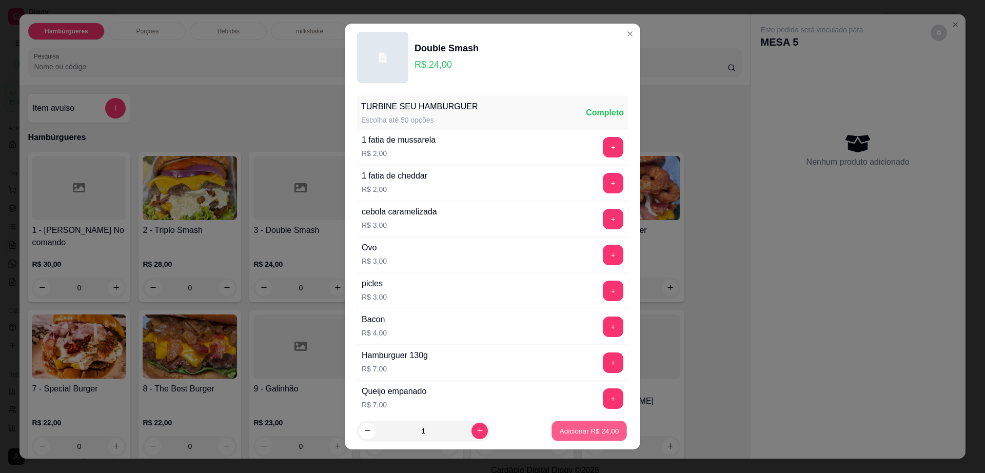
click at [564, 429] on p "Adicionar R$ 24,00" at bounding box center [590, 431] width 60 height 10
type input "1"
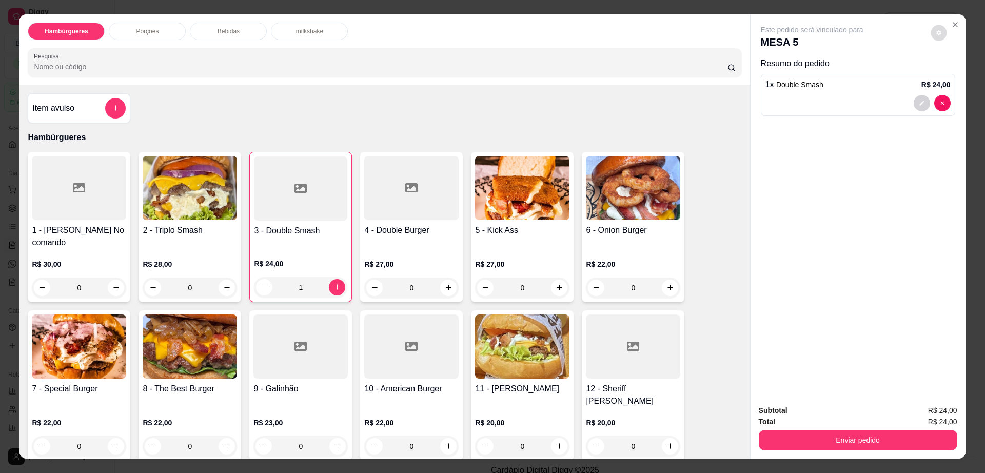
click at [931, 33] on button "decrease-product-quantity" at bounding box center [939, 33] width 16 height 16
click at [241, 25] on div "Bebidas" at bounding box center [228, 31] width 77 height 17
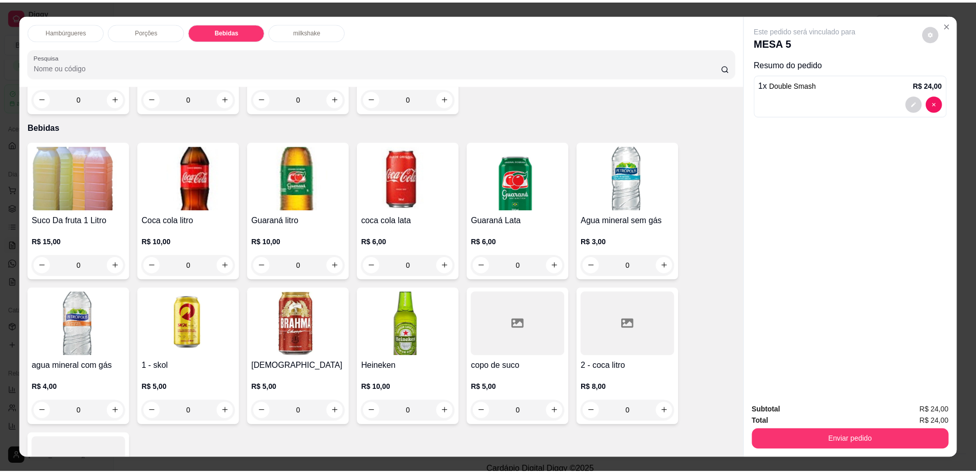
scroll to position [18, 0]
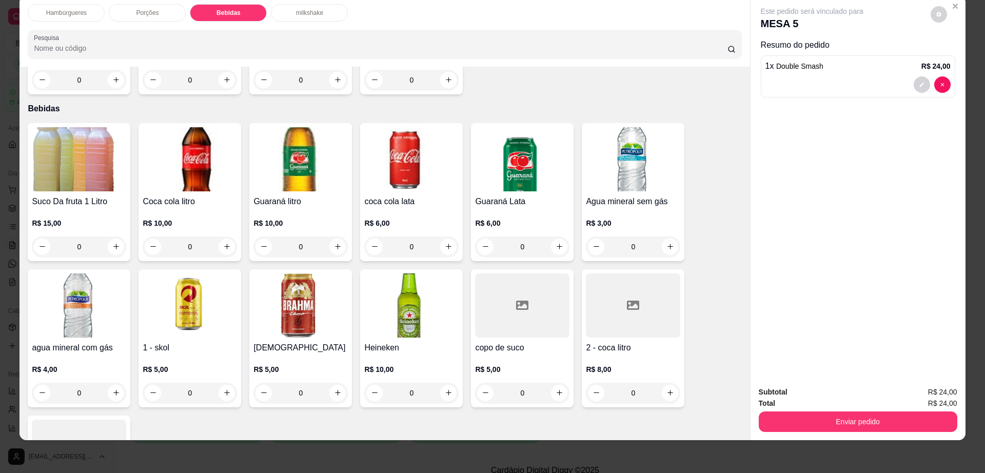
click at [307, 296] on img at bounding box center [301, 306] width 94 height 64
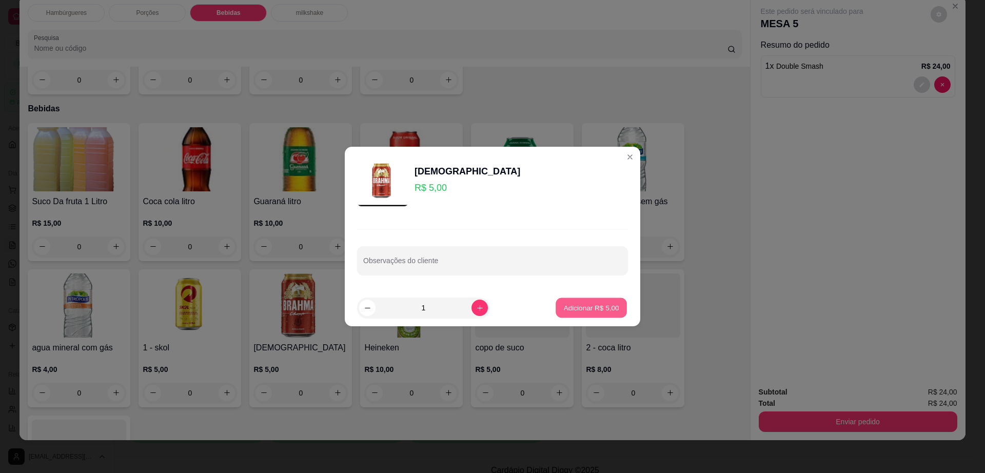
click at [579, 314] on button "Adicionar R$ 5,00" at bounding box center [591, 308] width 71 height 20
type input "1"
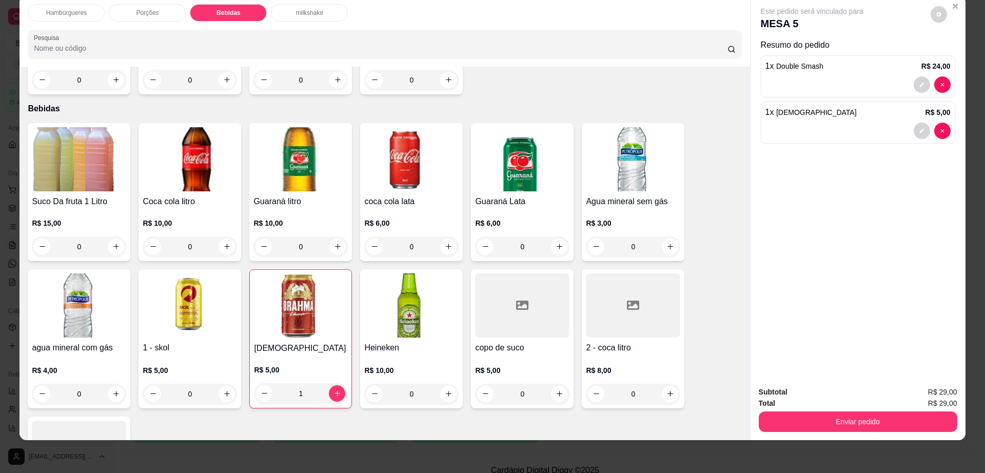
click at [807, 408] on div "Total R$ 29,00" at bounding box center [858, 403] width 199 height 11
click at [806, 423] on button "Enviar pedido" at bounding box center [858, 422] width 192 height 20
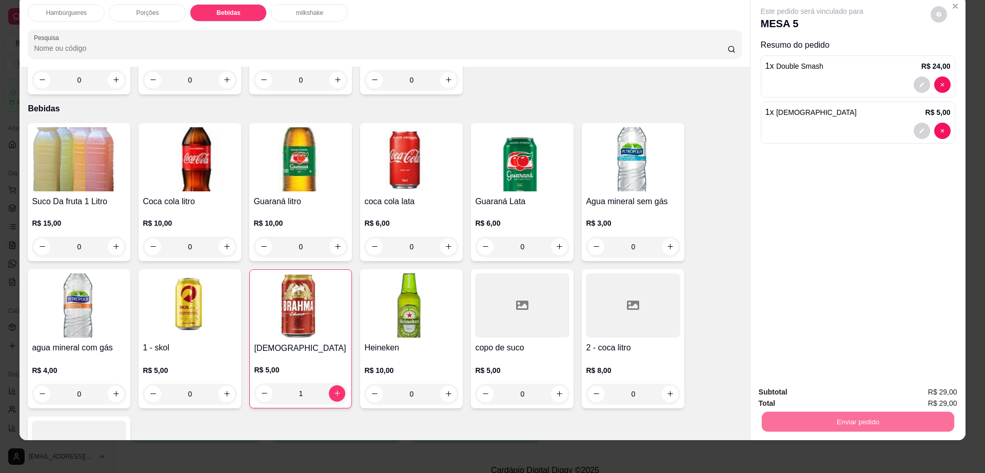
click at [940, 397] on button "Enviar pedido" at bounding box center [930, 397] width 58 height 20
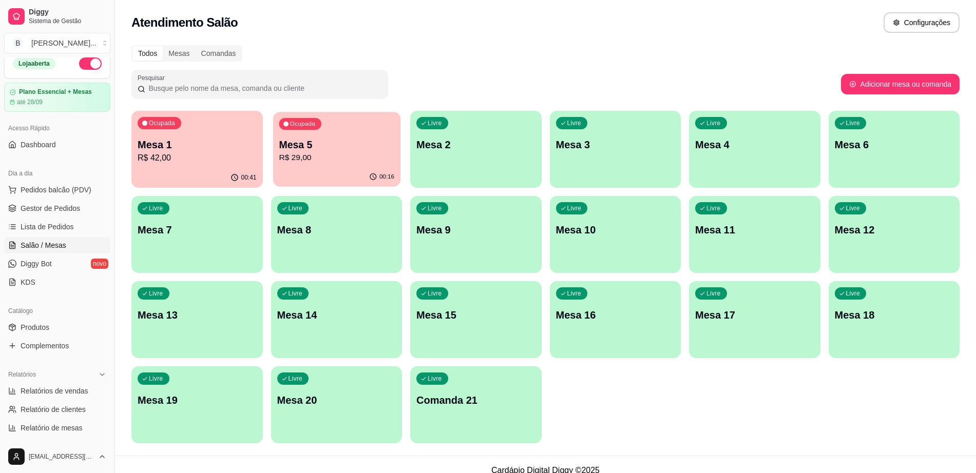
click at [366, 163] on p "R$ 29,00" at bounding box center [336, 158] width 115 height 12
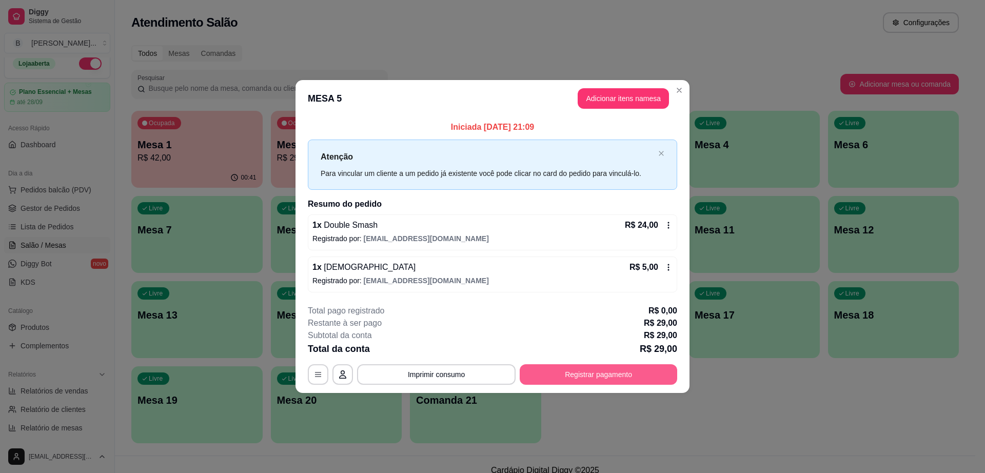
click at [577, 377] on button "Registrar pagamento" at bounding box center [599, 374] width 158 height 21
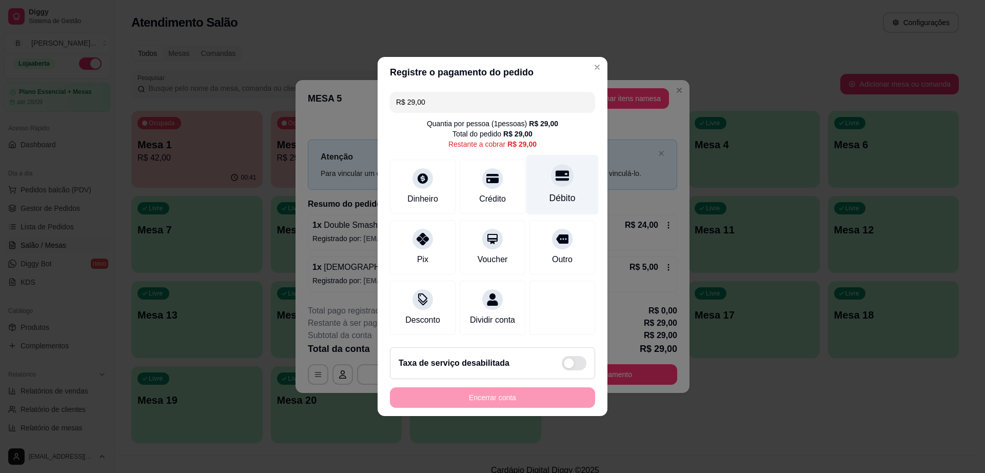
click at [546, 179] on div "Débito" at bounding box center [563, 185] width 72 height 60
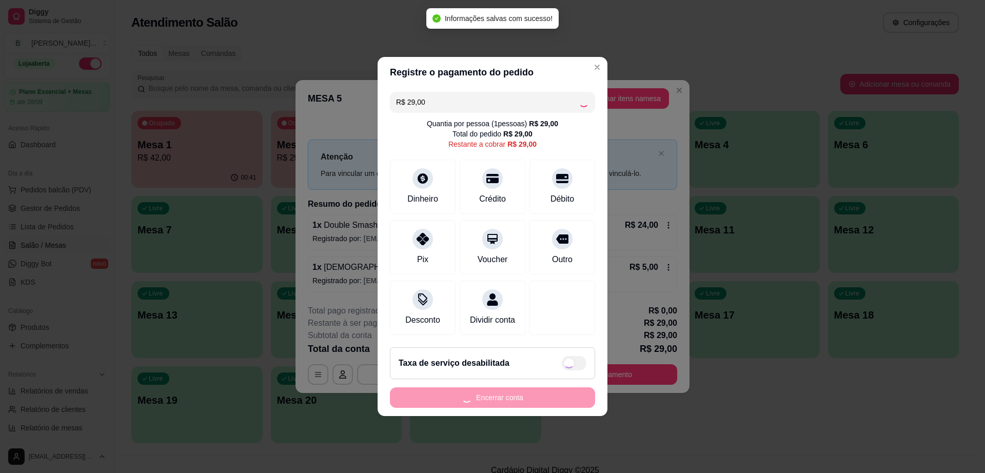
type input "R$ 0,00"
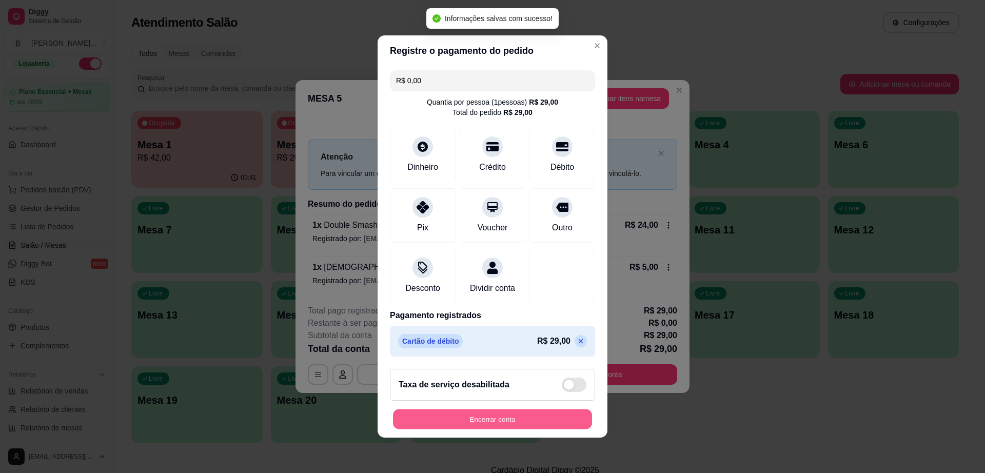
click at [512, 418] on button "Encerrar conta" at bounding box center [492, 420] width 199 height 20
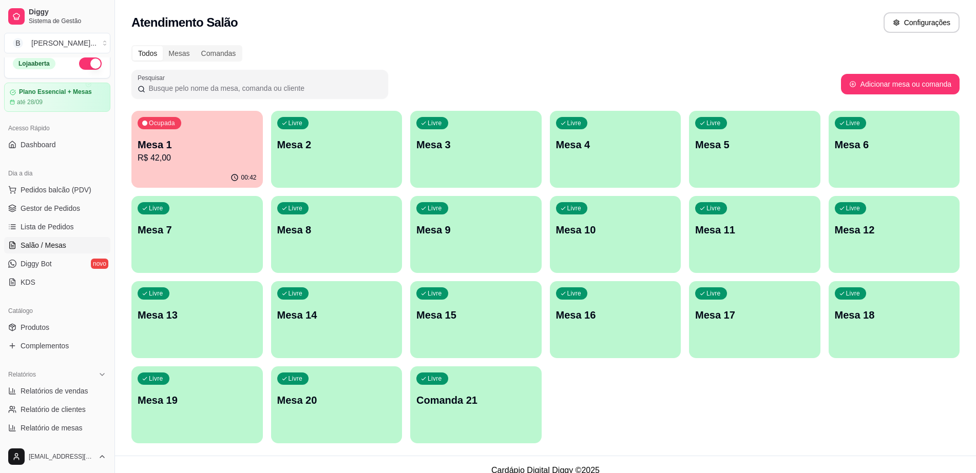
click at [197, 135] on div "Ocupada Mesa 1 R$ 42,00" at bounding box center [196, 139] width 131 height 57
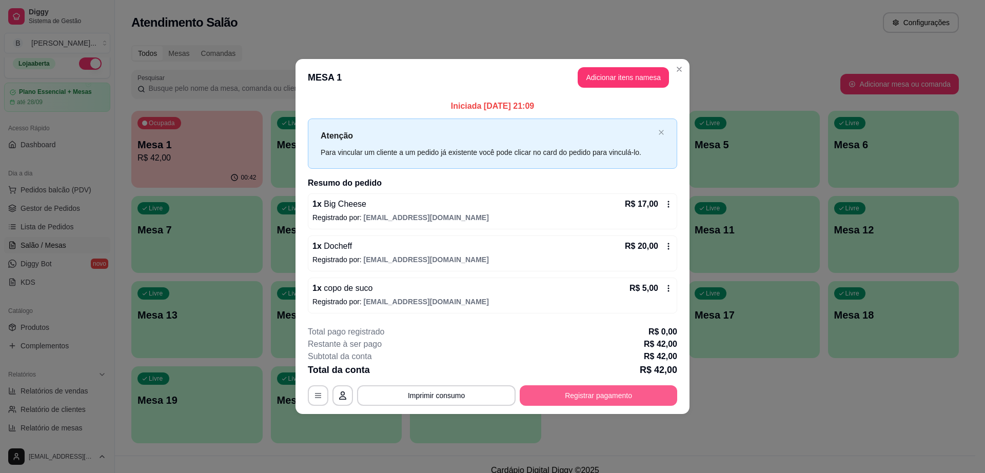
click at [585, 388] on button "Registrar pagamento" at bounding box center [599, 395] width 158 height 21
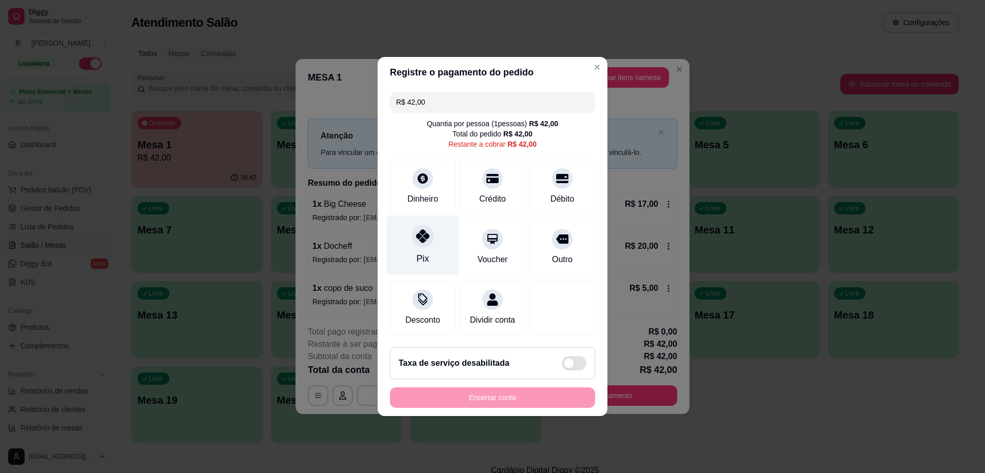
click at [416, 234] on icon at bounding box center [422, 235] width 13 height 13
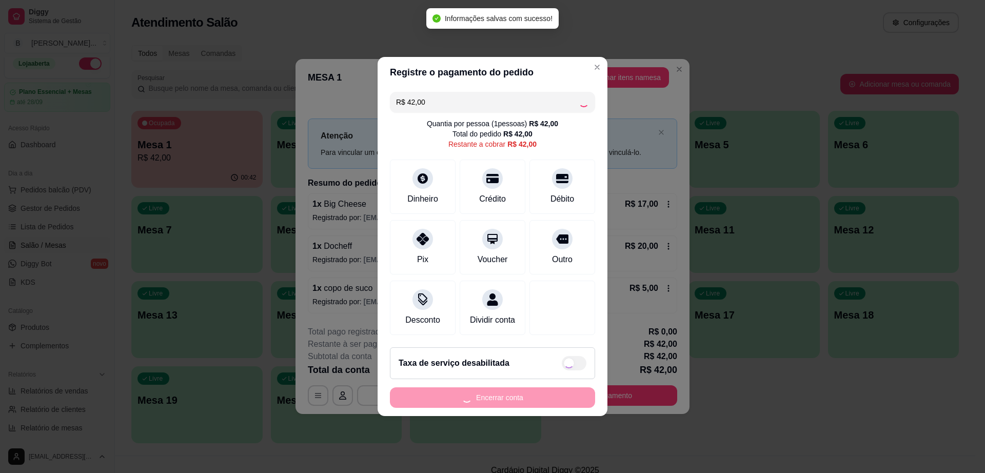
type input "R$ 0,00"
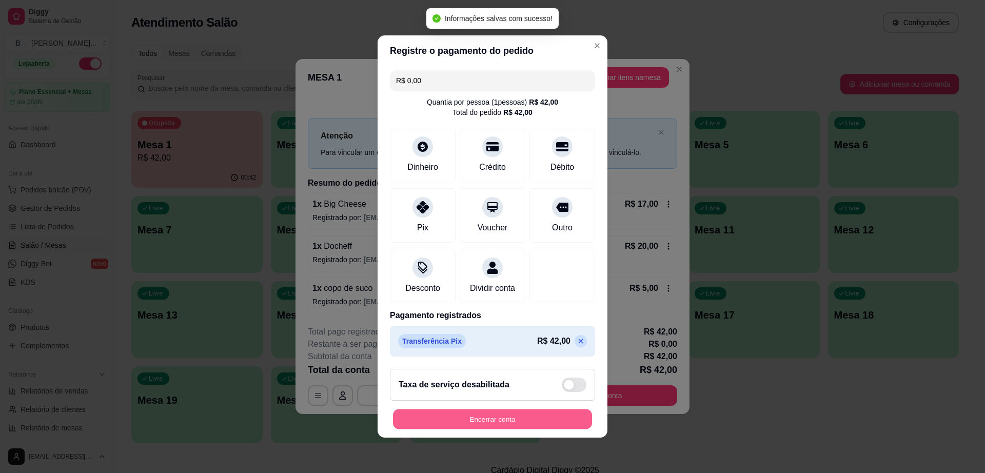
click at [546, 419] on button "Encerrar conta" at bounding box center [492, 420] width 199 height 20
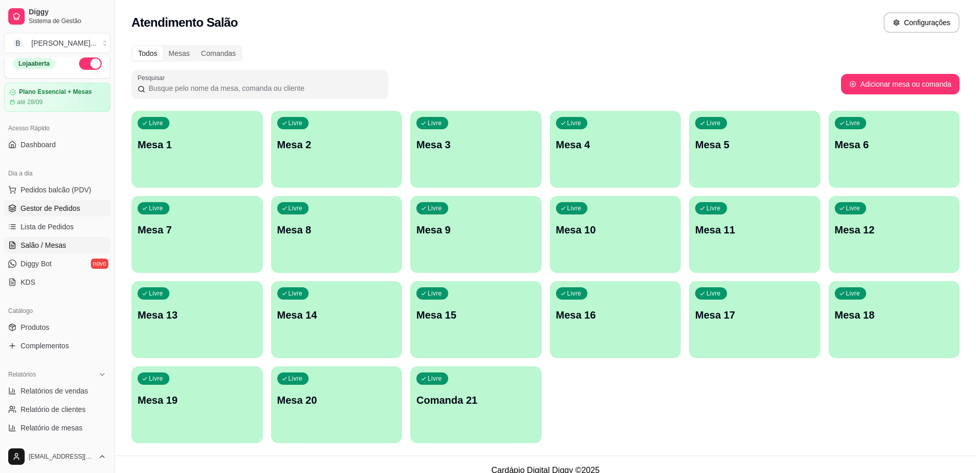
click at [53, 204] on span "Gestor de Pedidos" at bounding box center [51, 208] width 60 height 10
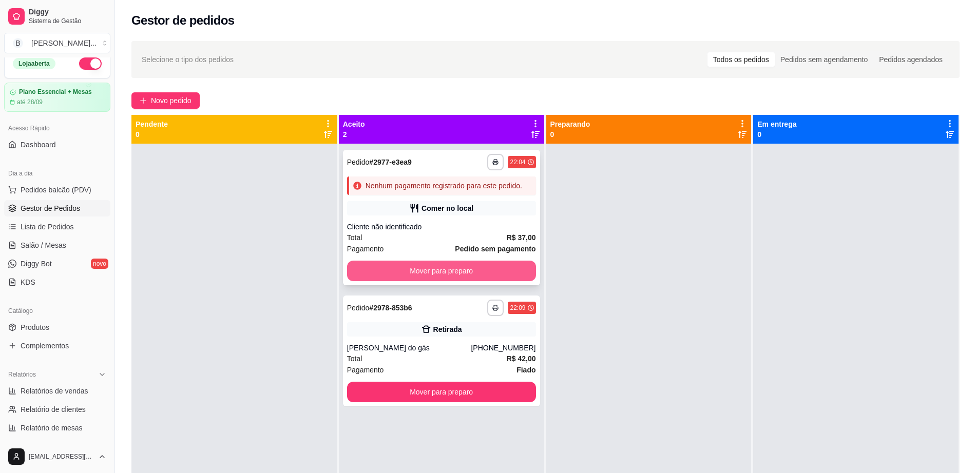
click at [411, 268] on button "Mover para preparo" at bounding box center [441, 271] width 189 height 21
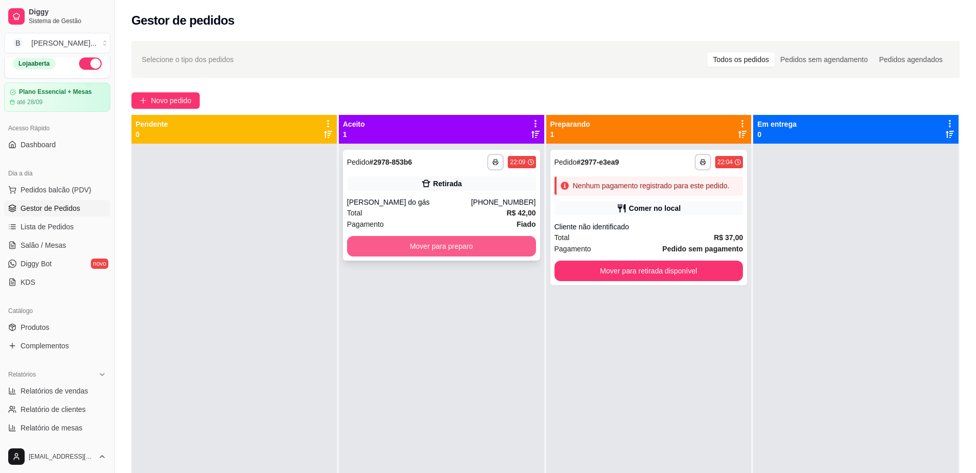
click at [463, 250] on button "Mover para preparo" at bounding box center [441, 246] width 189 height 21
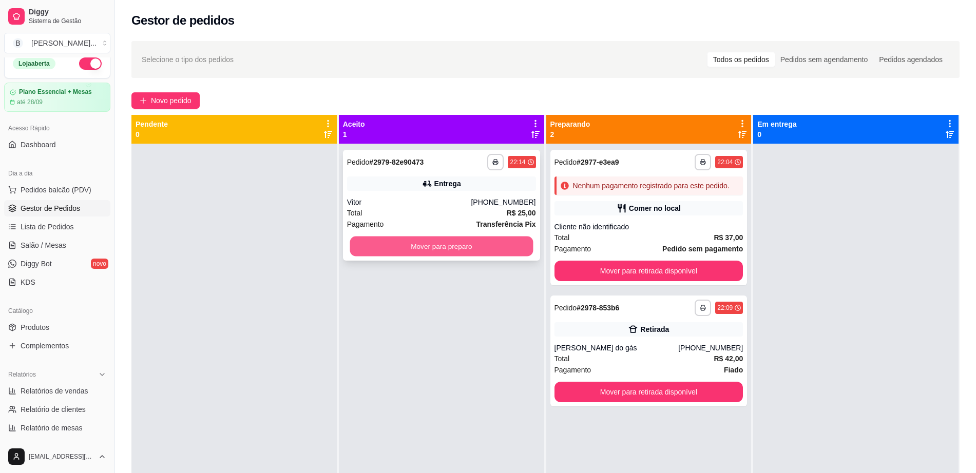
click at [397, 241] on button "Mover para preparo" at bounding box center [441, 247] width 183 height 20
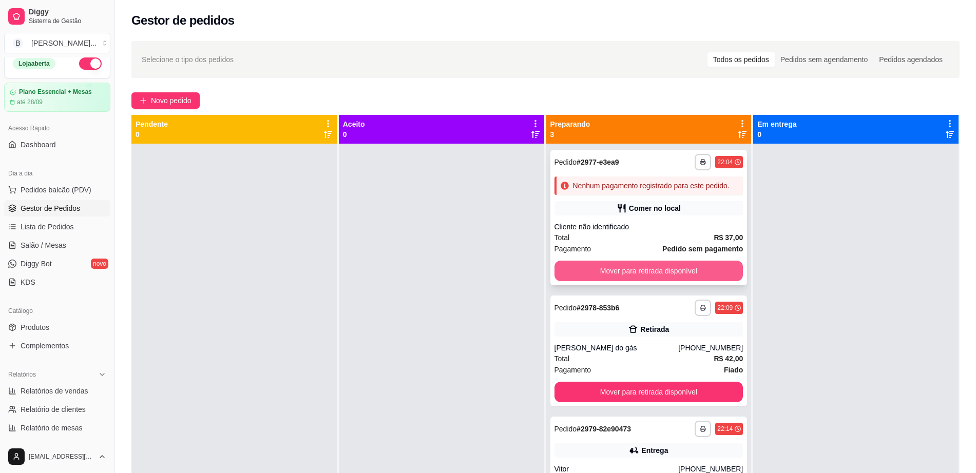
click at [696, 272] on button "Mover para retirada disponível" at bounding box center [648, 271] width 189 height 21
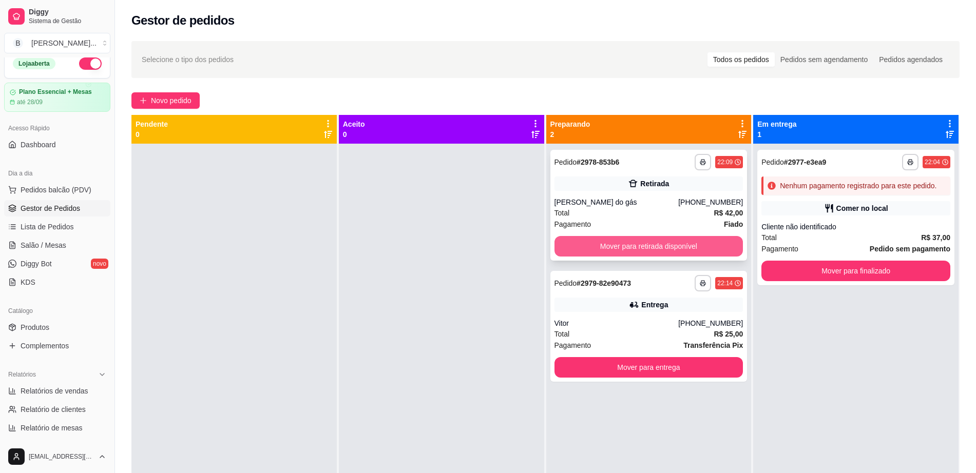
click at [709, 237] on button "Mover para retirada disponível" at bounding box center [648, 246] width 189 height 21
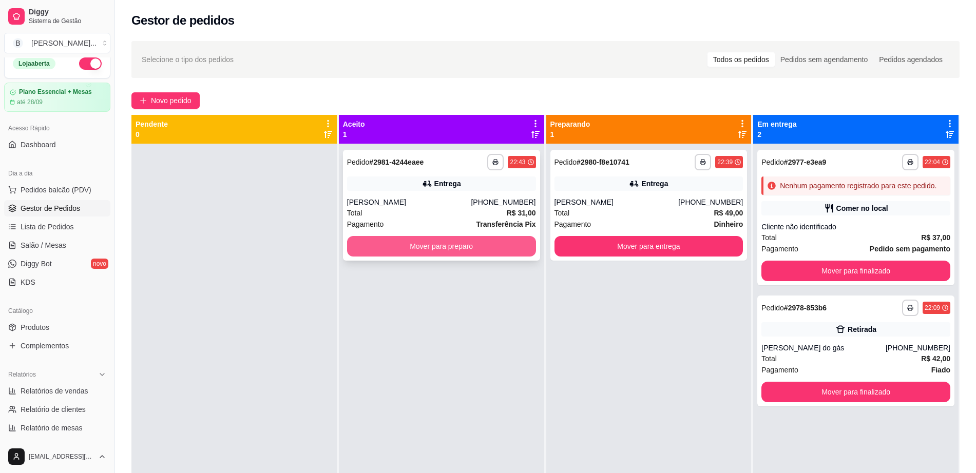
click at [419, 242] on button "Mover para preparo" at bounding box center [441, 246] width 189 height 21
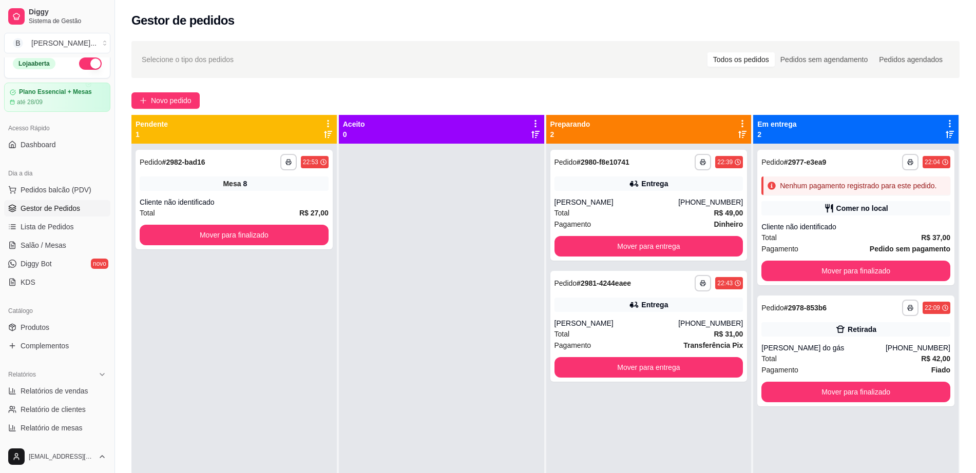
click at [419, 242] on div at bounding box center [441, 380] width 205 height 473
click at [291, 238] on button "Mover para finalizado" at bounding box center [234, 235] width 189 height 21
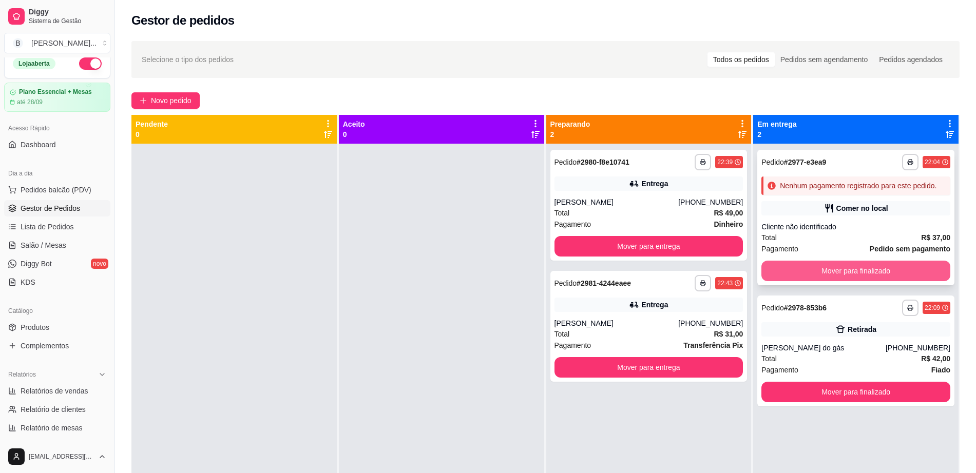
click at [811, 279] on button "Mover para finalizado" at bounding box center [855, 271] width 189 height 21
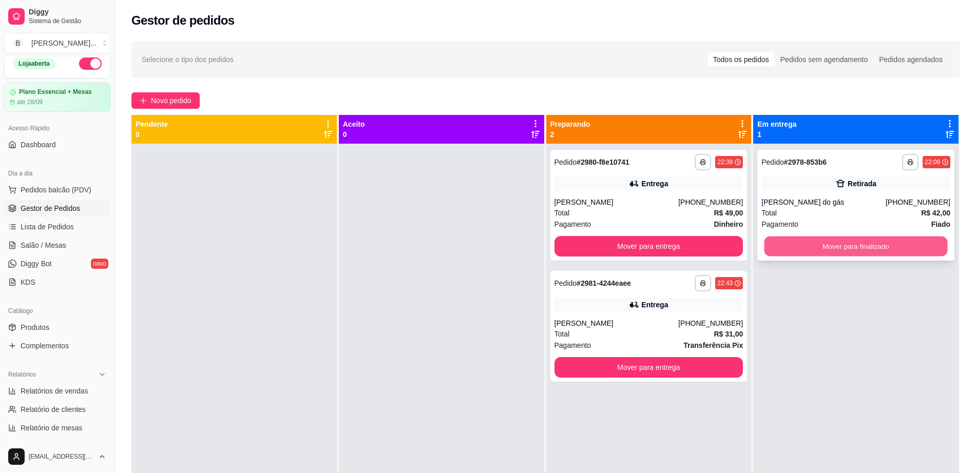
click at [822, 249] on button "Mover para finalizado" at bounding box center [855, 247] width 183 height 20
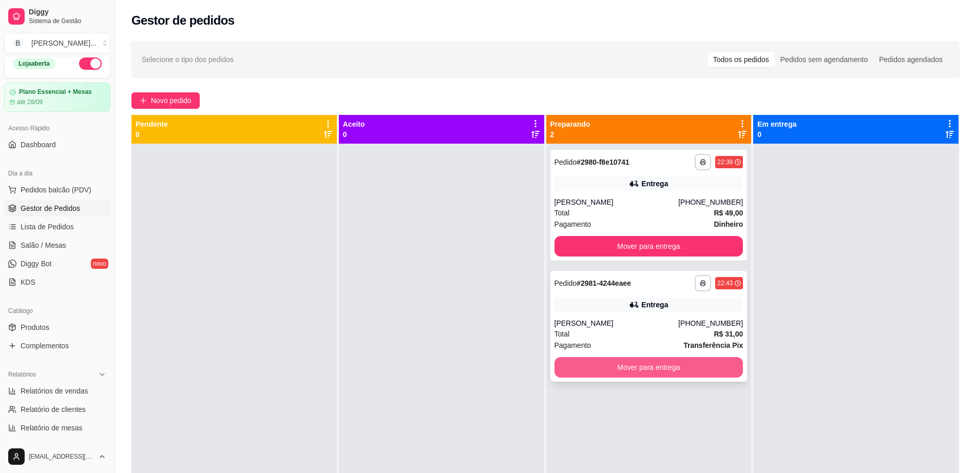
click at [682, 366] on button "Mover para entrega" at bounding box center [648, 367] width 189 height 21
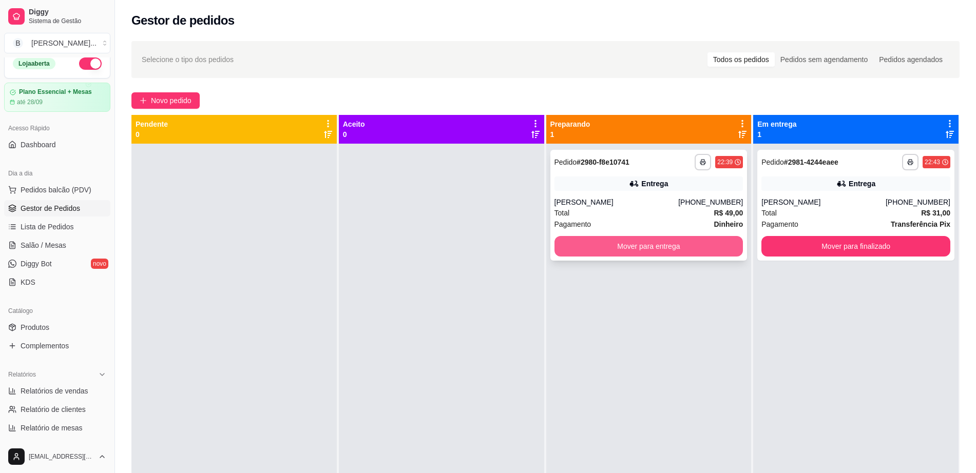
click at [660, 247] on button "Mover para entrega" at bounding box center [648, 246] width 189 height 21
